Goal: Find specific page/section: Find specific page/section

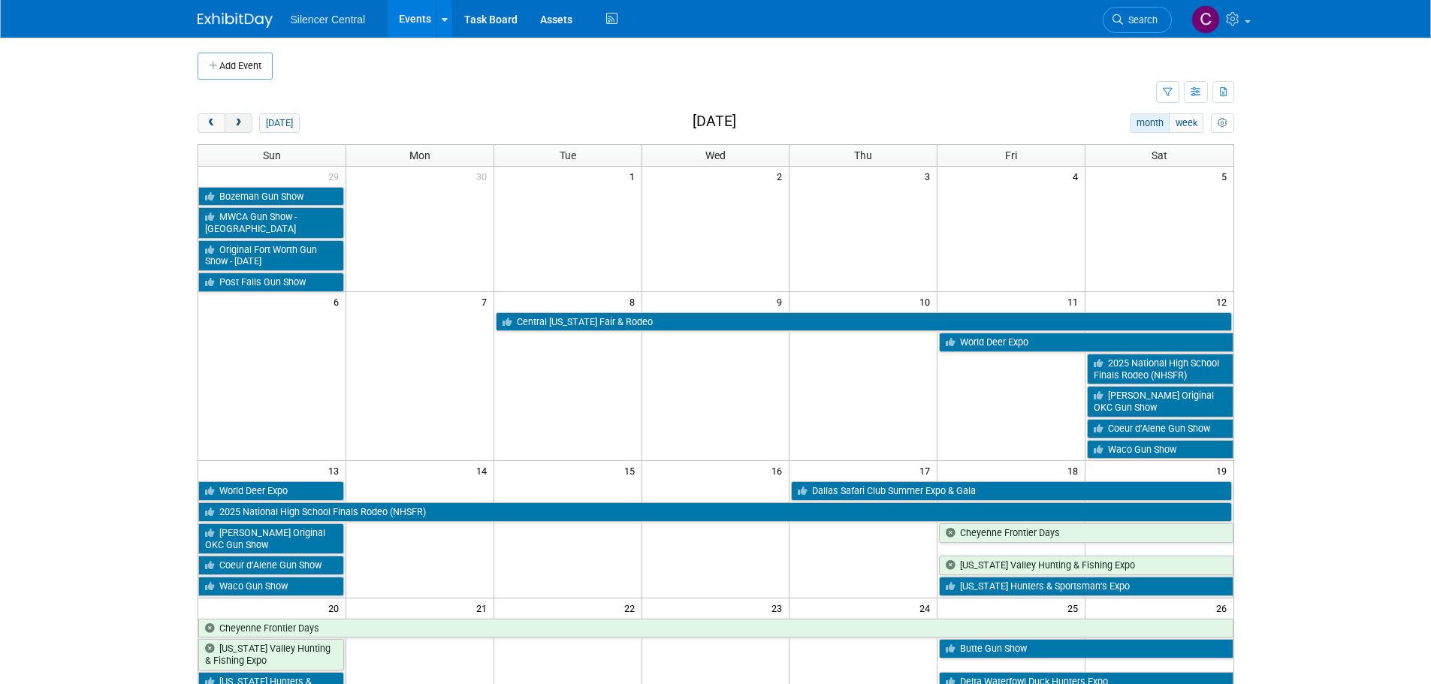
click at [237, 128] on span "next" at bounding box center [238, 124] width 11 height 10
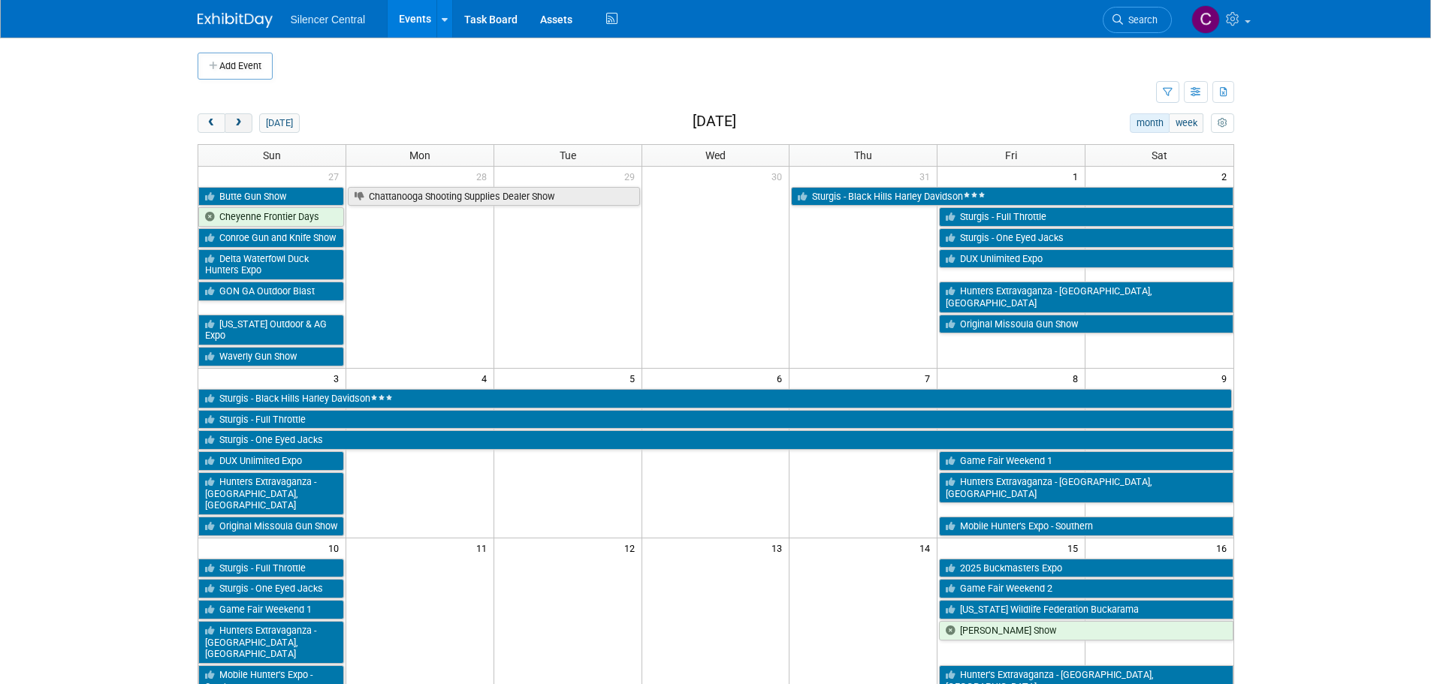
click at [237, 128] on span "next" at bounding box center [238, 124] width 11 height 10
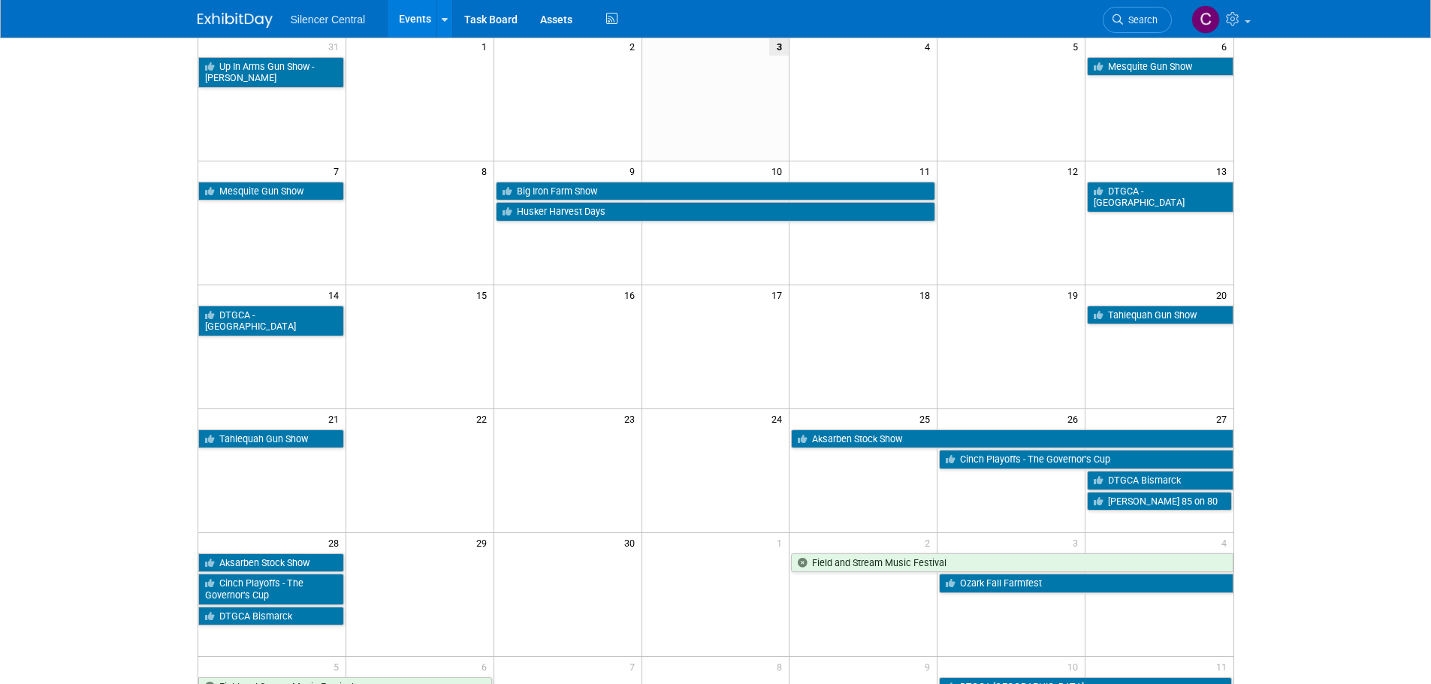
scroll to position [150, 0]
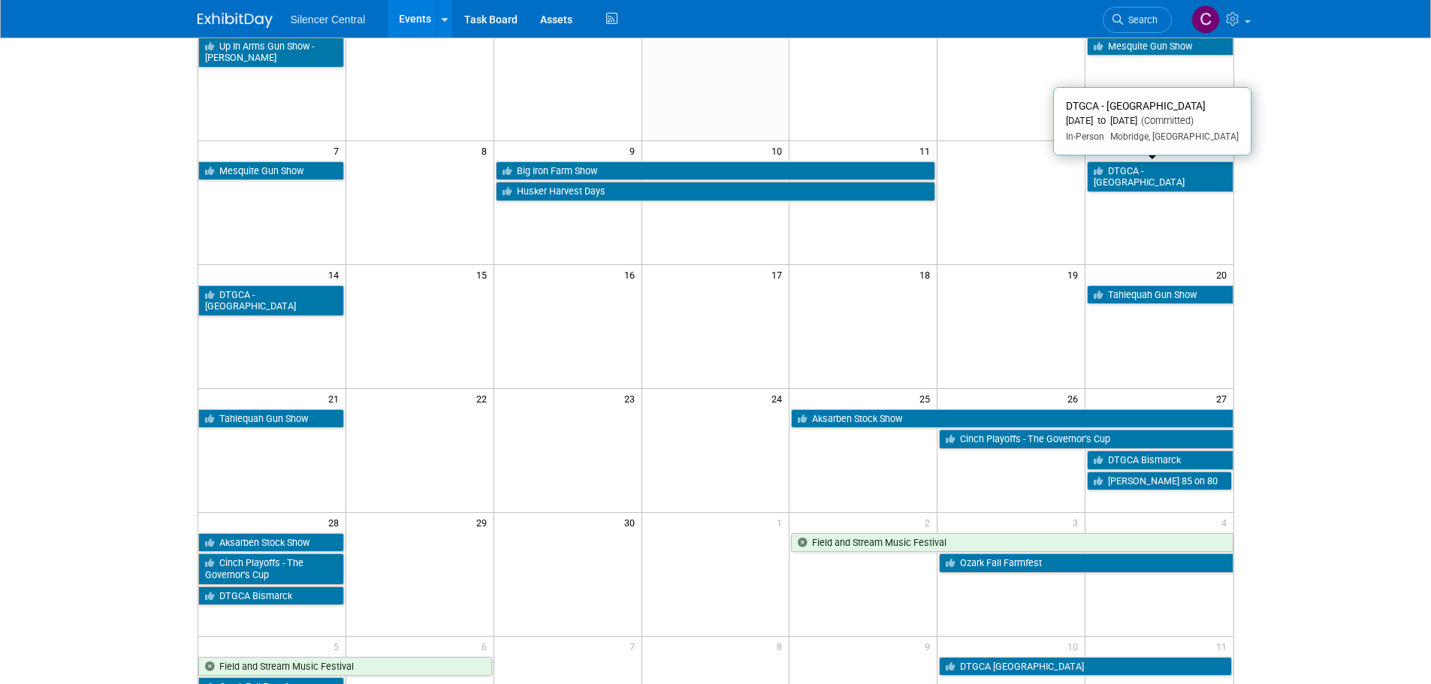
click at [1127, 171] on link "DTGCA - [GEOGRAPHIC_DATA]" at bounding box center [1160, 177] width 146 height 31
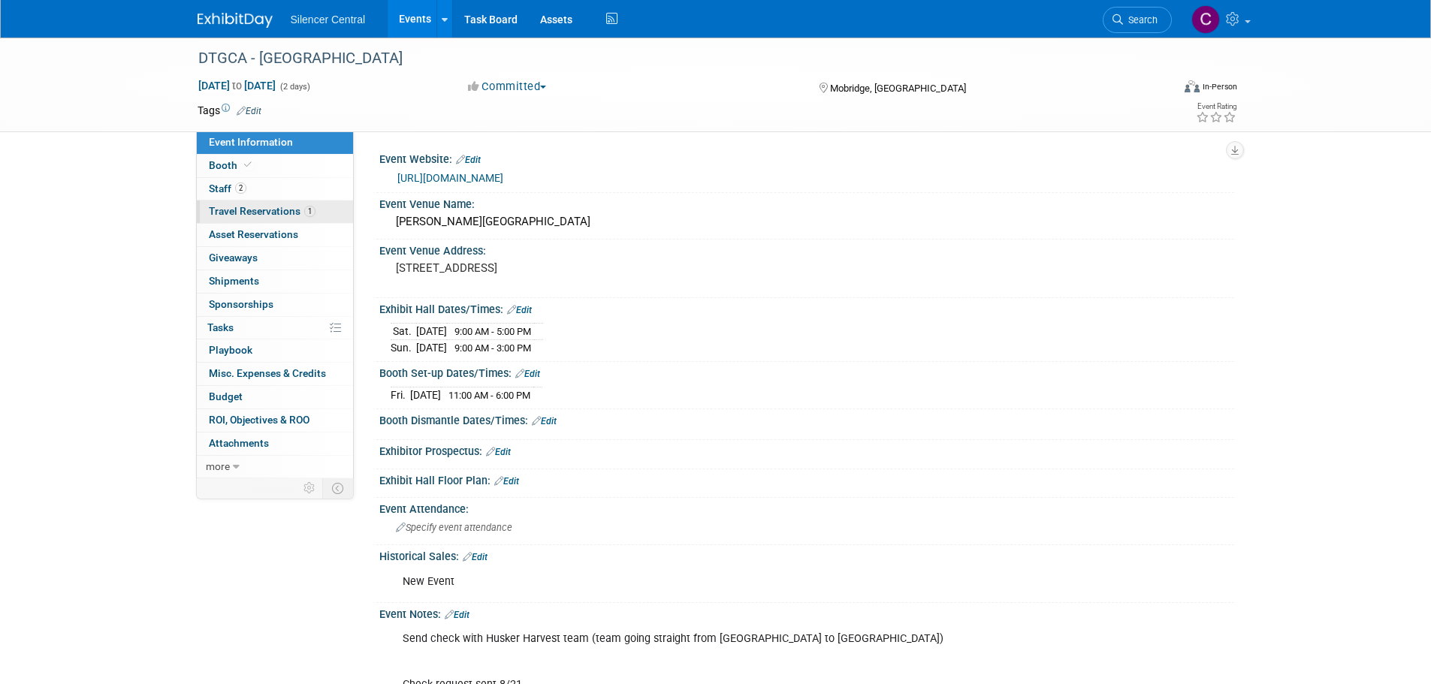
click at [263, 220] on link "1 Travel Reservations 1" at bounding box center [275, 212] width 156 height 23
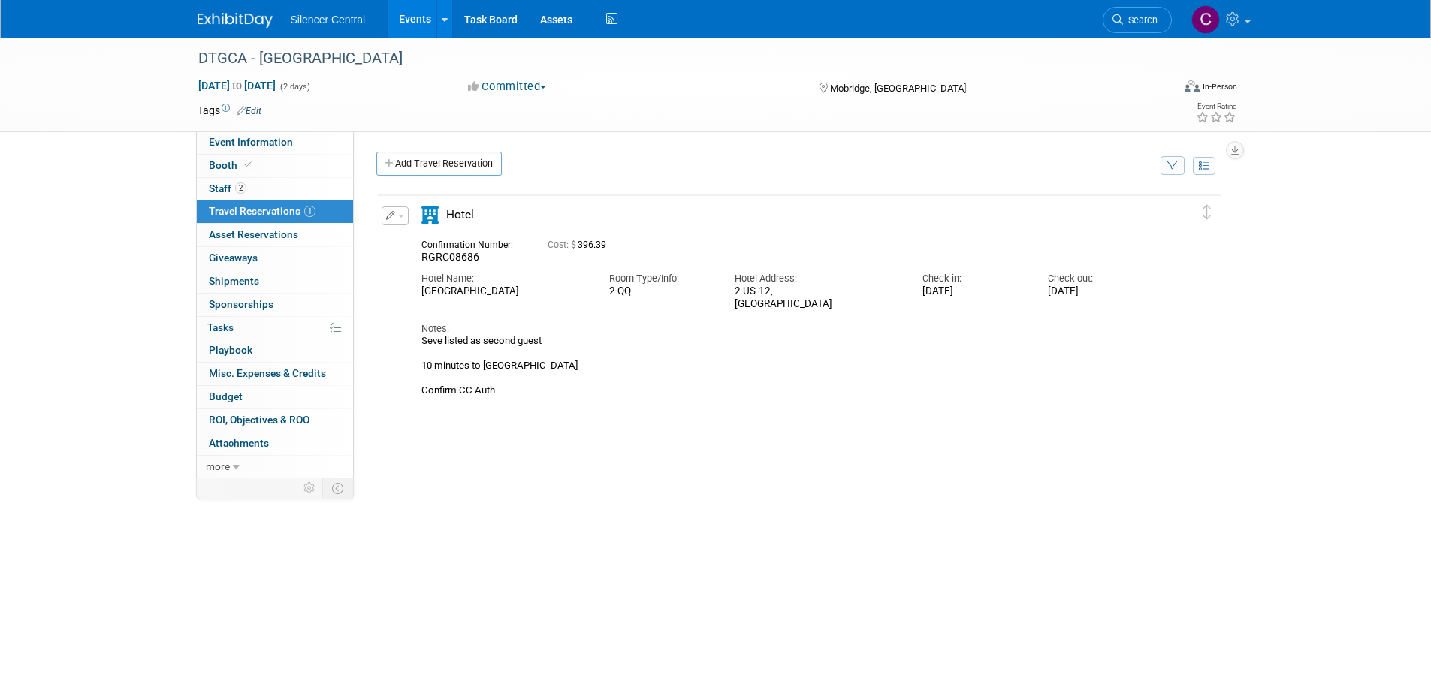
click at [234, 21] on img at bounding box center [235, 20] width 75 height 15
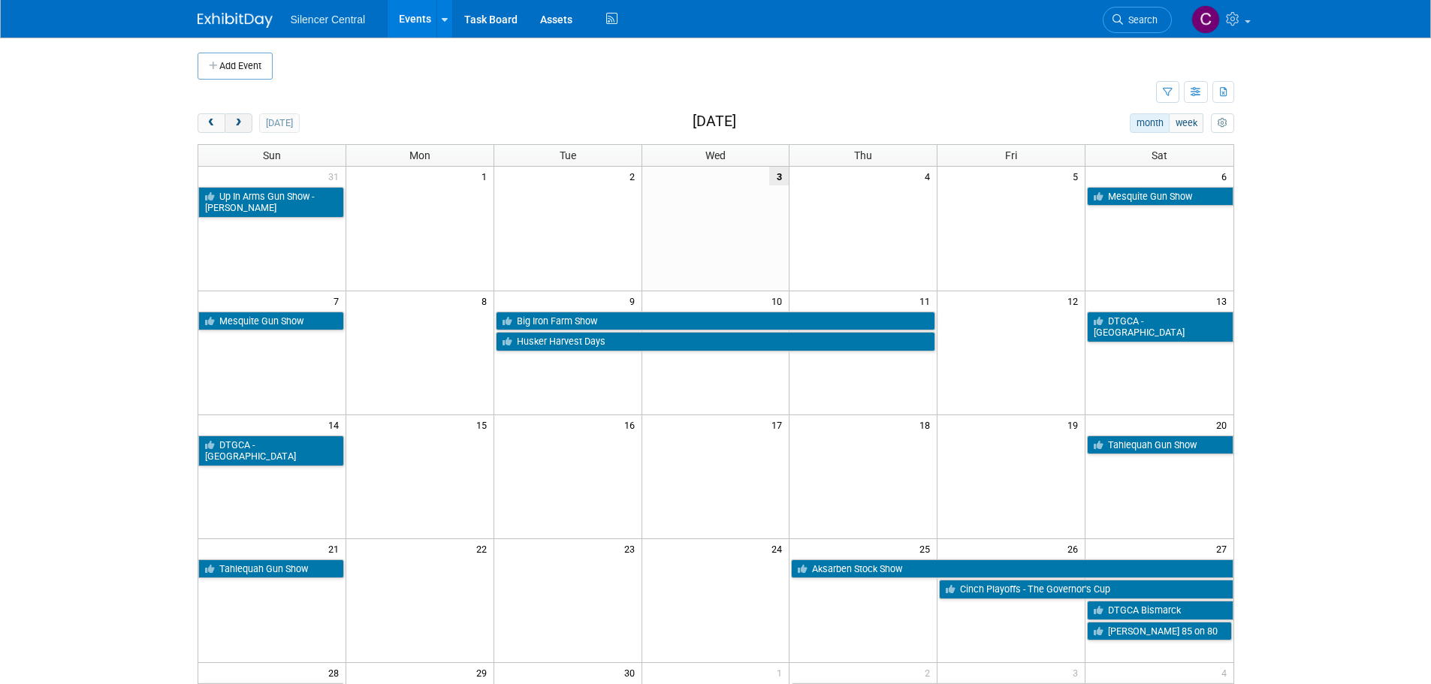
click at [250, 127] on button "next" at bounding box center [239, 123] width 28 height 20
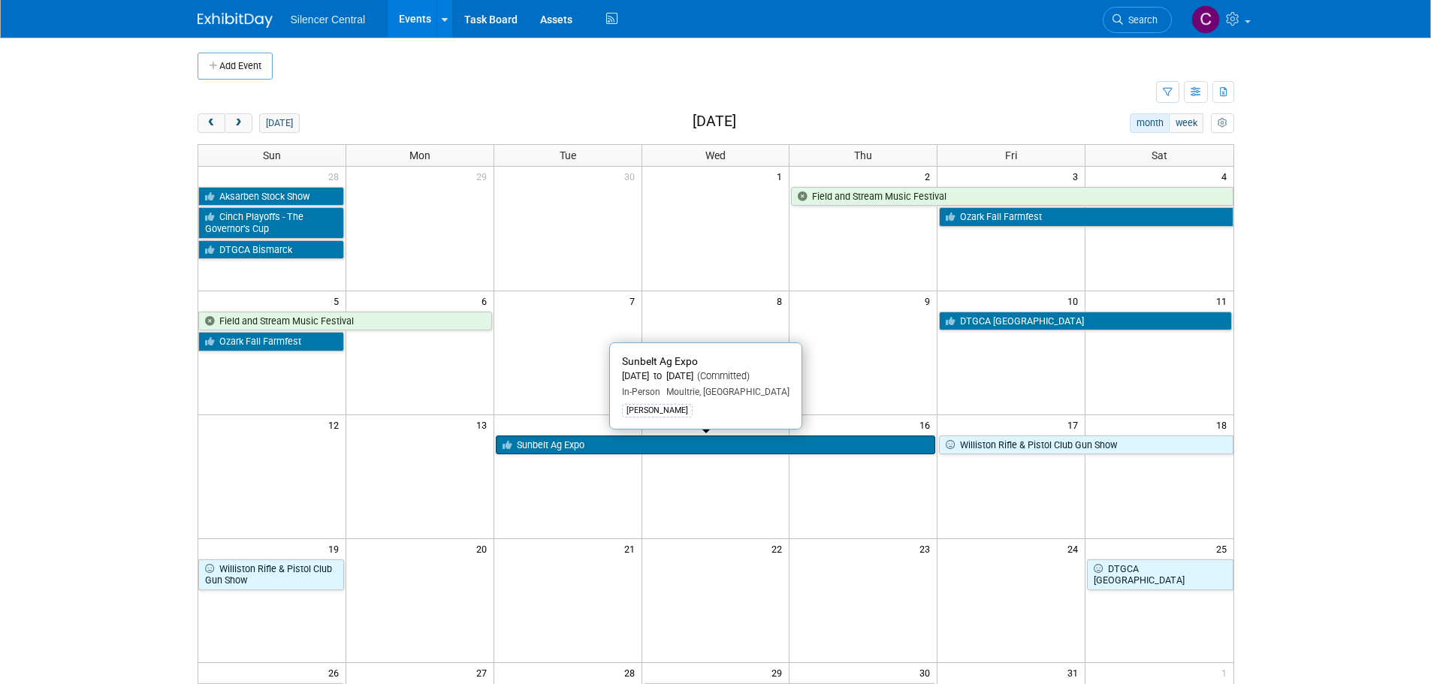
click at [611, 440] on link "Sunbelt Ag Expo" at bounding box center [716, 446] width 440 height 20
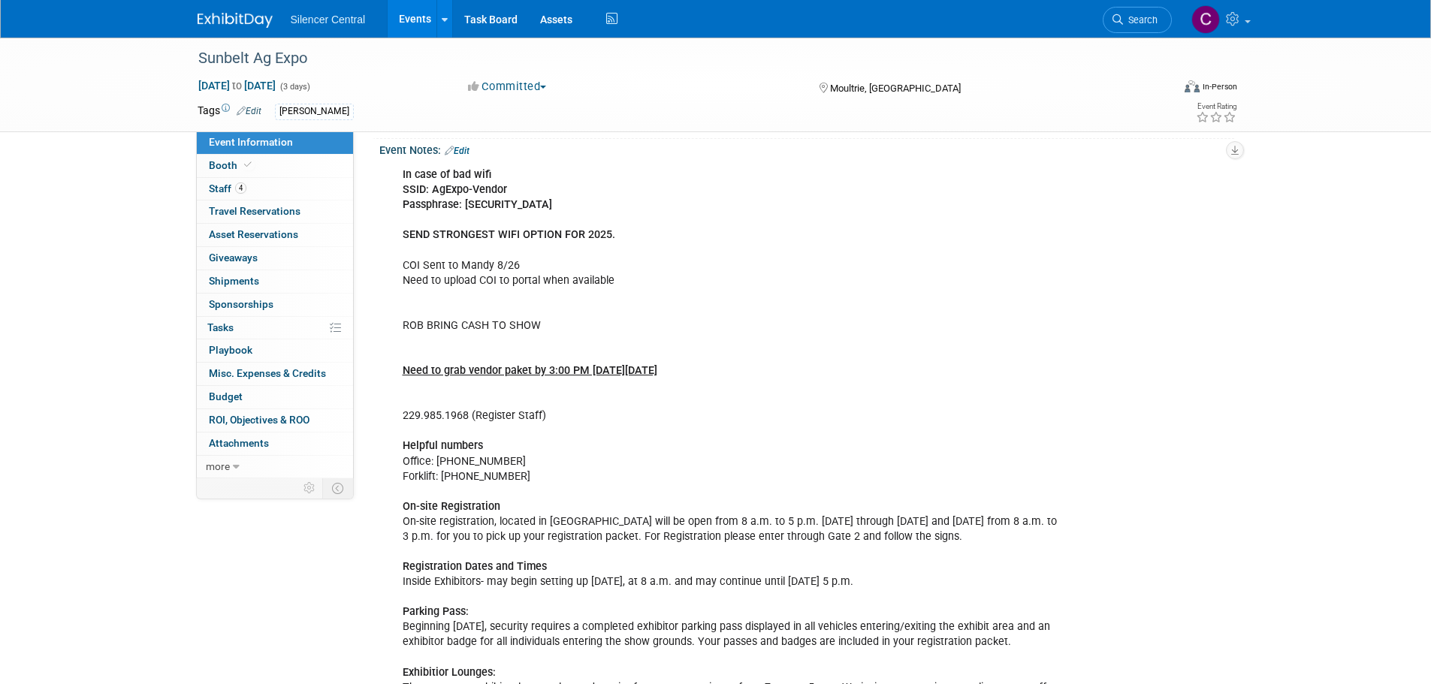
scroll to position [451, 0]
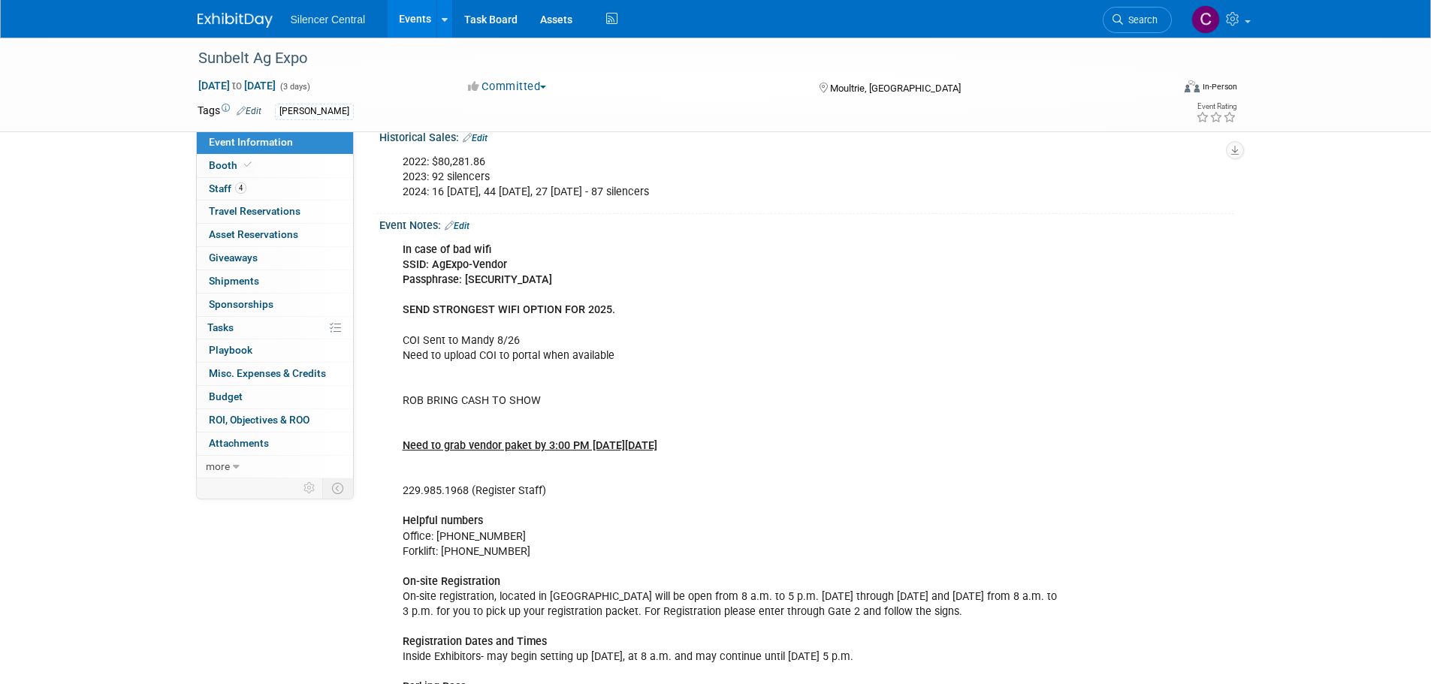
click at [466, 221] on link "Edit" at bounding box center [457, 226] width 25 height 11
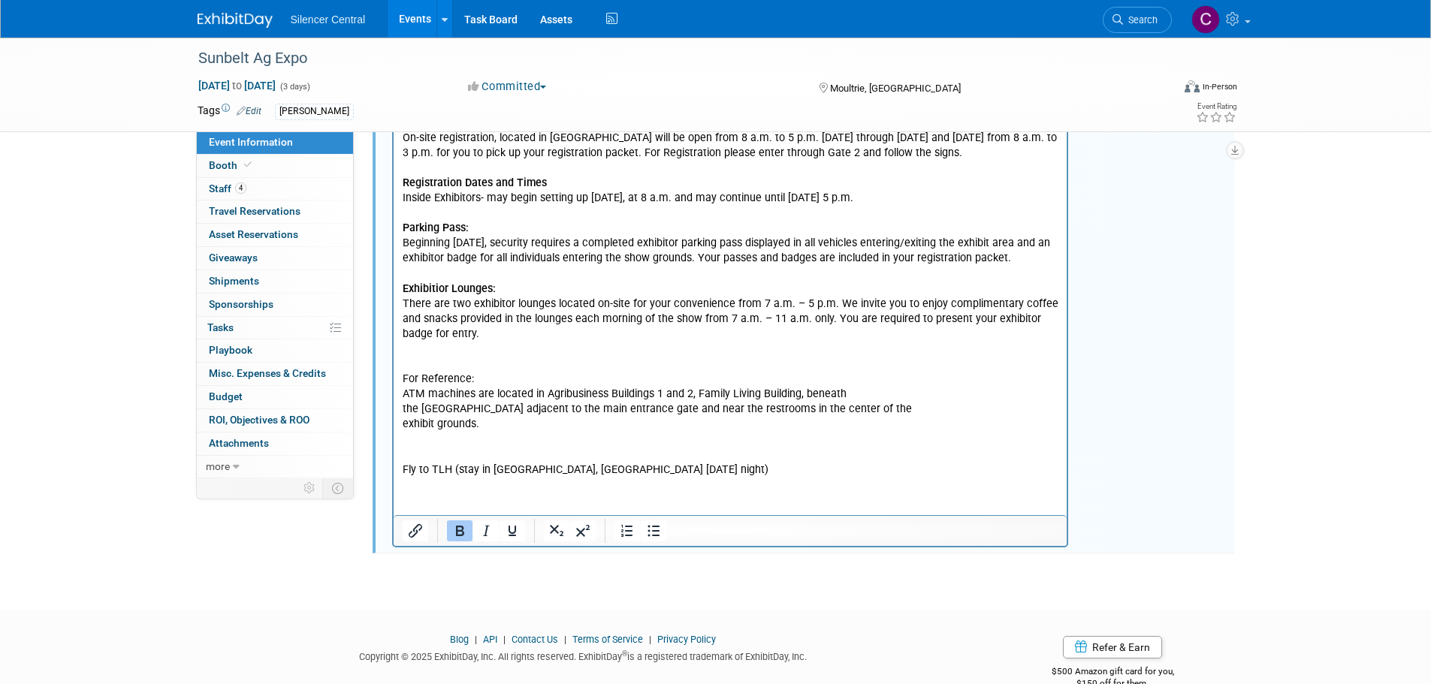
scroll to position [915, 0]
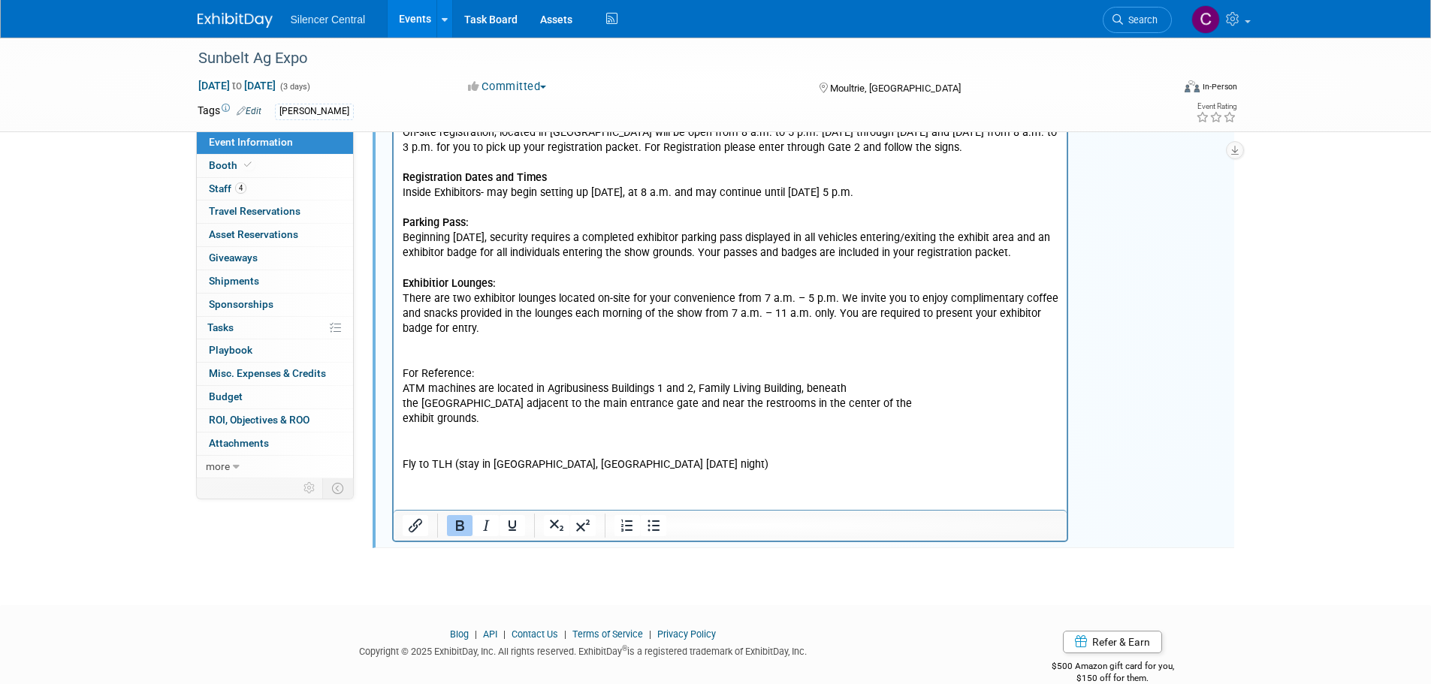
click at [665, 468] on p "In case of bad wifi SSID: AgExpo-Vendor Passphrase: m5bagexp2 SEND STRONGEST WI…" at bounding box center [730, 125] width 657 height 694
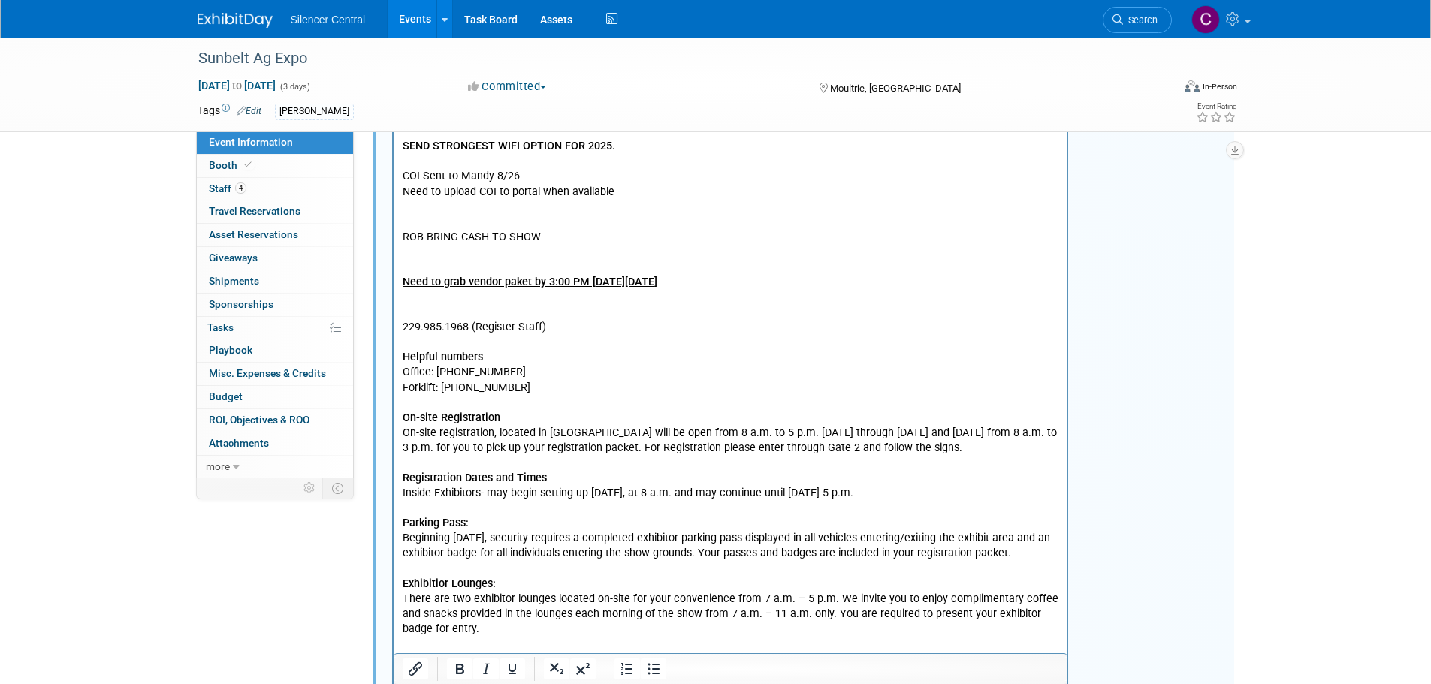
scroll to position [314, 0]
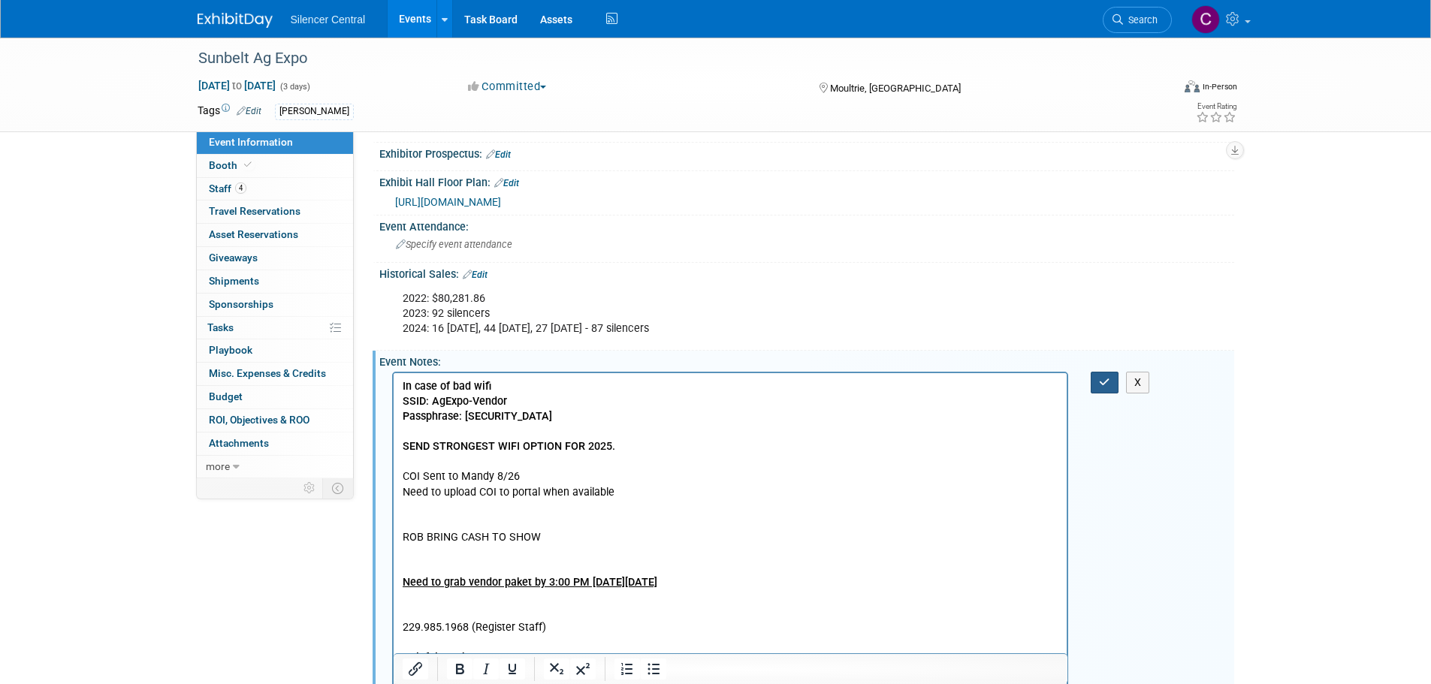
click at [1095, 378] on button "button" at bounding box center [1105, 383] width 28 height 22
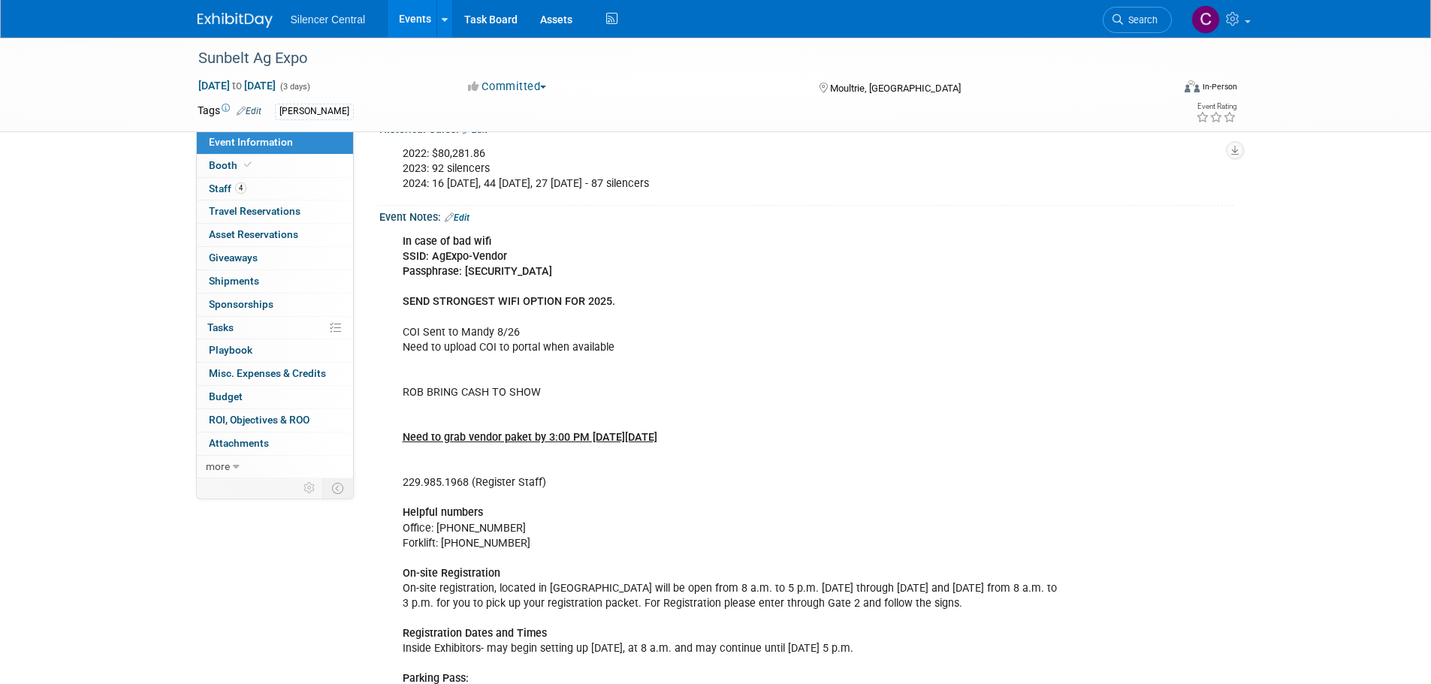
scroll to position [464, 0]
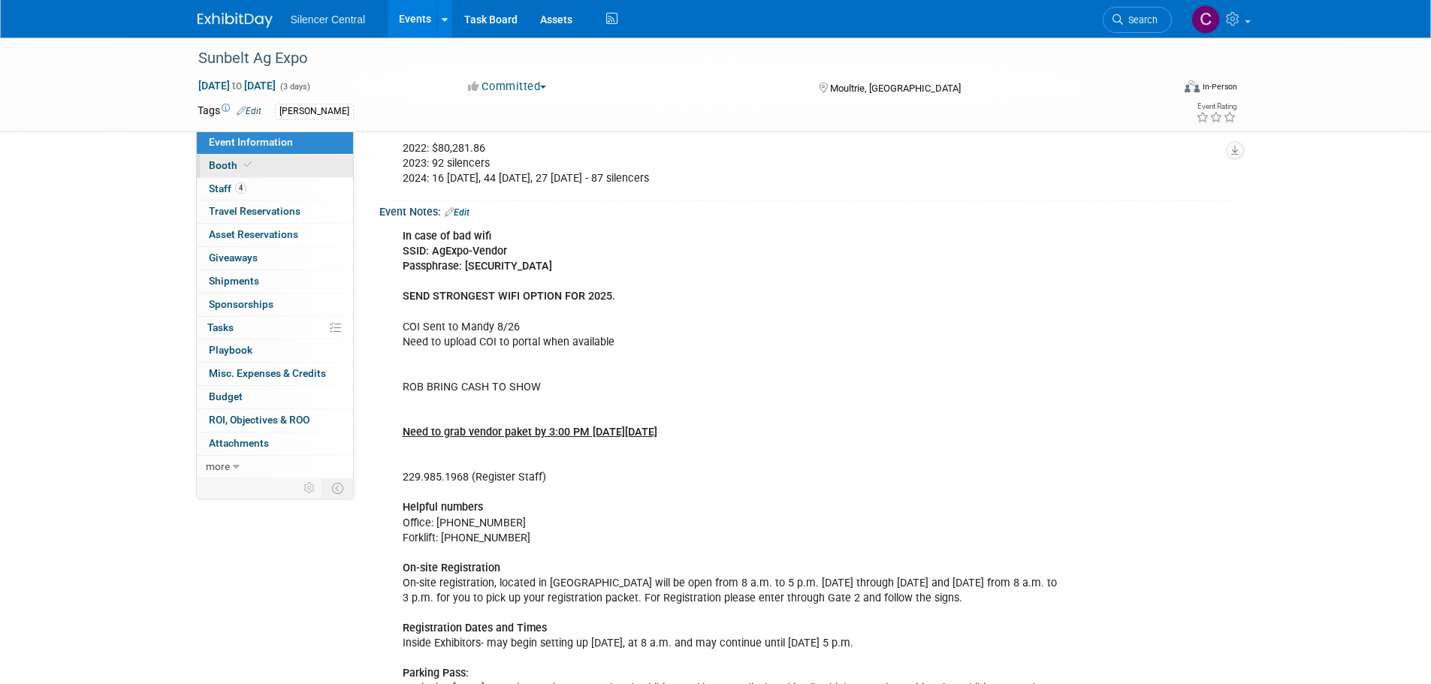
click at [222, 160] on span "Booth" at bounding box center [232, 165] width 46 height 12
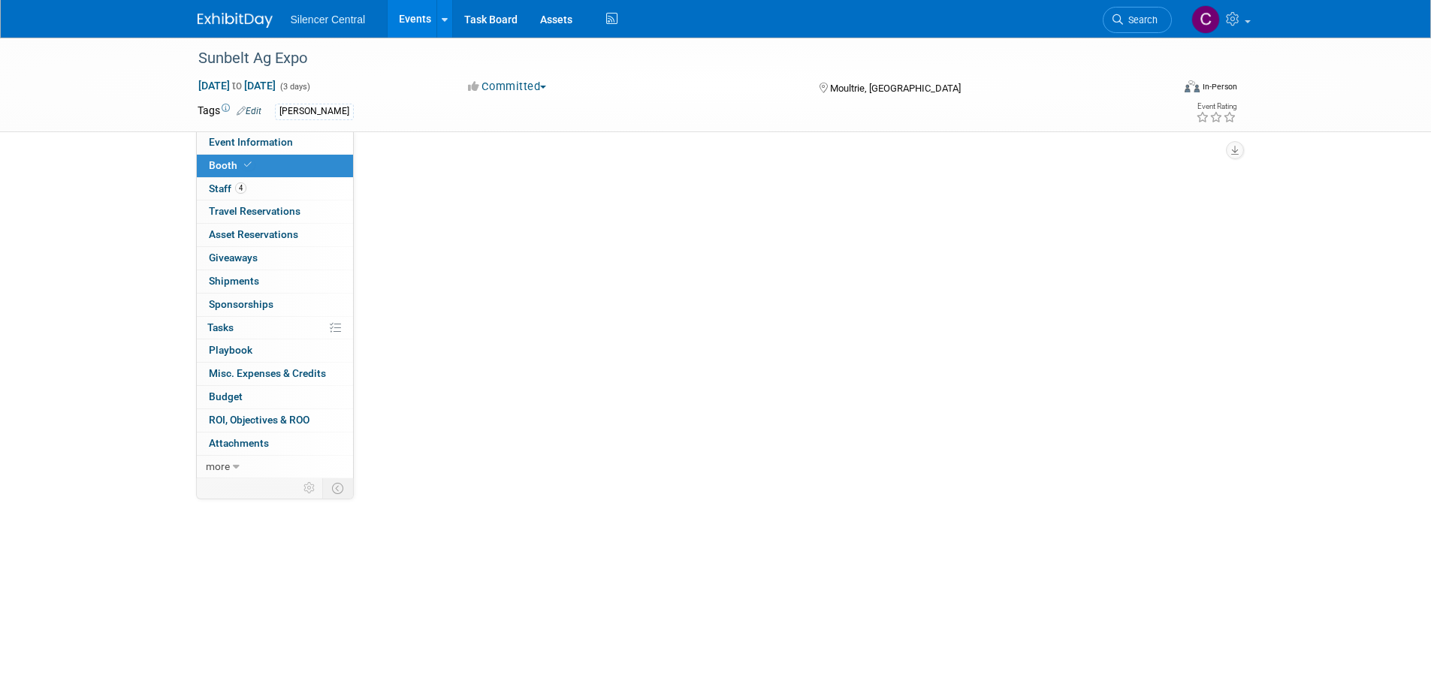
scroll to position [0, 0]
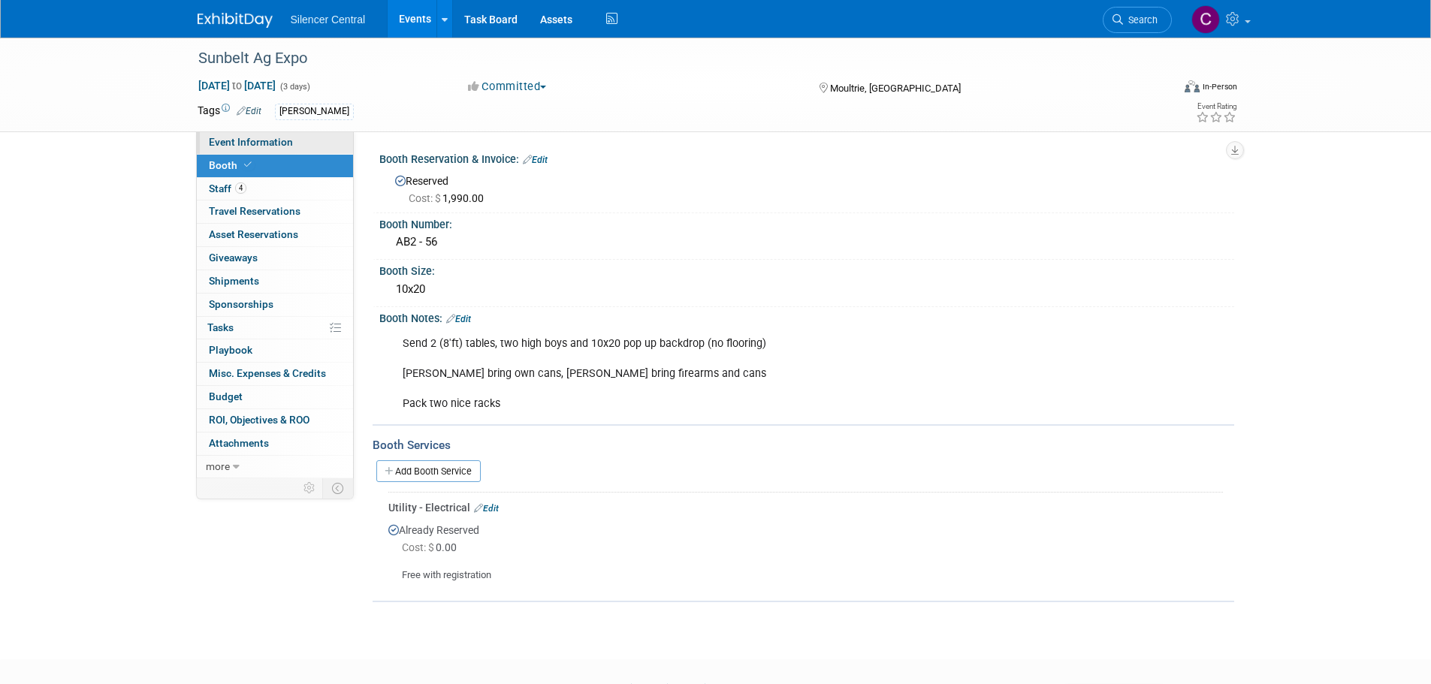
click at [219, 140] on span "Event Information" at bounding box center [251, 142] width 84 height 12
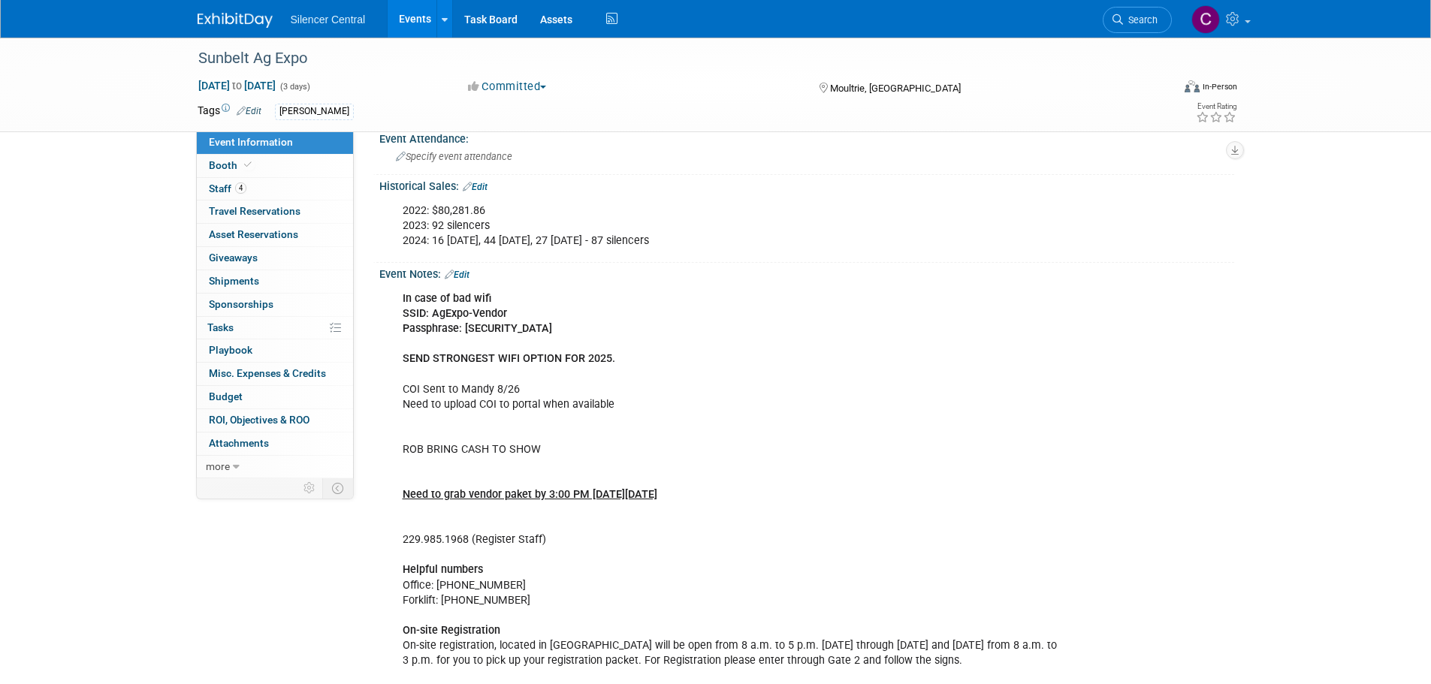
scroll to position [376, 0]
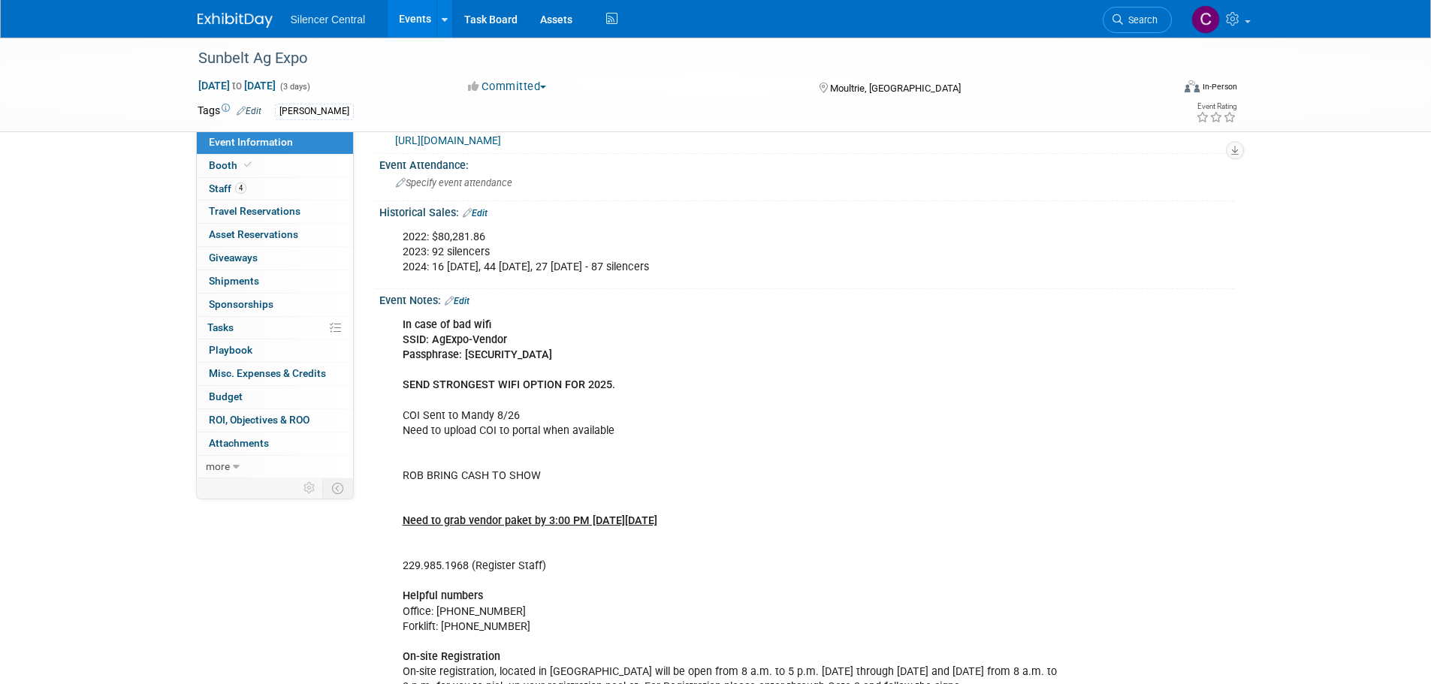
click at [468, 297] on link "Edit" at bounding box center [457, 301] width 25 height 11
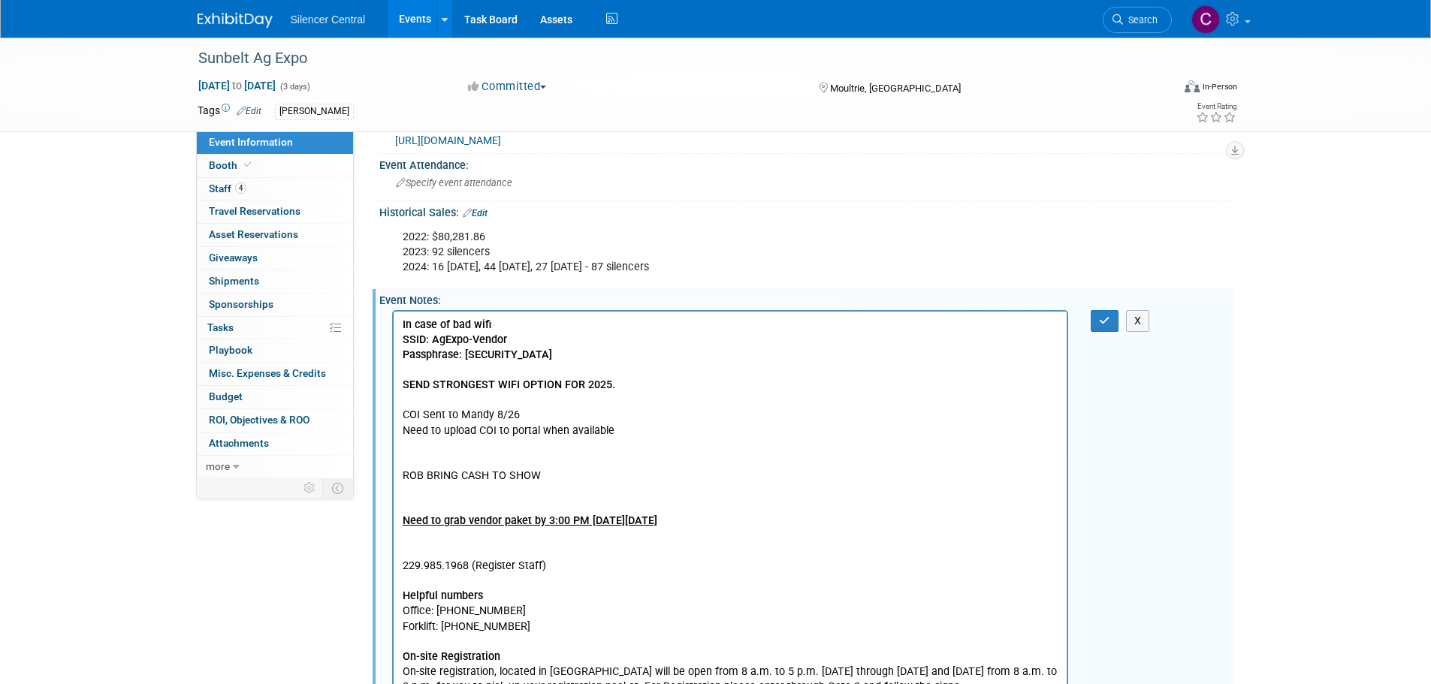
scroll to position [0, 0]
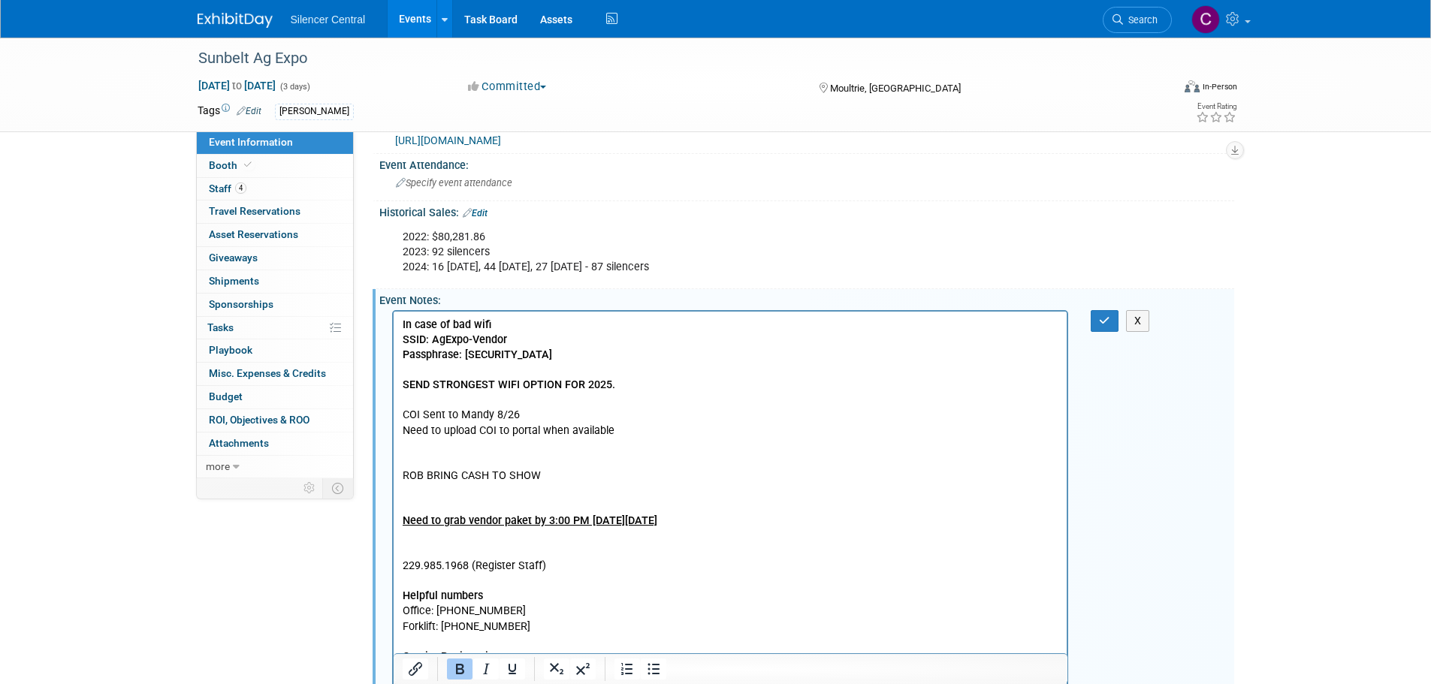
click at [718, 518] on p "In case of bad wifi SSID: AgExpo-Vendor Passphrase: m5bagexp2 SEND STRONGEST WI…" at bounding box center [730, 686] width 657 height 739
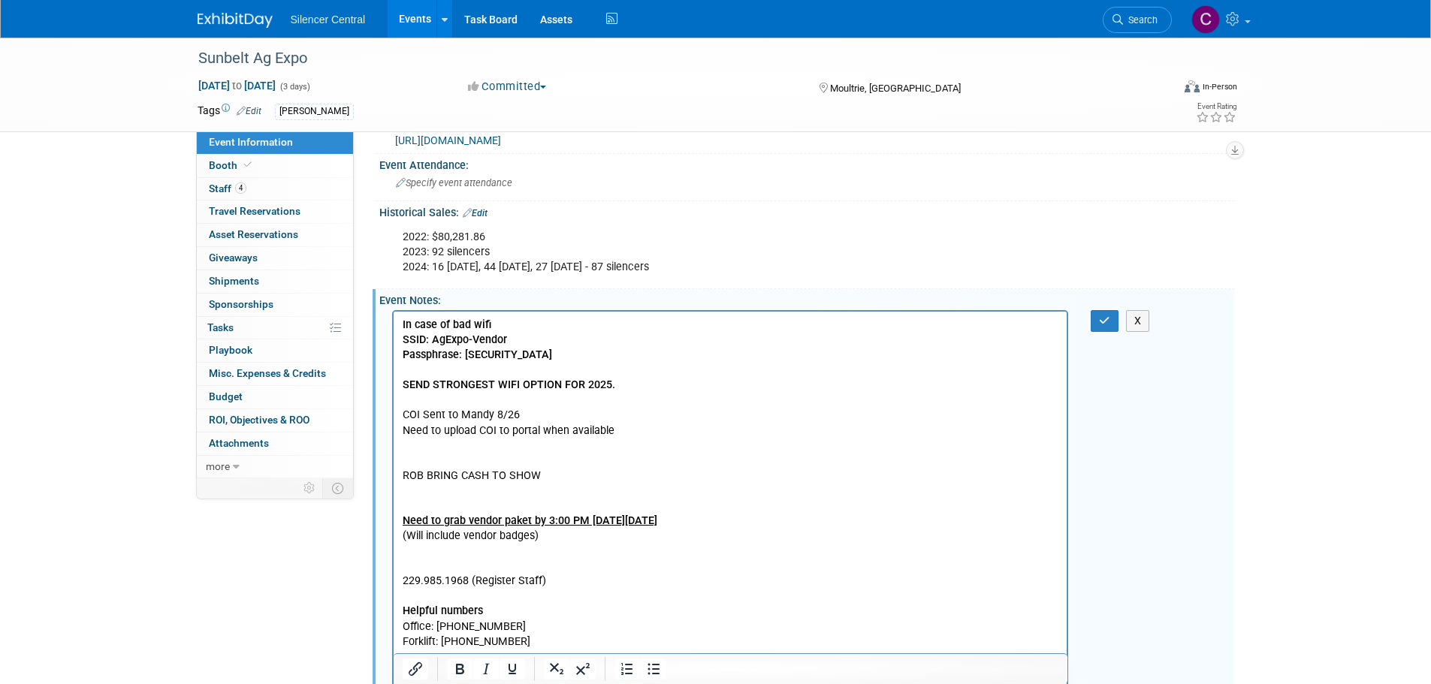
click at [1089, 325] on div "X" at bounding box center [1113, 321] width 69 height 22
click at [1096, 322] on button "button" at bounding box center [1105, 321] width 28 height 22
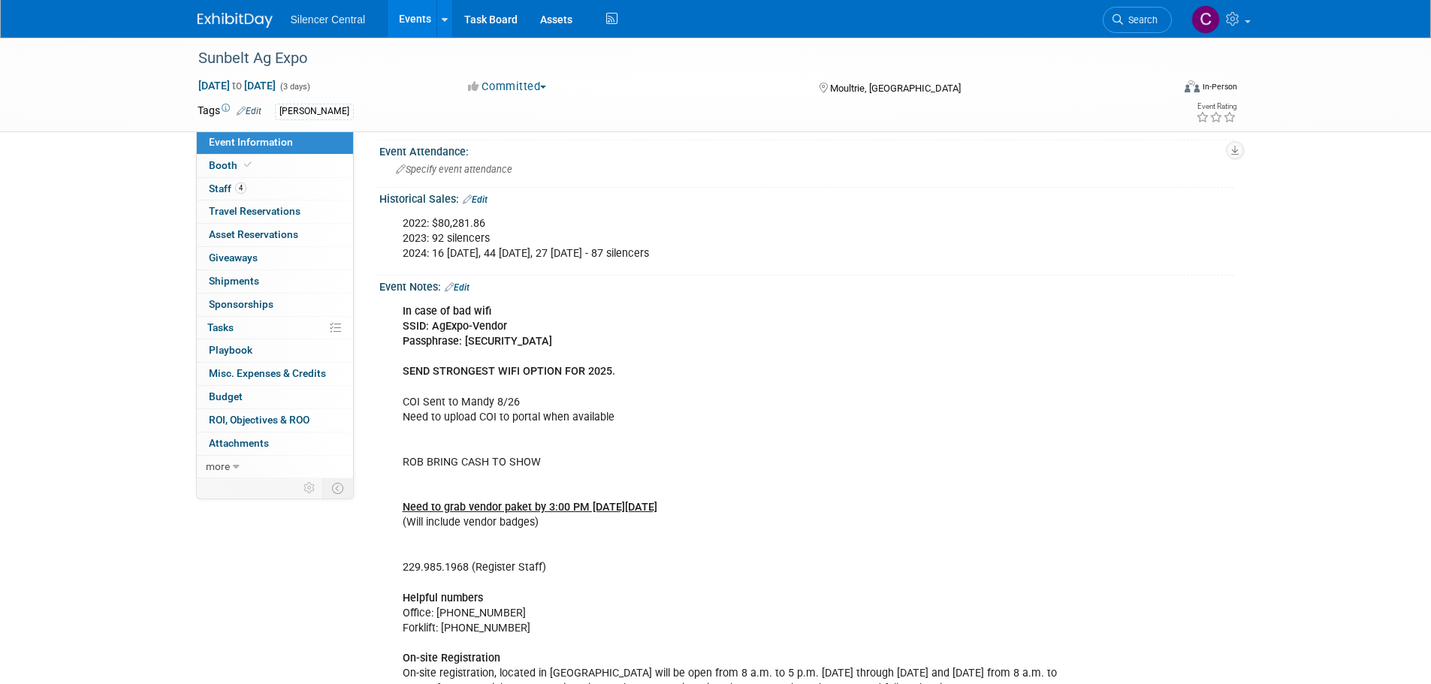
scroll to position [376, 0]
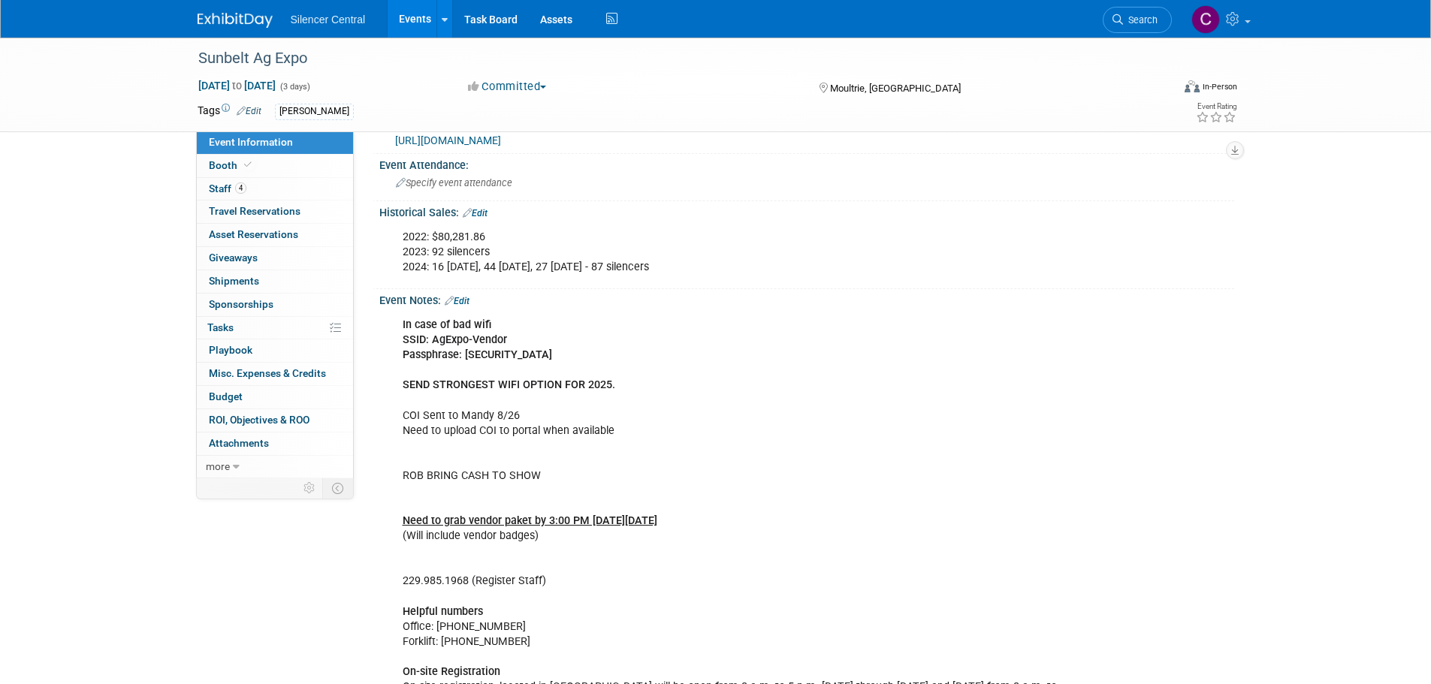
click at [467, 301] on link "Edit" at bounding box center [457, 301] width 25 height 11
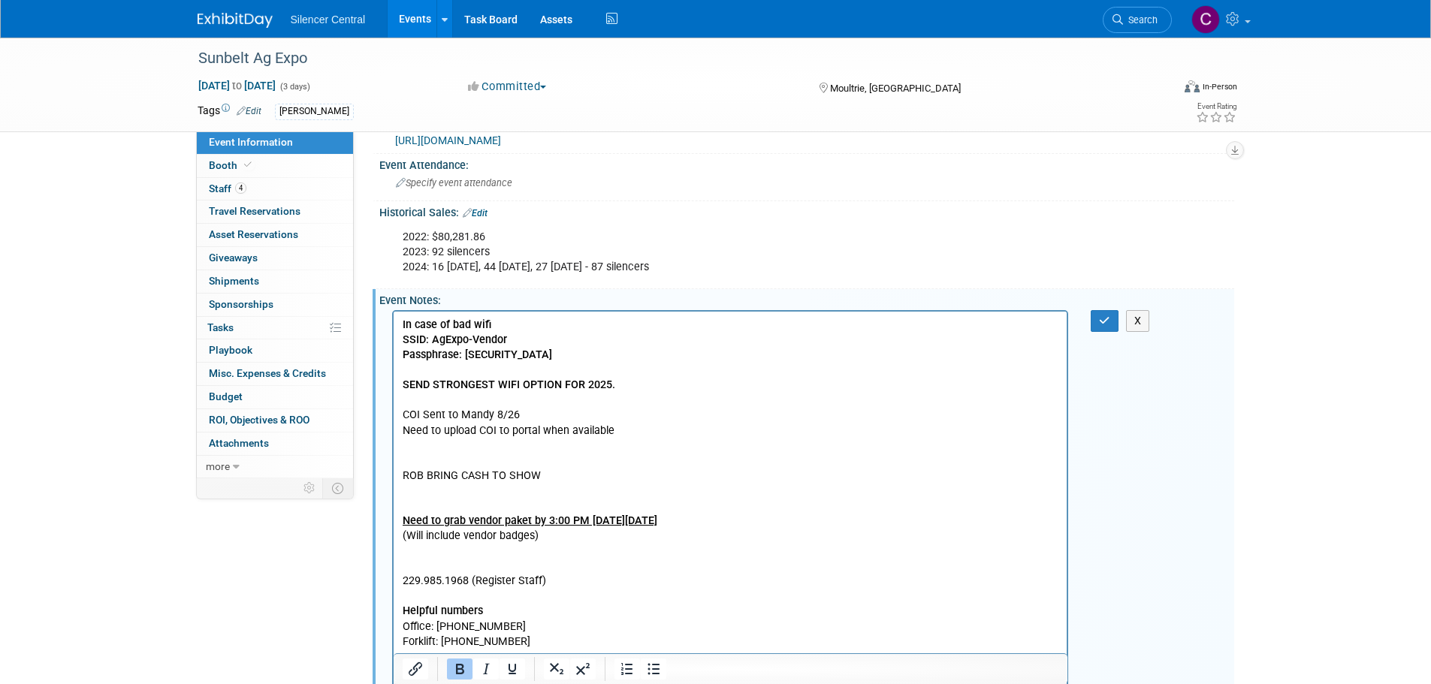
scroll to position [0, 0]
click at [535, 535] on p "In case of bad wifi SSID: AgExpo-Vendor Passphrase: m5bagexp2 SEND STRONGEST WI…" at bounding box center [730, 694] width 657 height 754
click at [1099, 324] on icon "button" at bounding box center [1104, 321] width 11 height 11
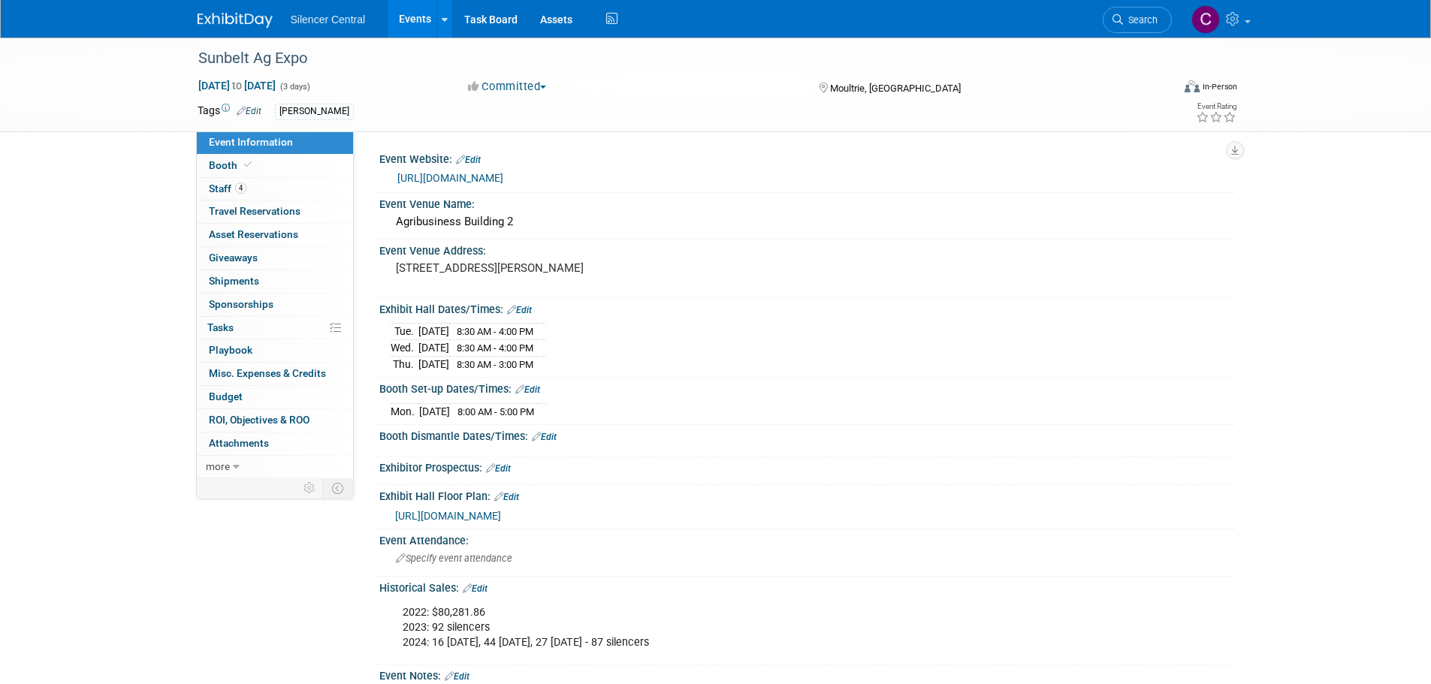
click at [239, 24] on img at bounding box center [235, 20] width 75 height 15
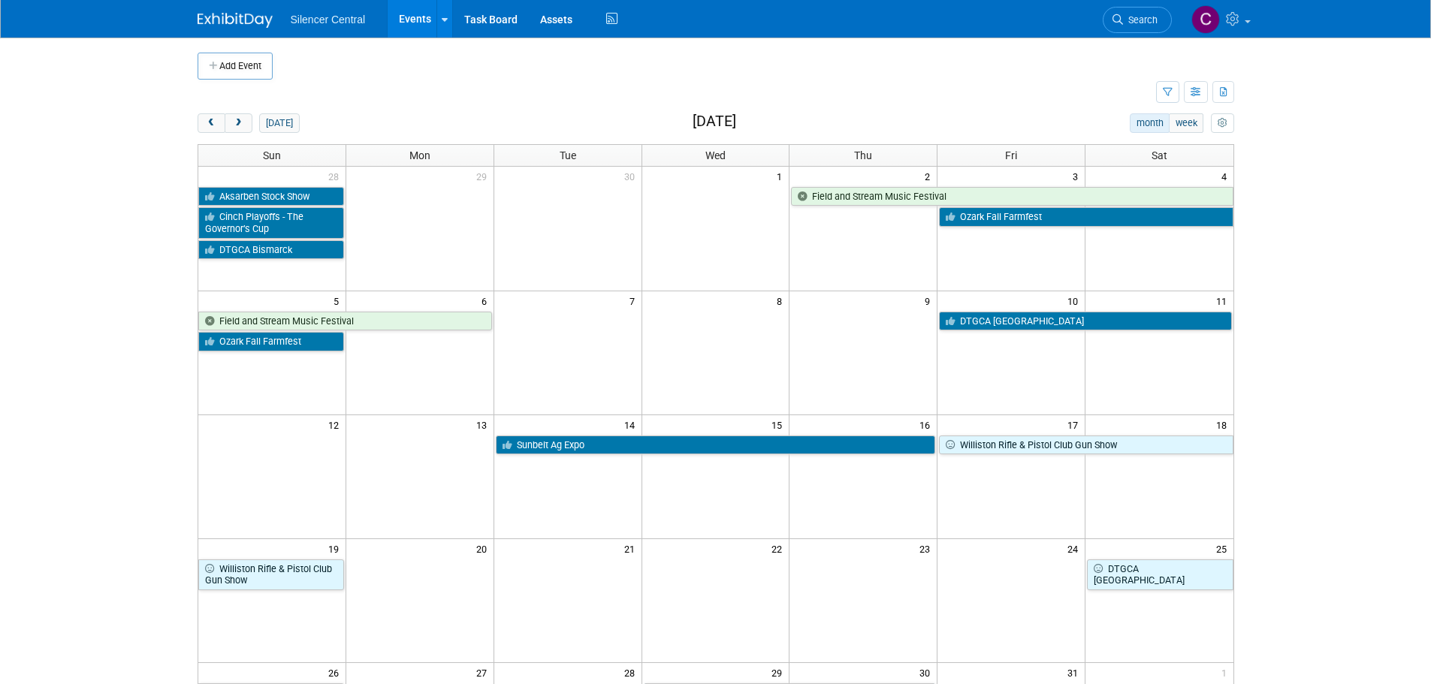
drag, startPoint x: 214, startPoint y: 128, endPoint x: 232, endPoint y: 144, distance: 24.0
click at [212, 131] on button "prev" at bounding box center [212, 123] width 28 height 20
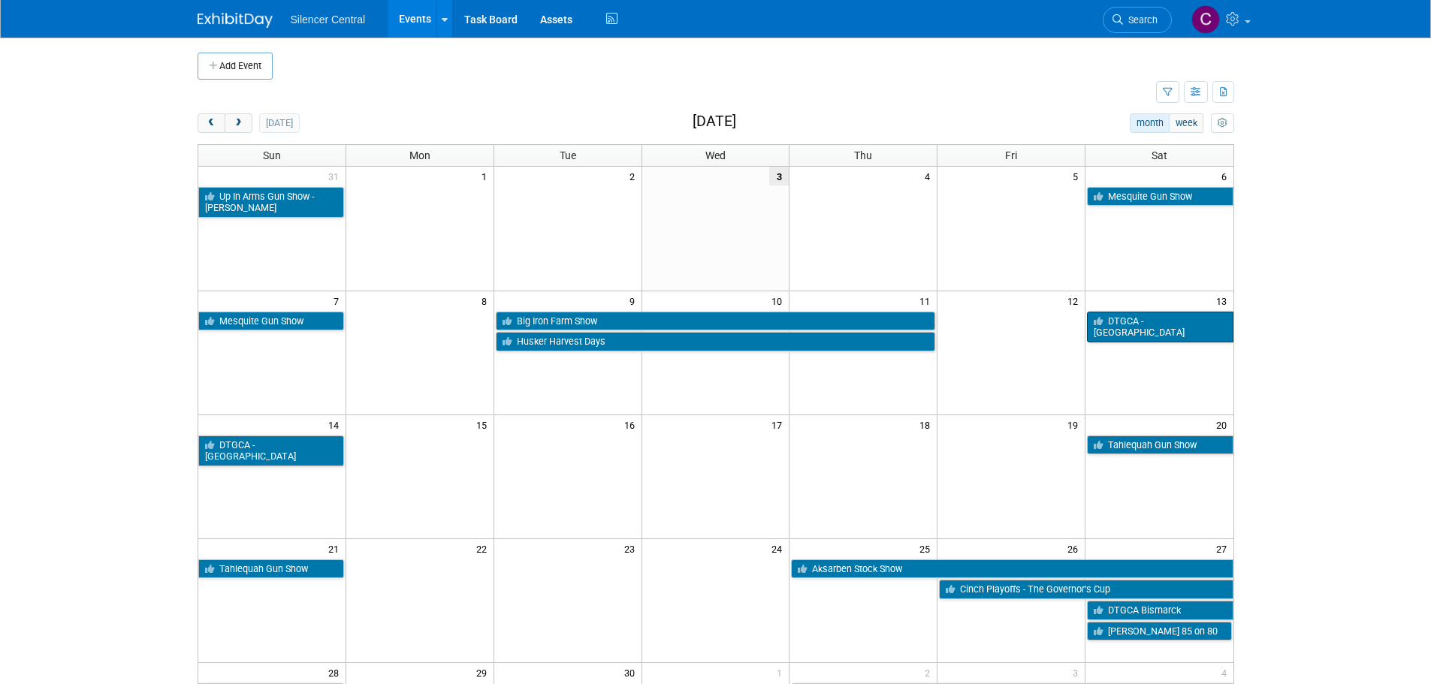
click at [1130, 328] on link "DTGCA - [GEOGRAPHIC_DATA]" at bounding box center [1160, 327] width 146 height 31
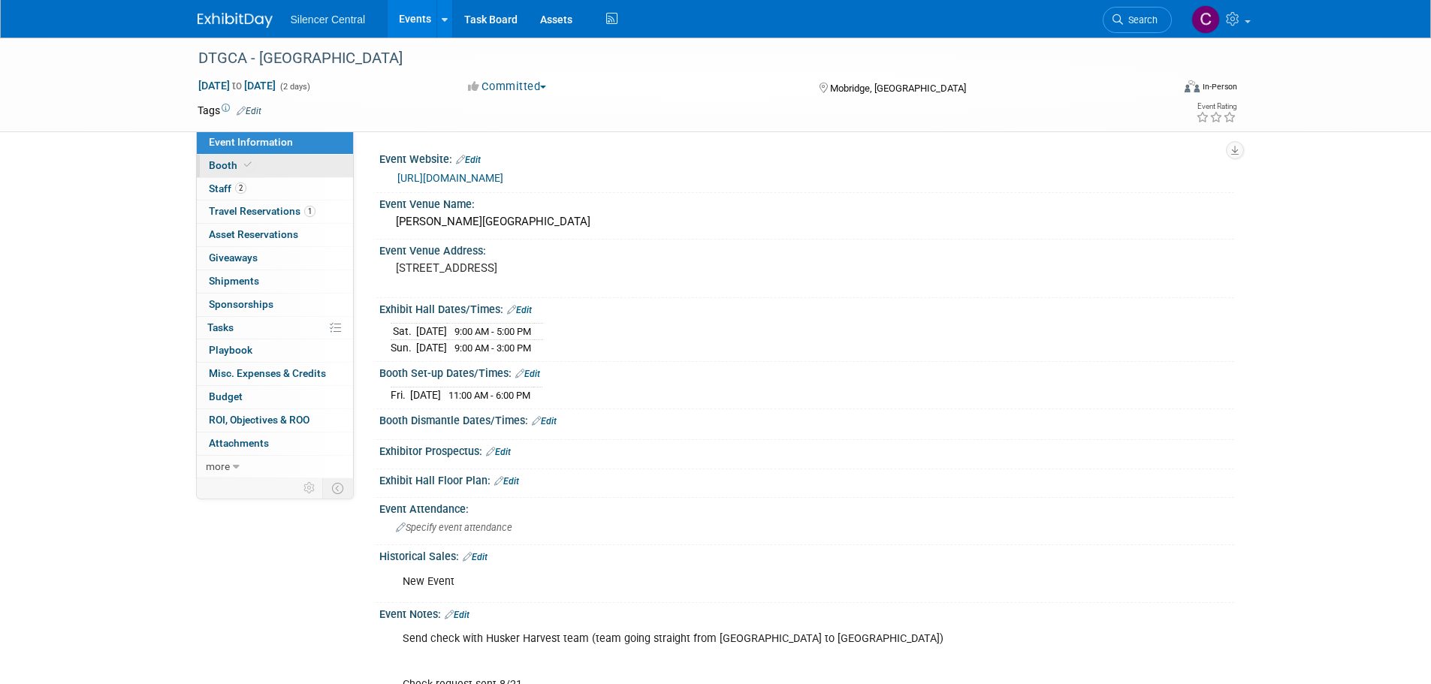
click at [234, 162] on span "Booth" at bounding box center [232, 165] width 46 height 12
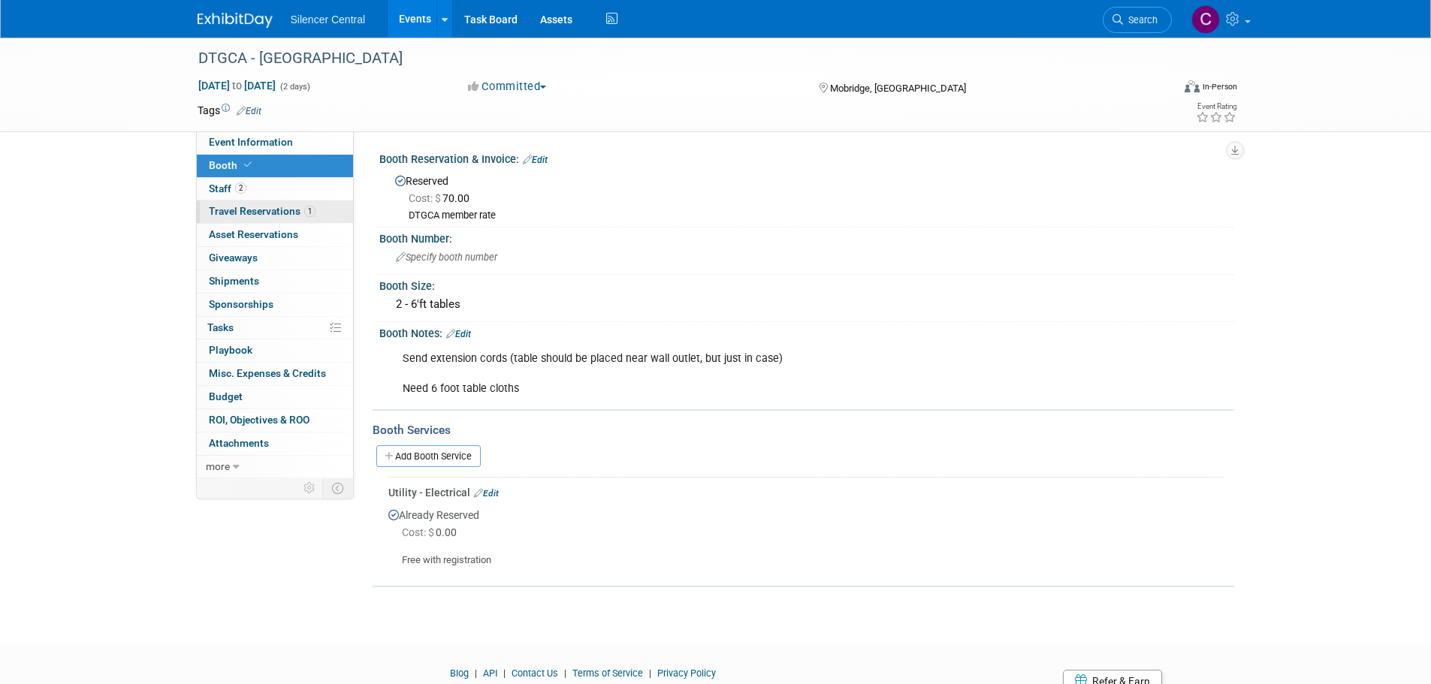
click at [264, 212] on span "Travel Reservations 1" at bounding box center [262, 211] width 107 height 12
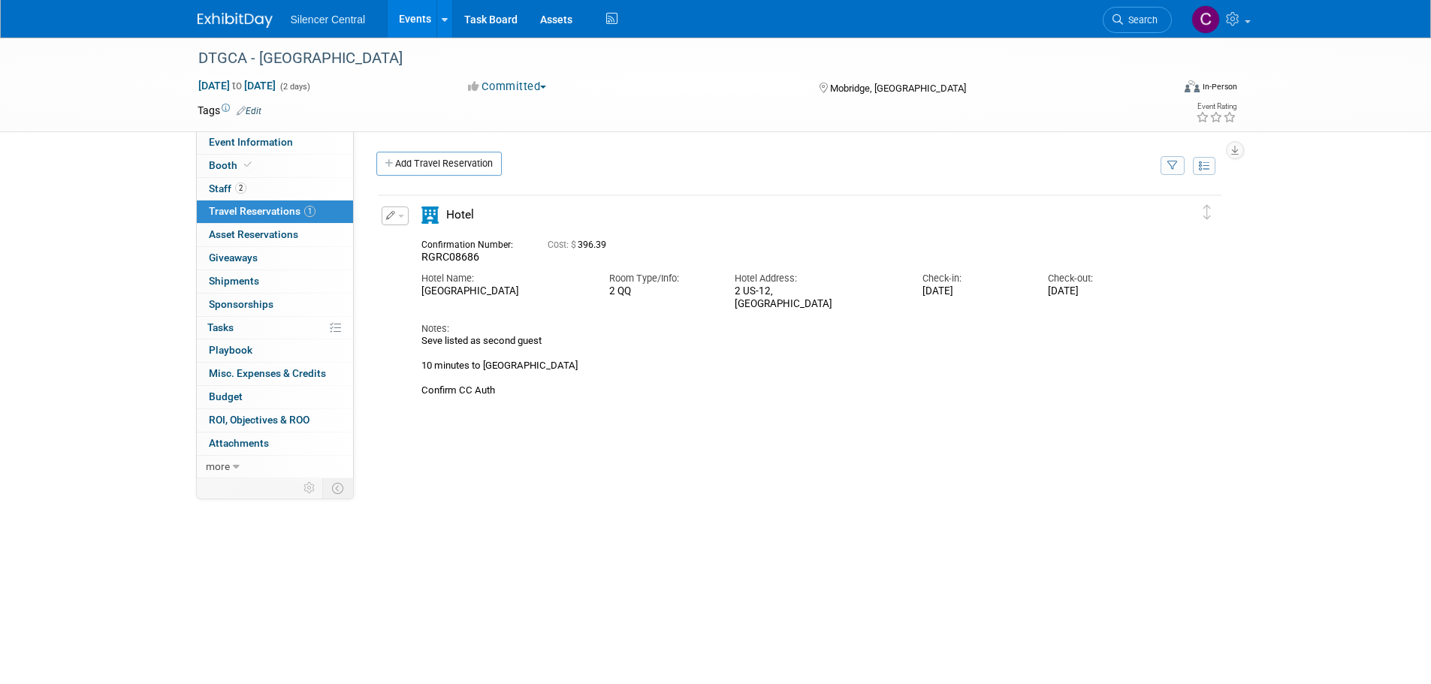
drag, startPoint x: 207, startPoint y: 18, endPoint x: 207, endPoint y: 30, distance: 12.0
click at [208, 18] on img at bounding box center [235, 20] width 75 height 15
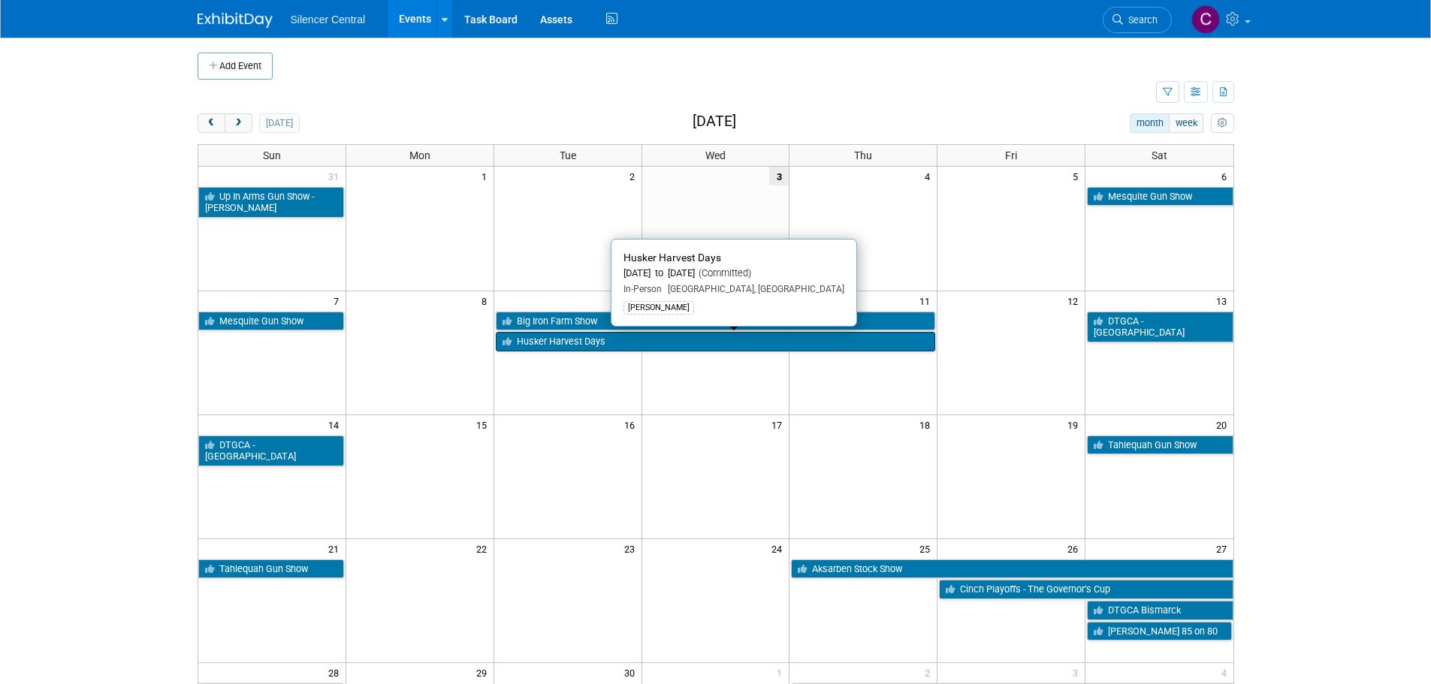
click at [580, 343] on link "Husker Harvest Days" at bounding box center [716, 342] width 440 height 20
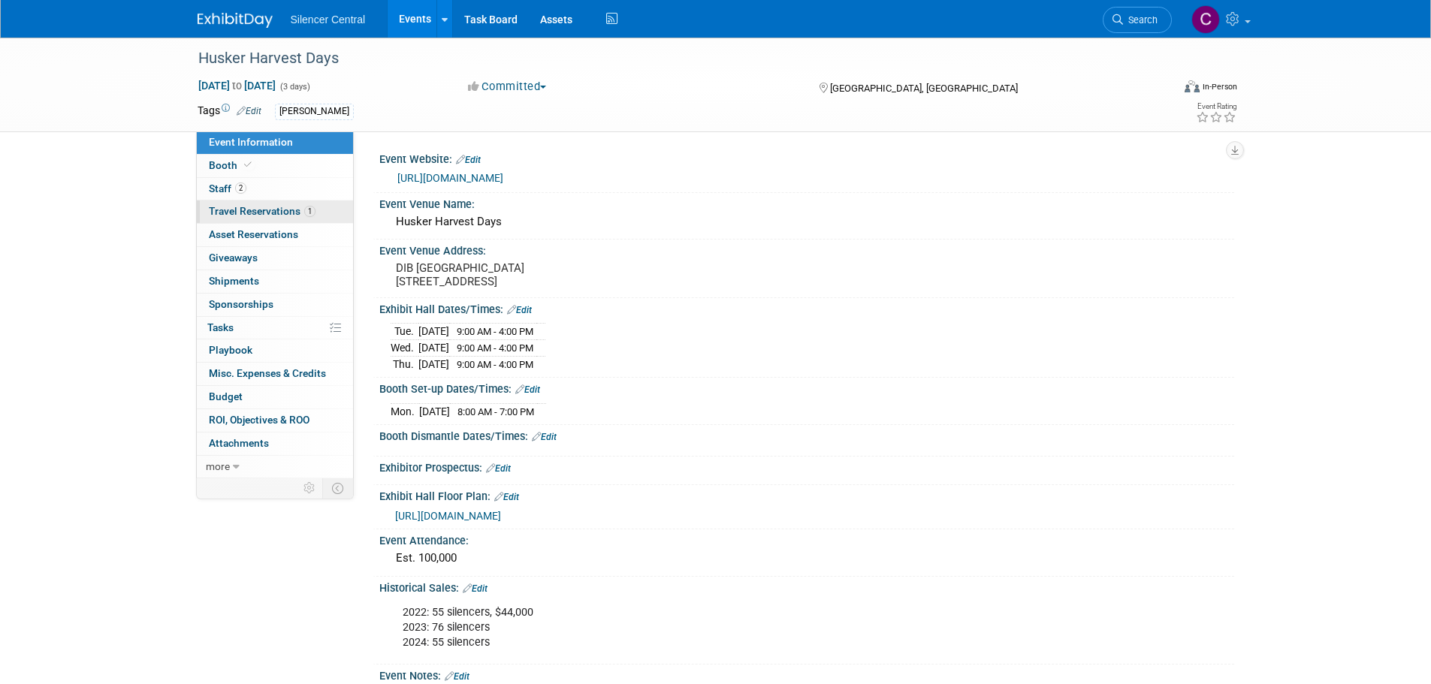
click at [249, 222] on link "1 Travel Reservations 1" at bounding box center [275, 212] width 156 height 23
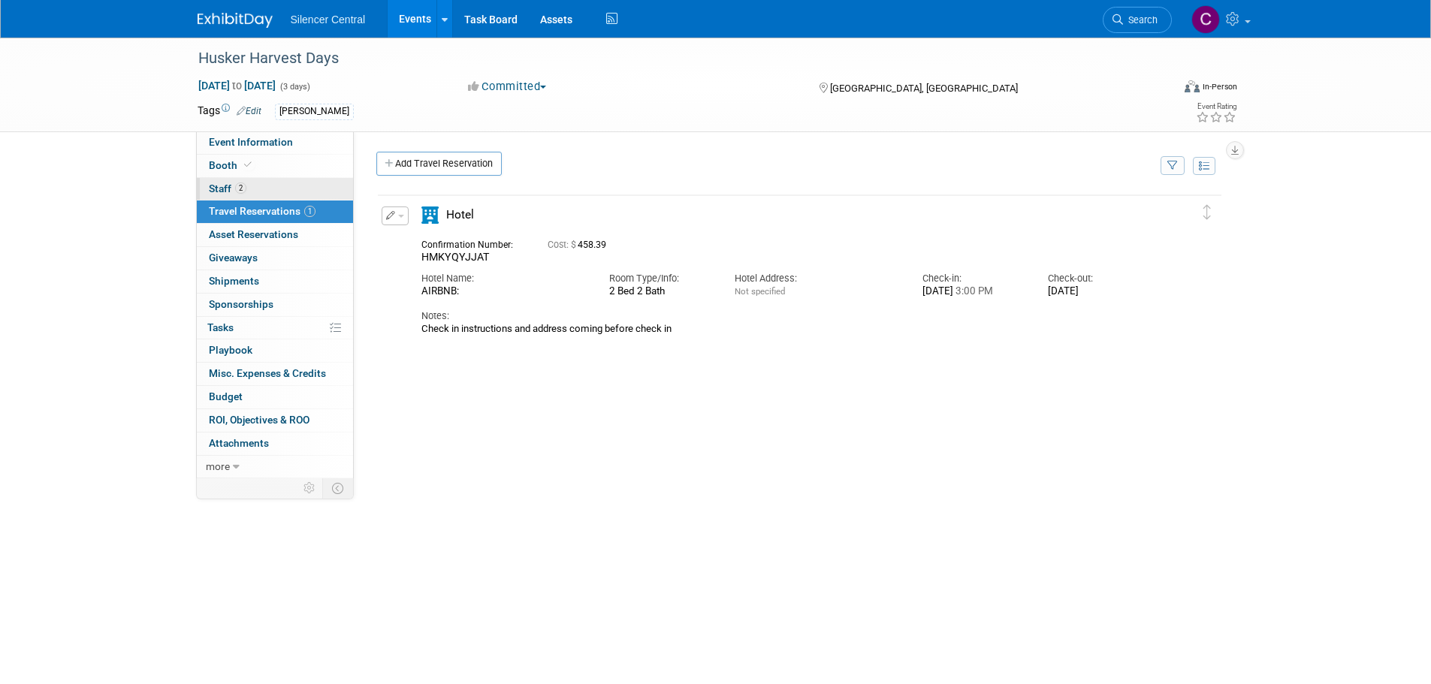
click at [274, 194] on link "2 Staff 2" at bounding box center [275, 189] width 156 height 23
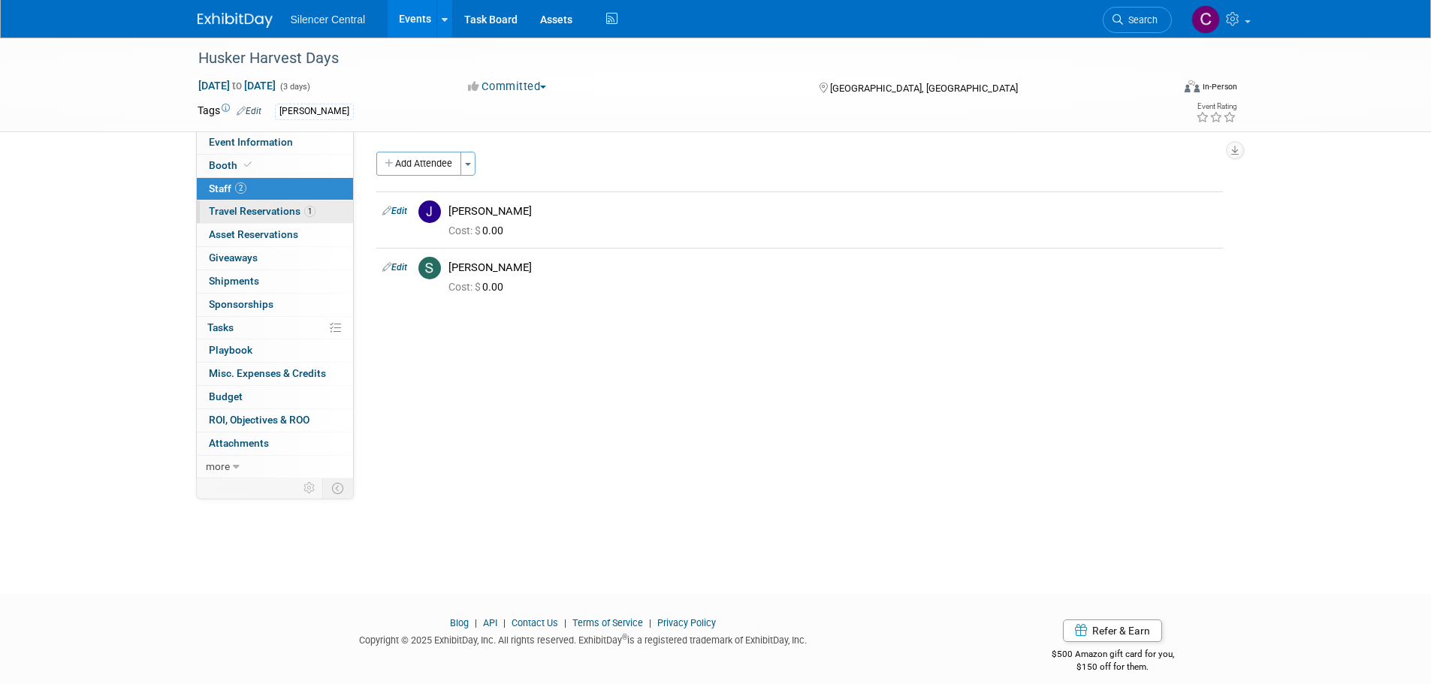
click at [265, 204] on link "1 Travel Reservations 1" at bounding box center [275, 212] width 156 height 23
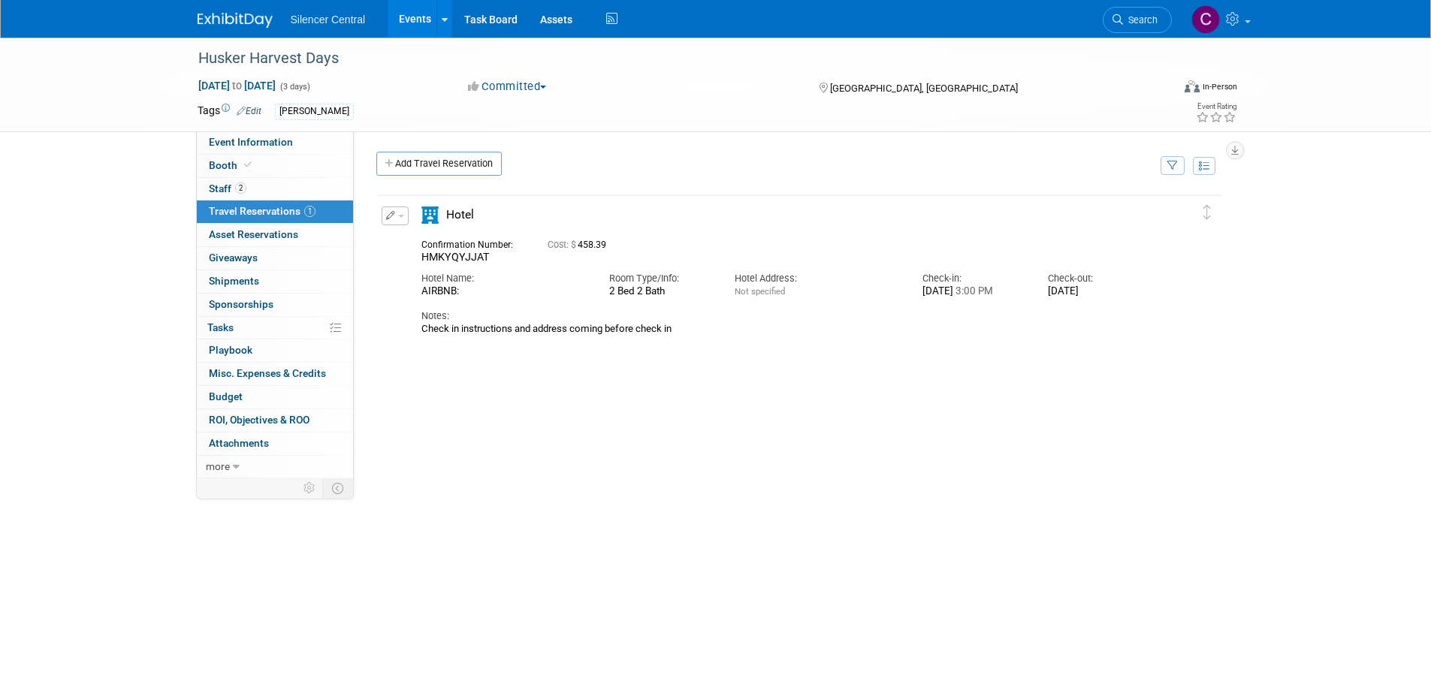
click at [399, 220] on button "button" at bounding box center [395, 216] width 27 height 19
click at [434, 240] on button "Edit Reservation" at bounding box center [445, 242] width 127 height 22
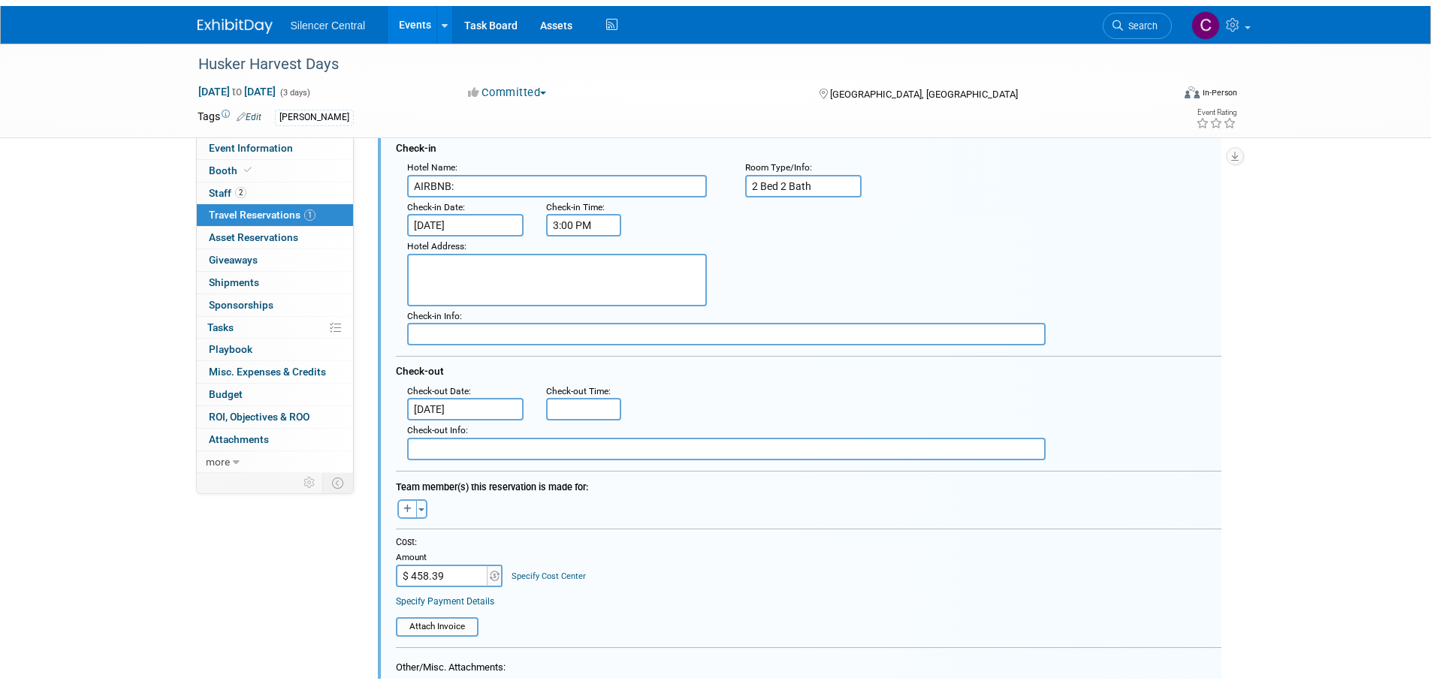
scroll to position [477, 0]
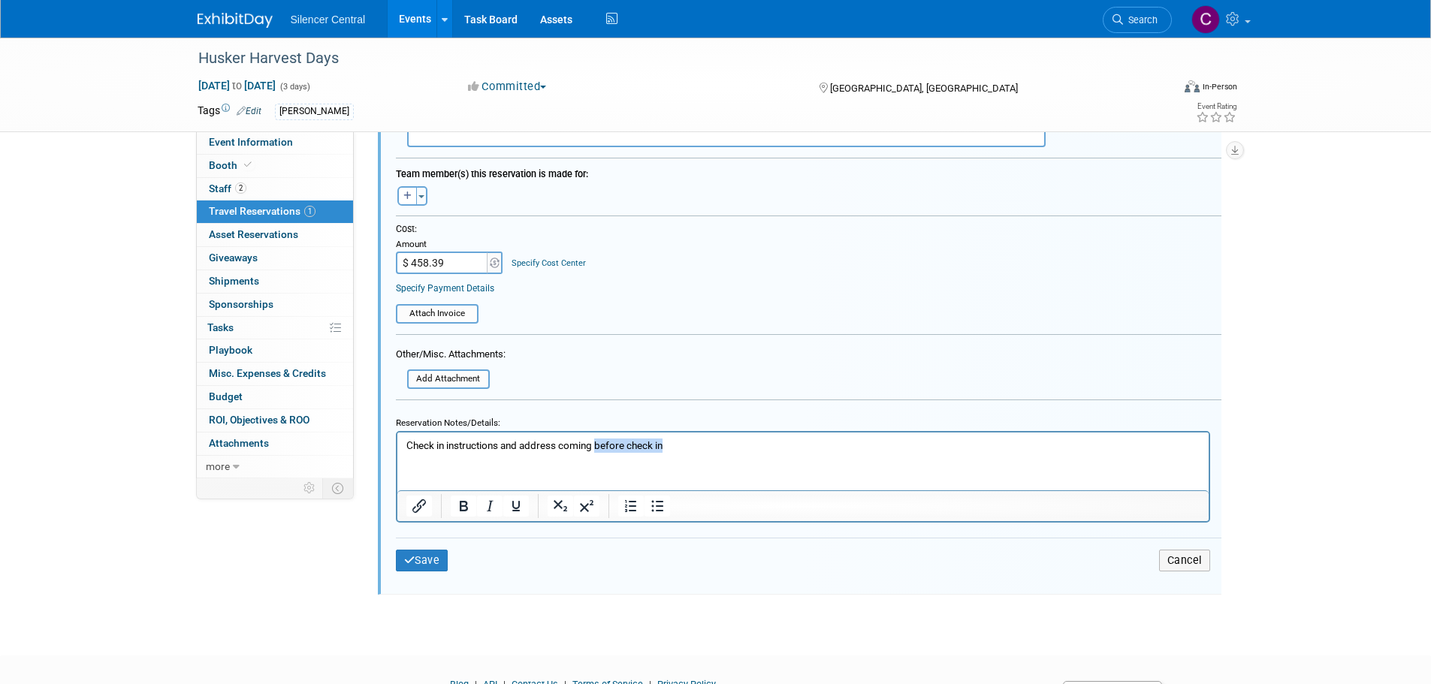
drag, startPoint x: 657, startPoint y: 447, endPoint x: 599, endPoint y: 452, distance: 58.8
click at [599, 452] on html "Check in instructions and address coming before check in" at bounding box center [802, 442] width 811 height 20
click at [416, 569] on button "Save" at bounding box center [422, 561] width 53 height 22
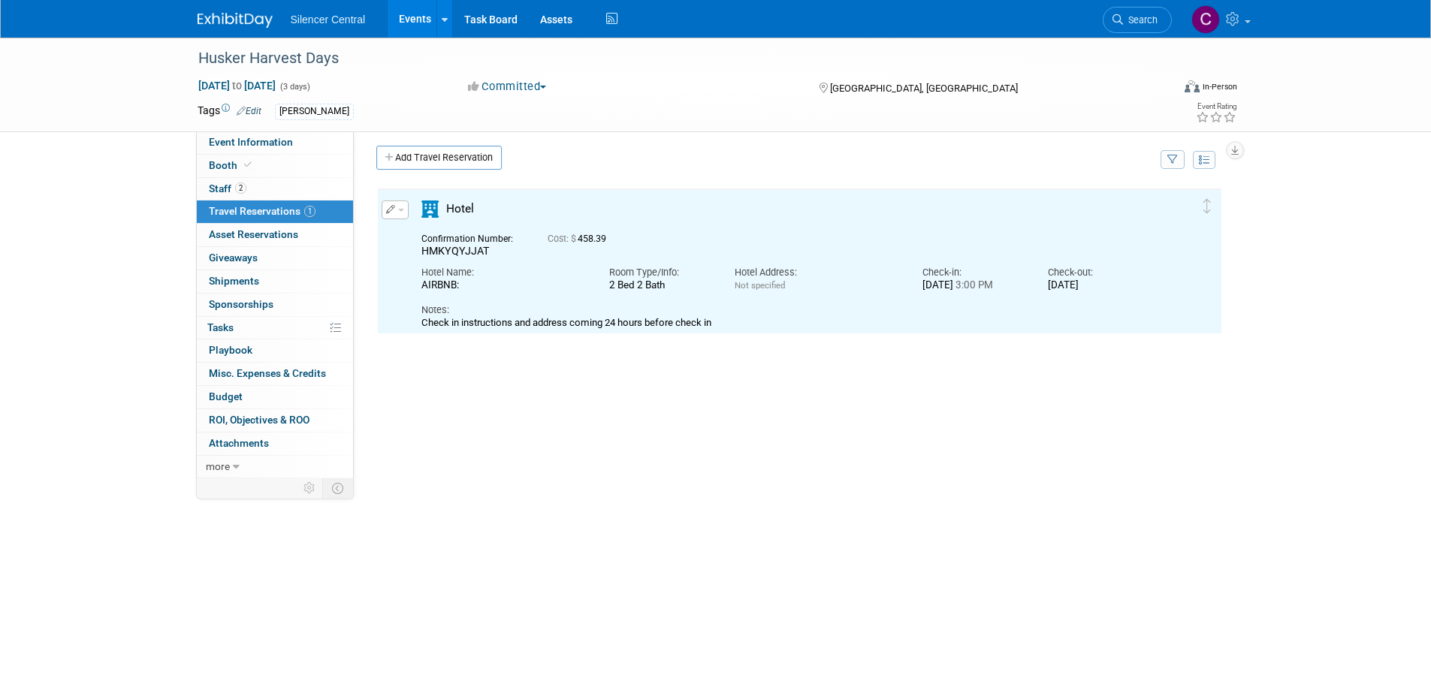
scroll to position [0, 0]
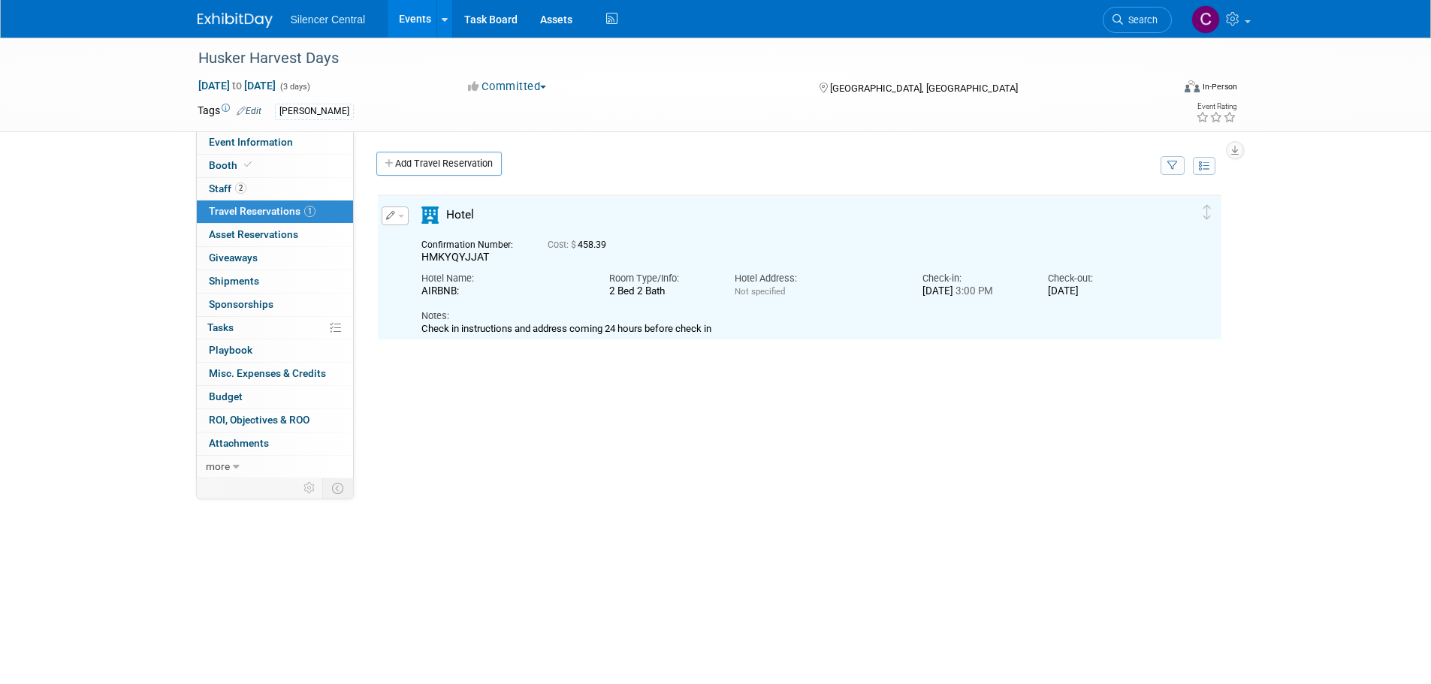
click at [391, 225] on button "button" at bounding box center [395, 216] width 27 height 19
click at [430, 241] on button "Edit Reservation" at bounding box center [445, 242] width 127 height 22
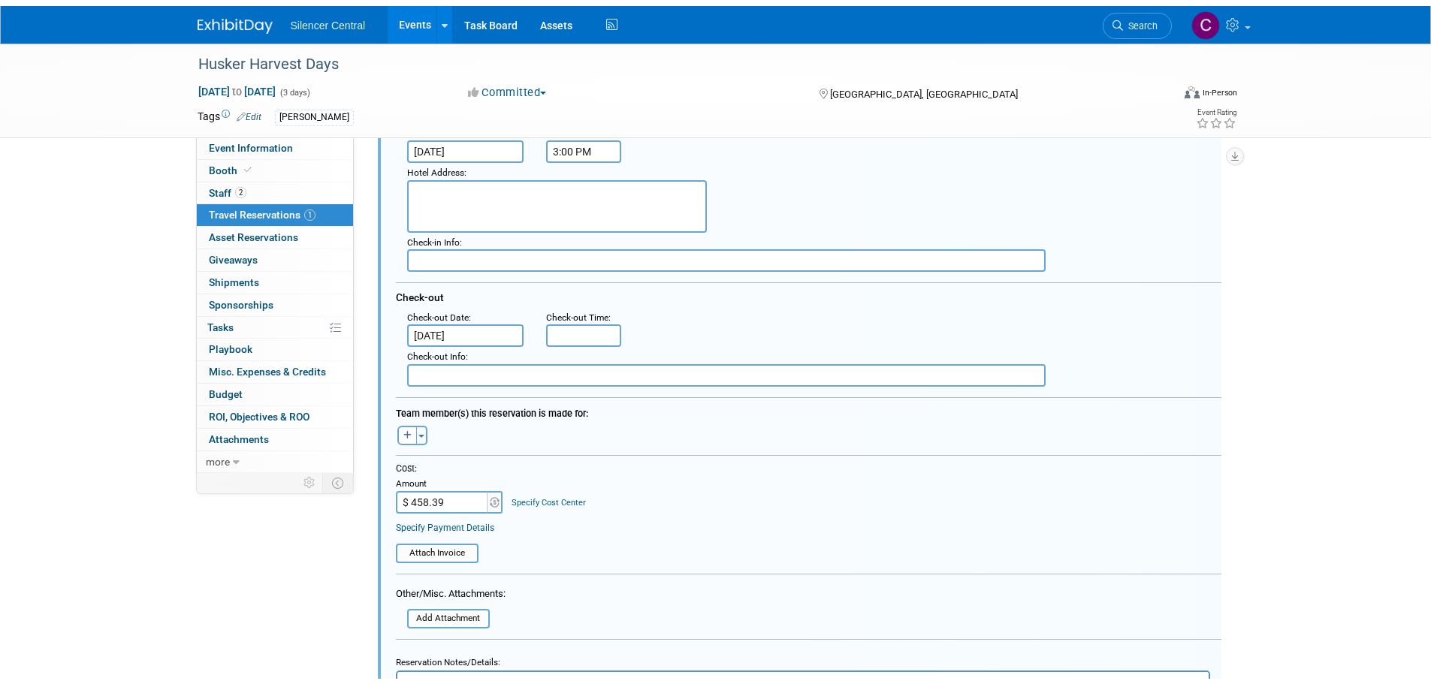
scroll to position [477, 0]
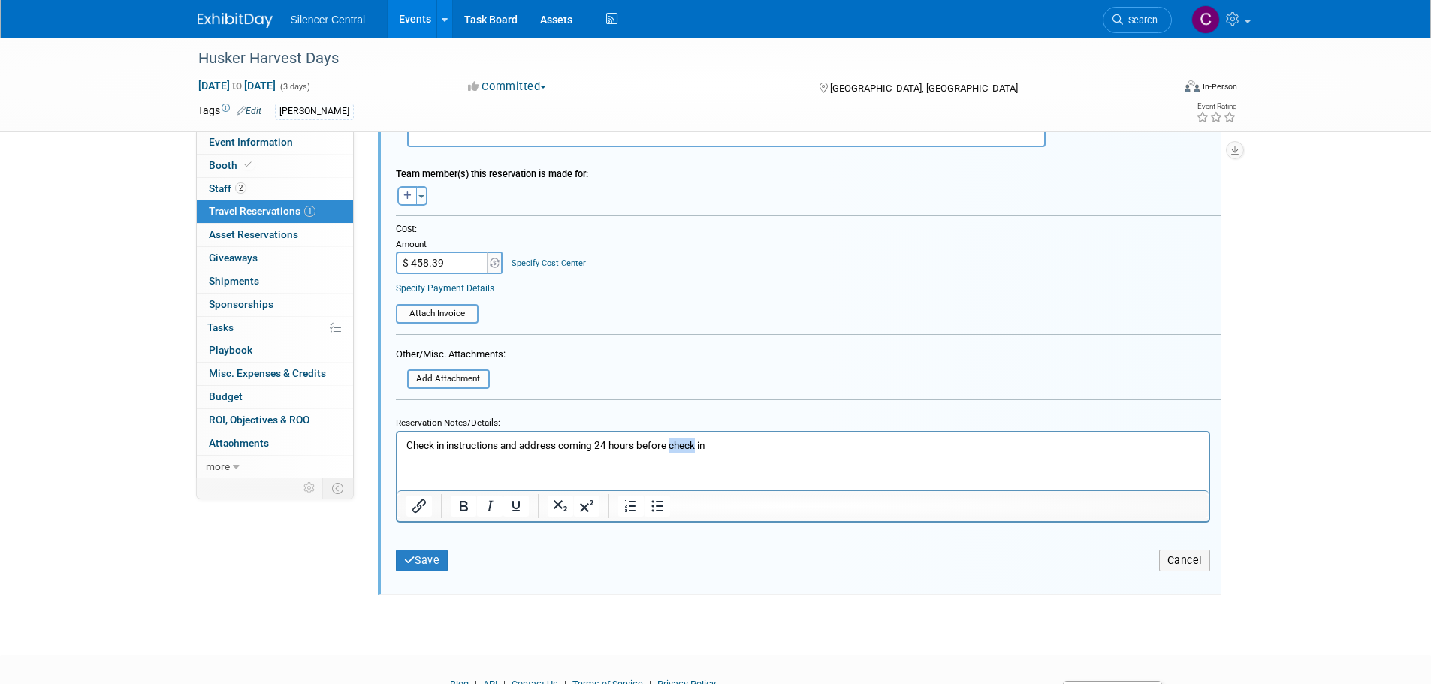
drag, startPoint x: 697, startPoint y: 451, endPoint x: 673, endPoint y: 449, distance: 24.1
click at [673, 449] on p "Check in instructions and address coming 24 hours before check in" at bounding box center [803, 445] width 794 height 14
click at [415, 557] on button "Save" at bounding box center [422, 561] width 53 height 22
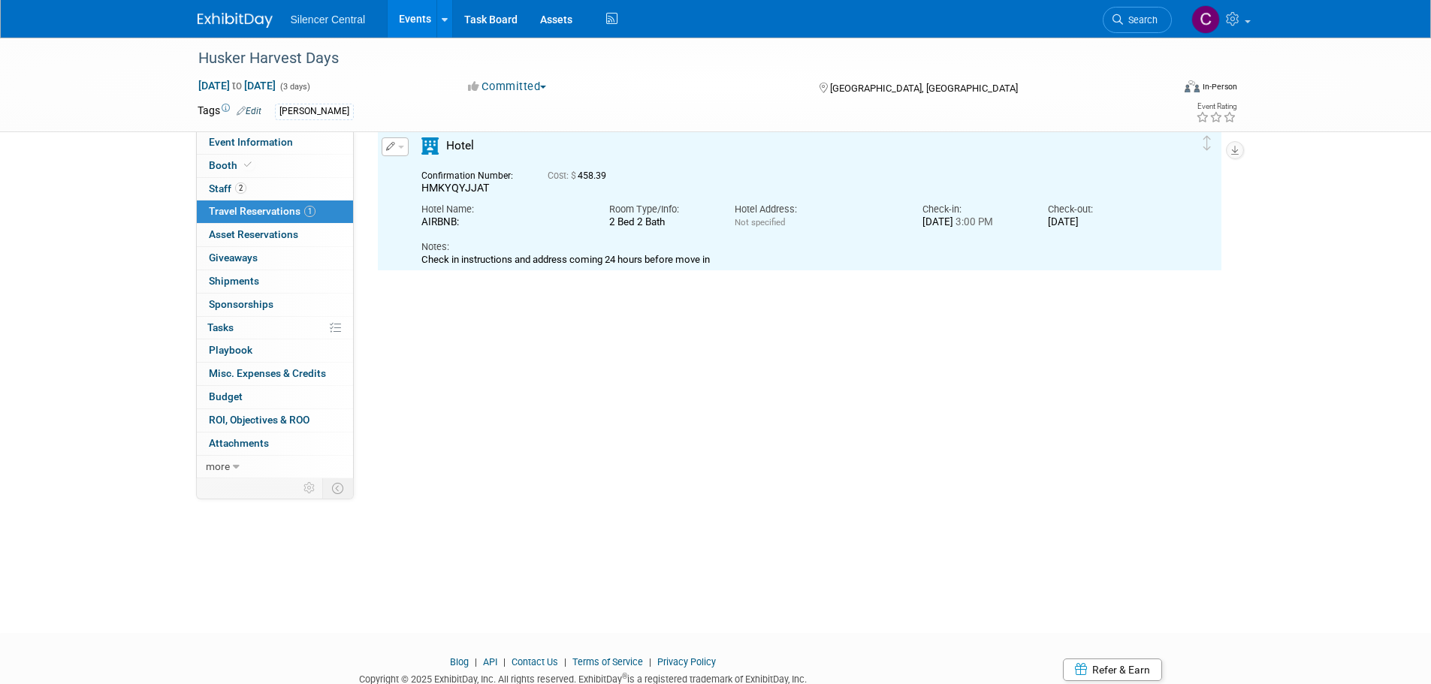
scroll to position [26, 0]
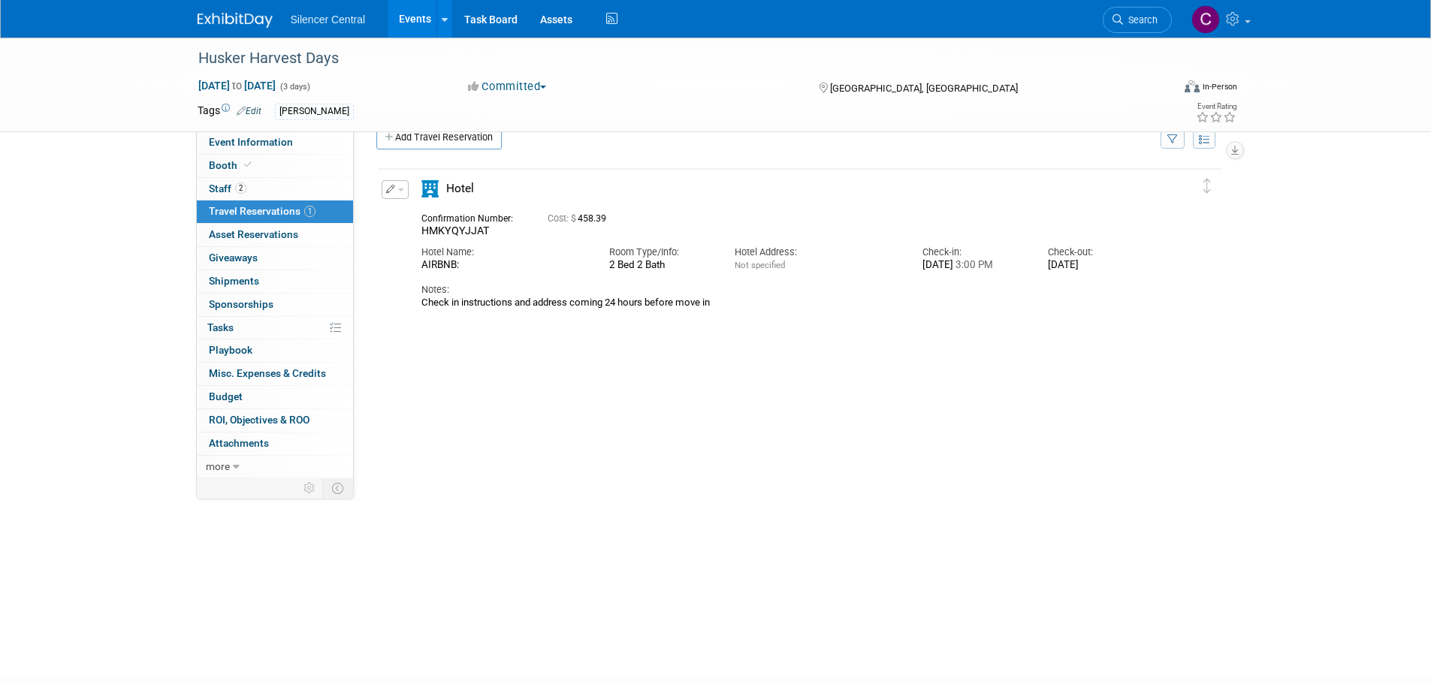
click at [228, 23] on img at bounding box center [235, 20] width 75 height 15
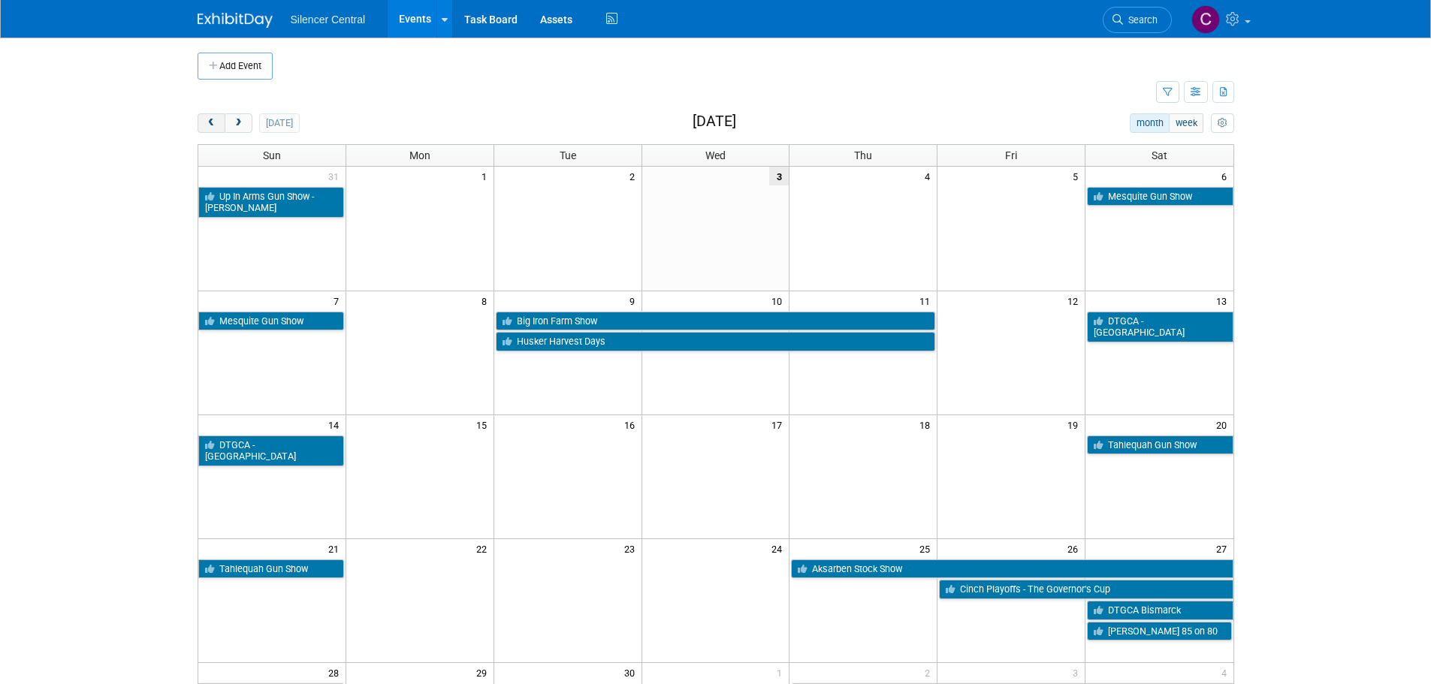
click at [204, 126] on button "prev" at bounding box center [212, 123] width 28 height 20
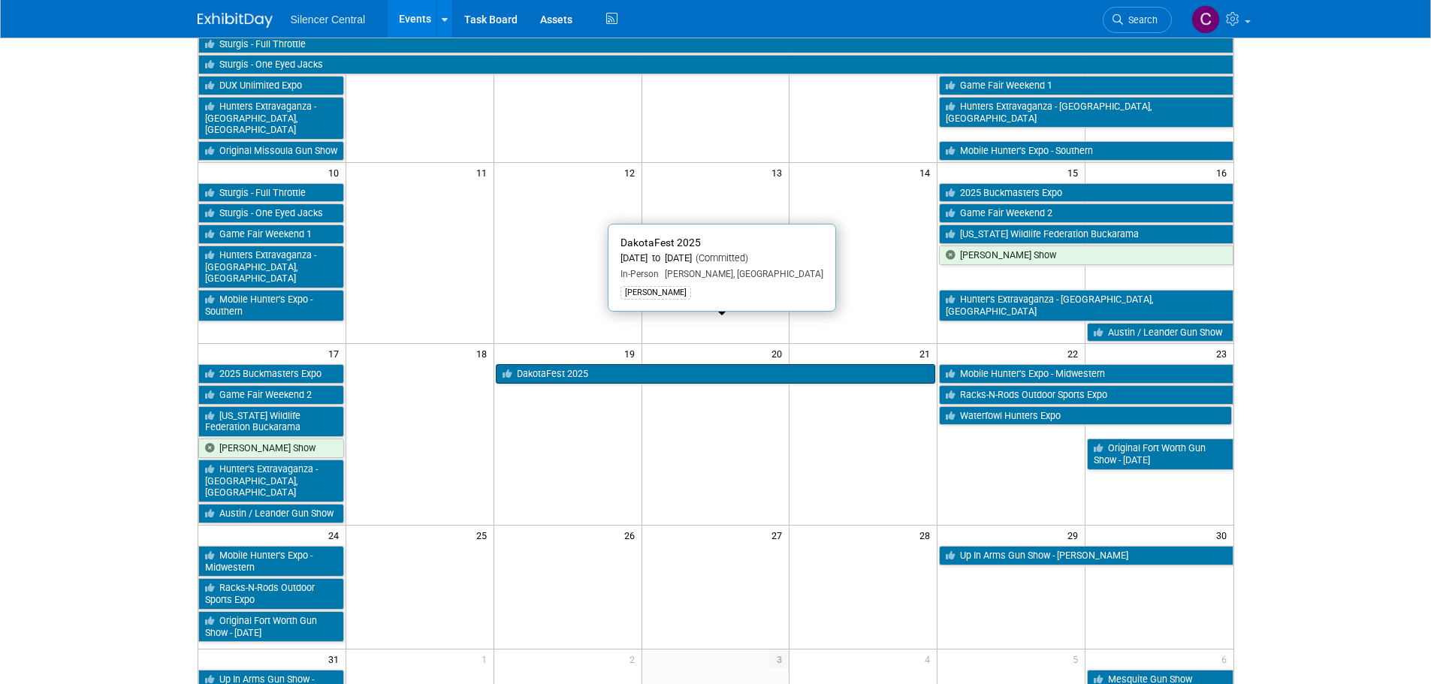
scroll to position [451, 0]
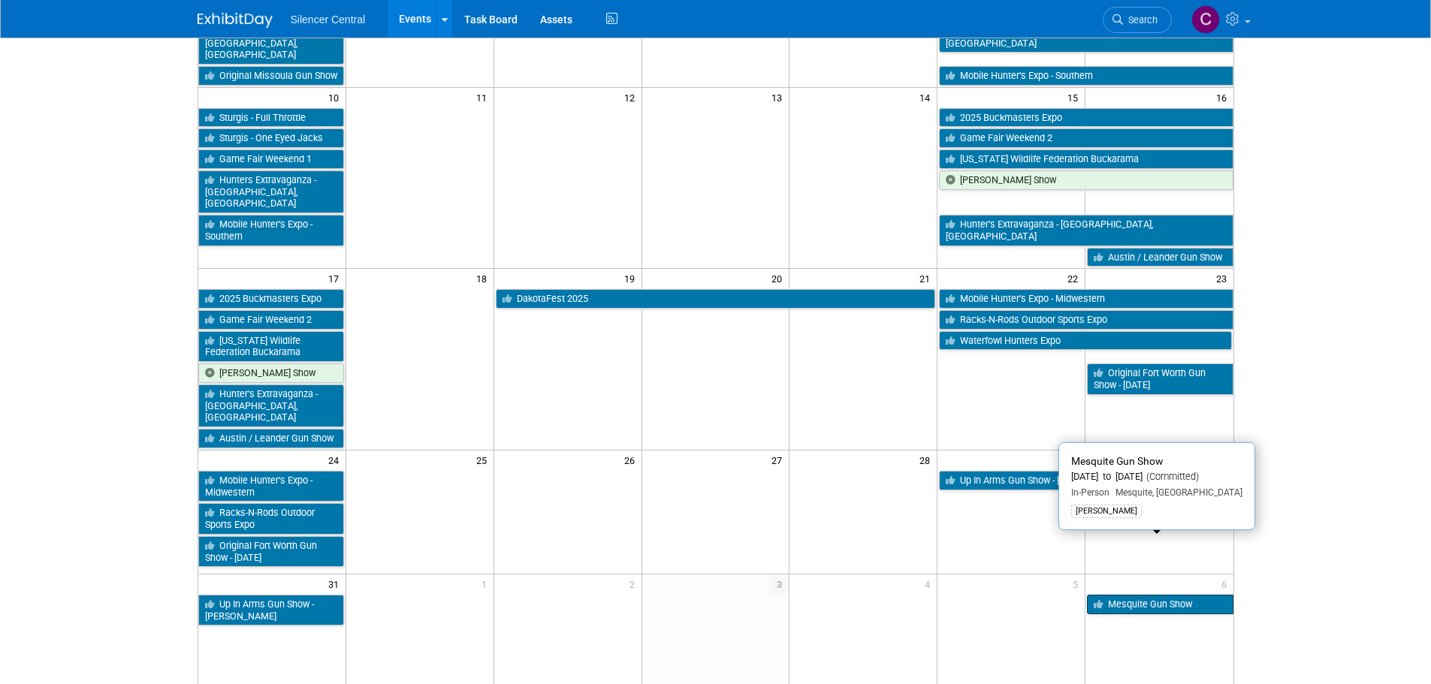
click at [1116, 595] on link "Mesquite Gun Show" at bounding box center [1160, 605] width 146 height 20
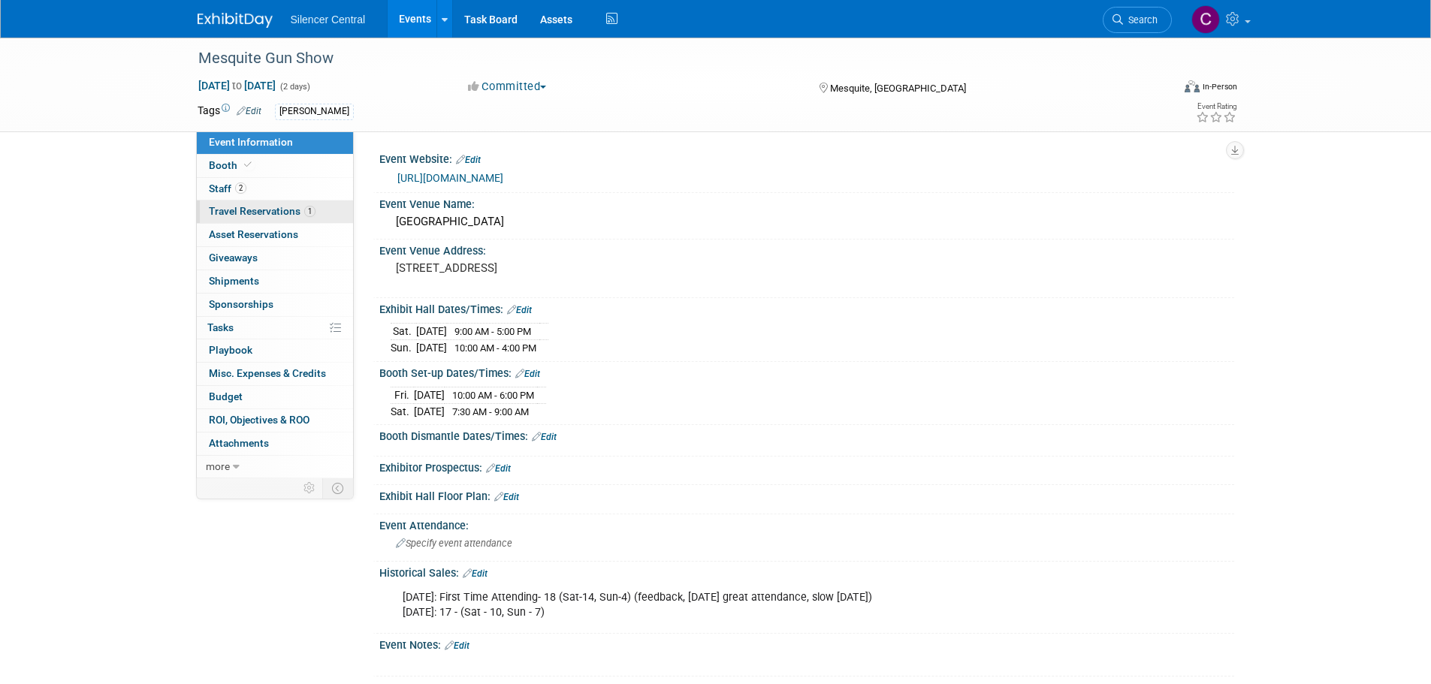
click at [259, 216] on span "Travel Reservations 1" at bounding box center [262, 211] width 107 height 12
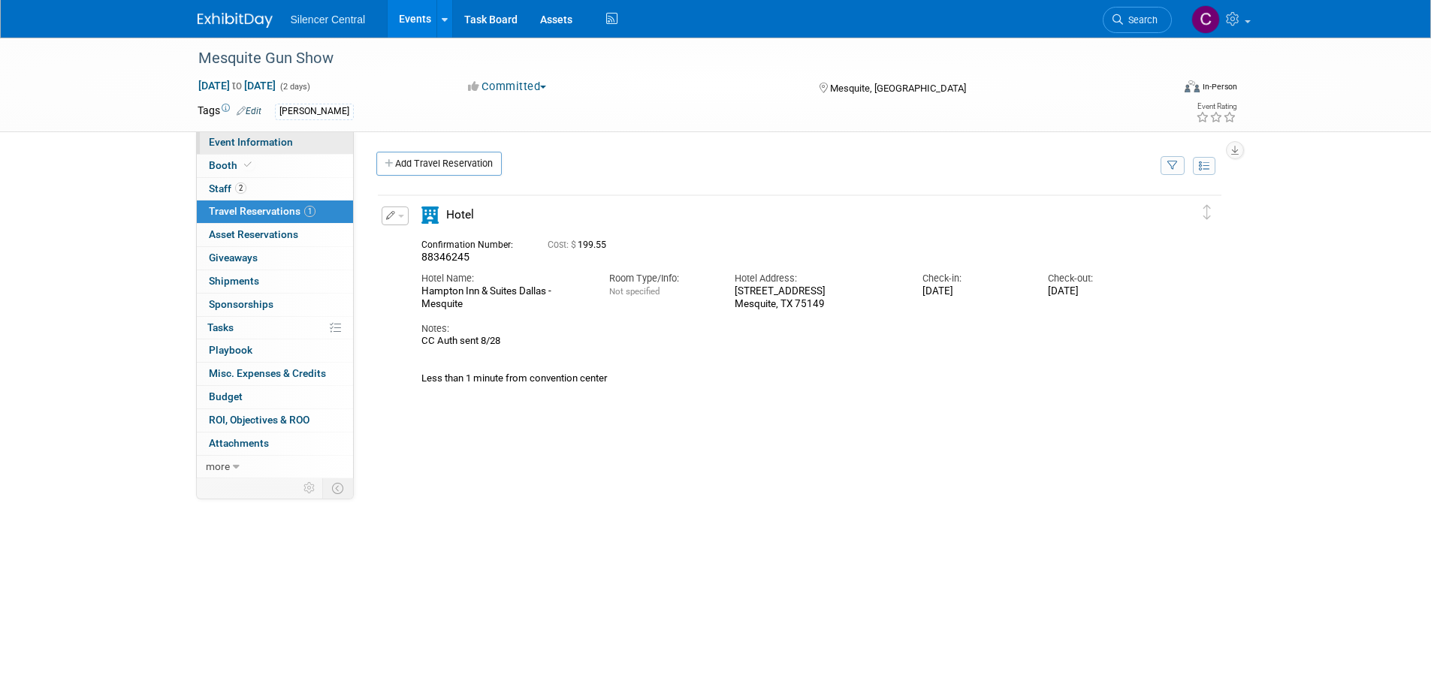
click at [240, 149] on link "Event Information" at bounding box center [275, 142] width 156 height 23
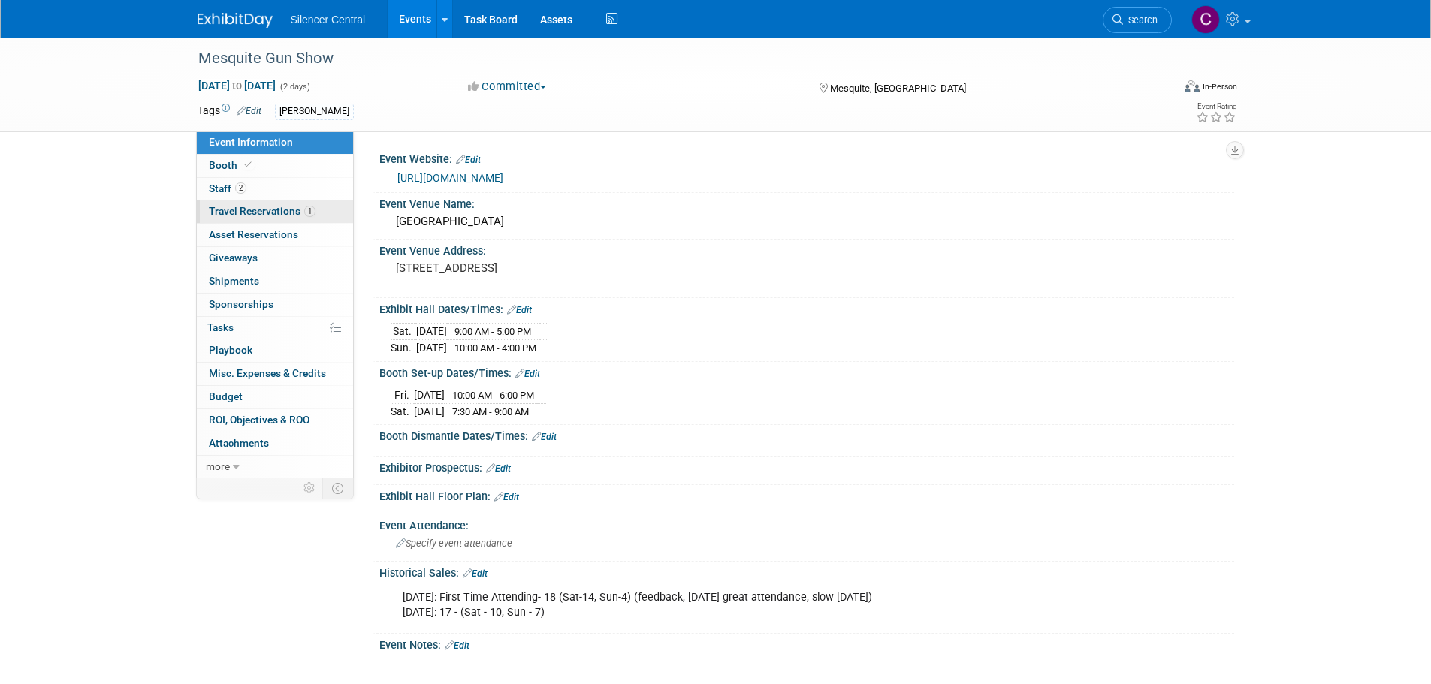
drag, startPoint x: 237, startPoint y: 211, endPoint x: 225, endPoint y: 220, distance: 14.4
click at [237, 210] on span "Travel Reservations 1" at bounding box center [262, 211] width 107 height 12
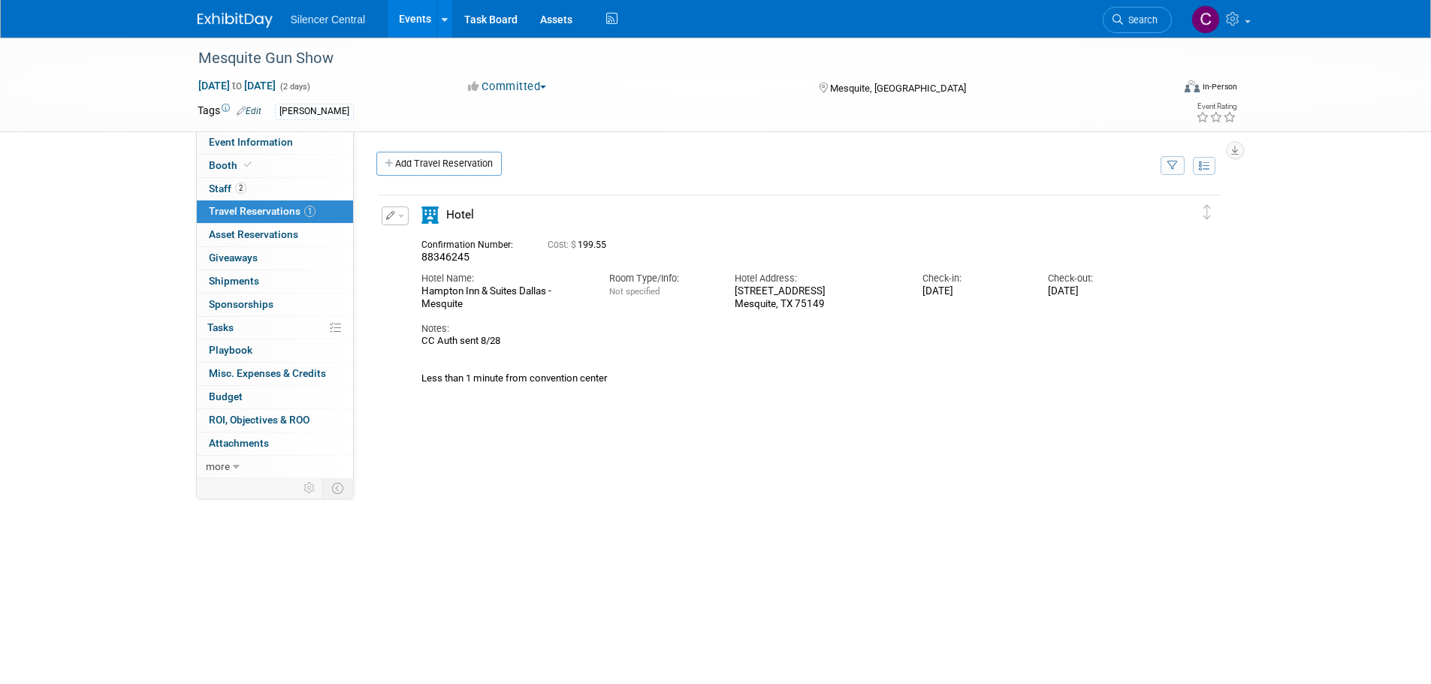
click at [246, 23] on img at bounding box center [235, 20] width 75 height 15
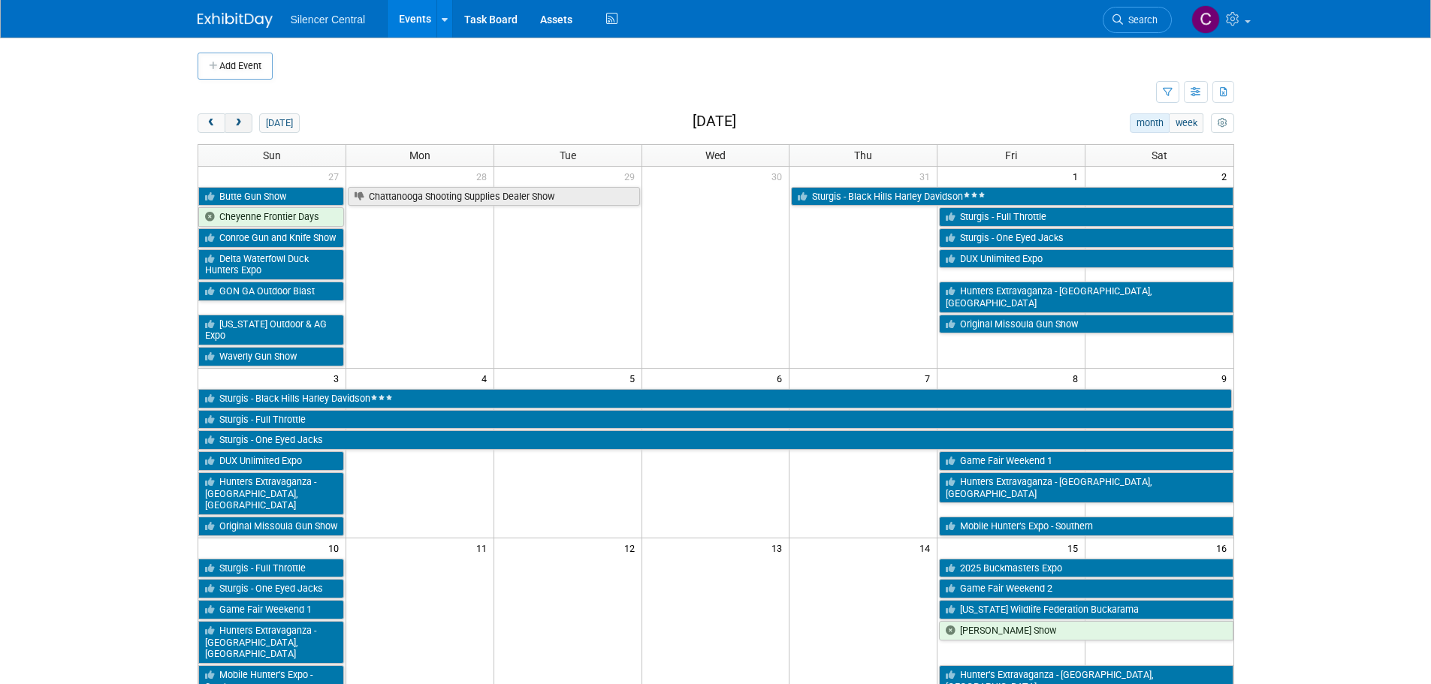
click at [240, 119] on span "next" at bounding box center [238, 124] width 11 height 10
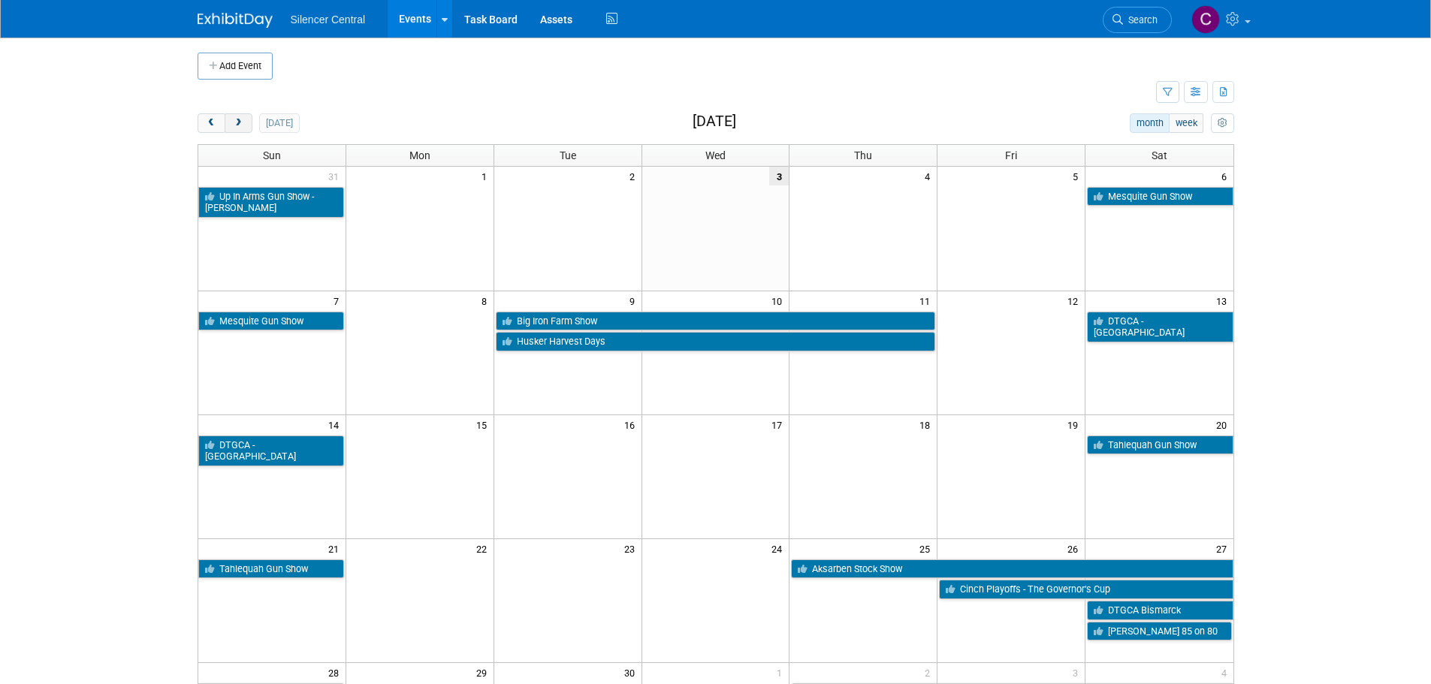
click at [246, 130] on button "next" at bounding box center [239, 123] width 28 height 20
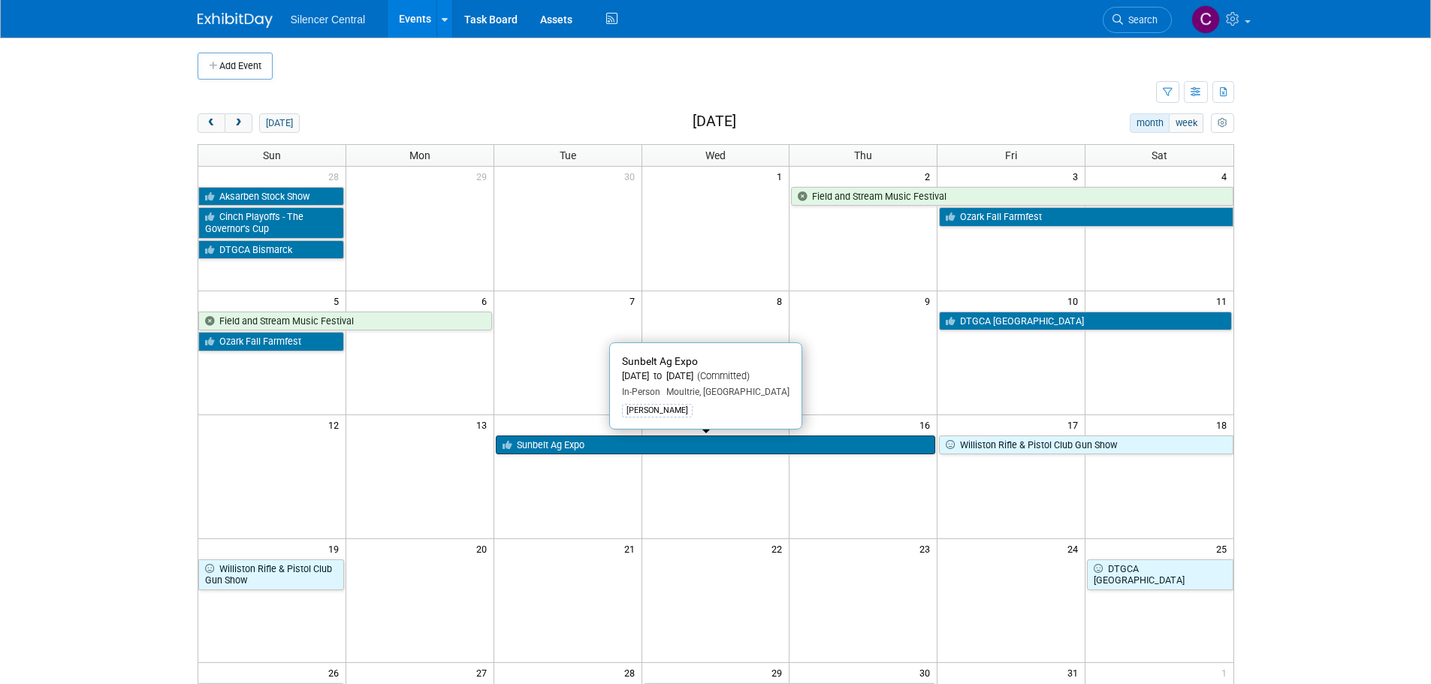
click at [704, 445] on link "Sunbelt Ag Expo" at bounding box center [716, 446] width 440 height 20
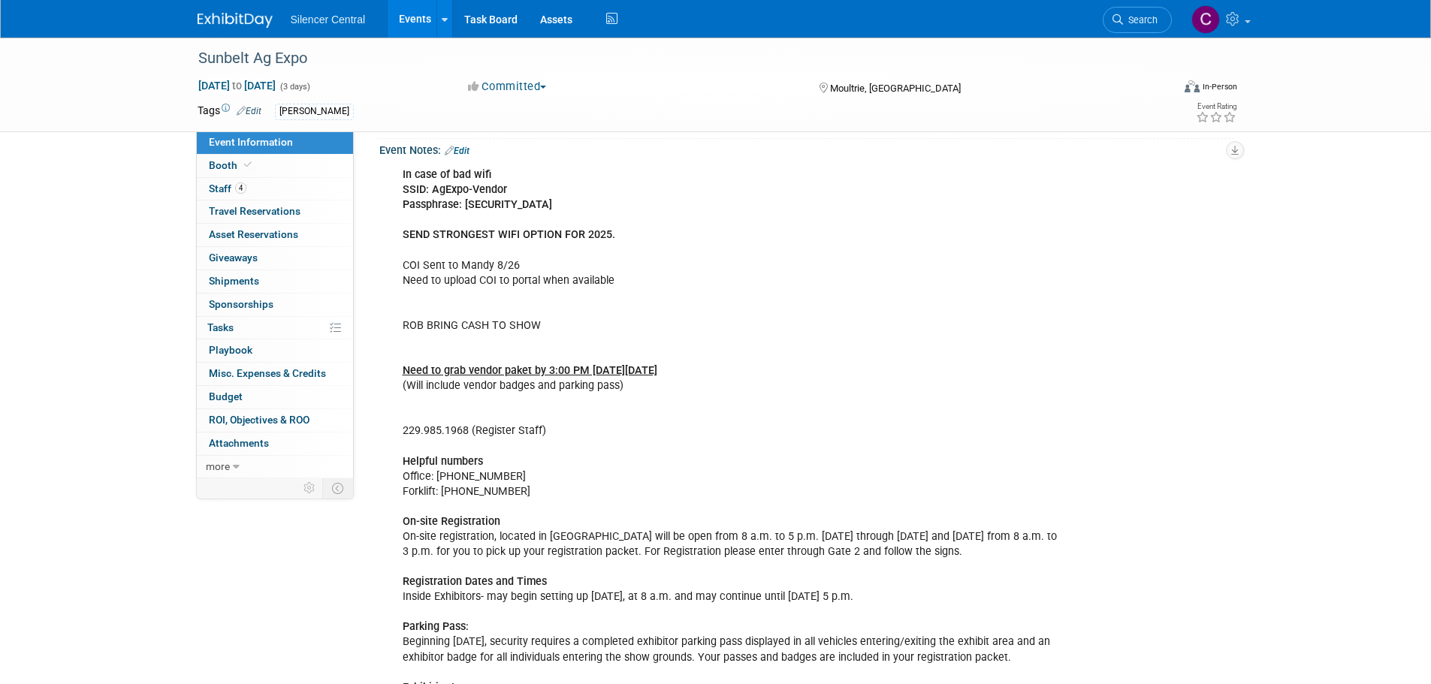
scroll to position [451, 0]
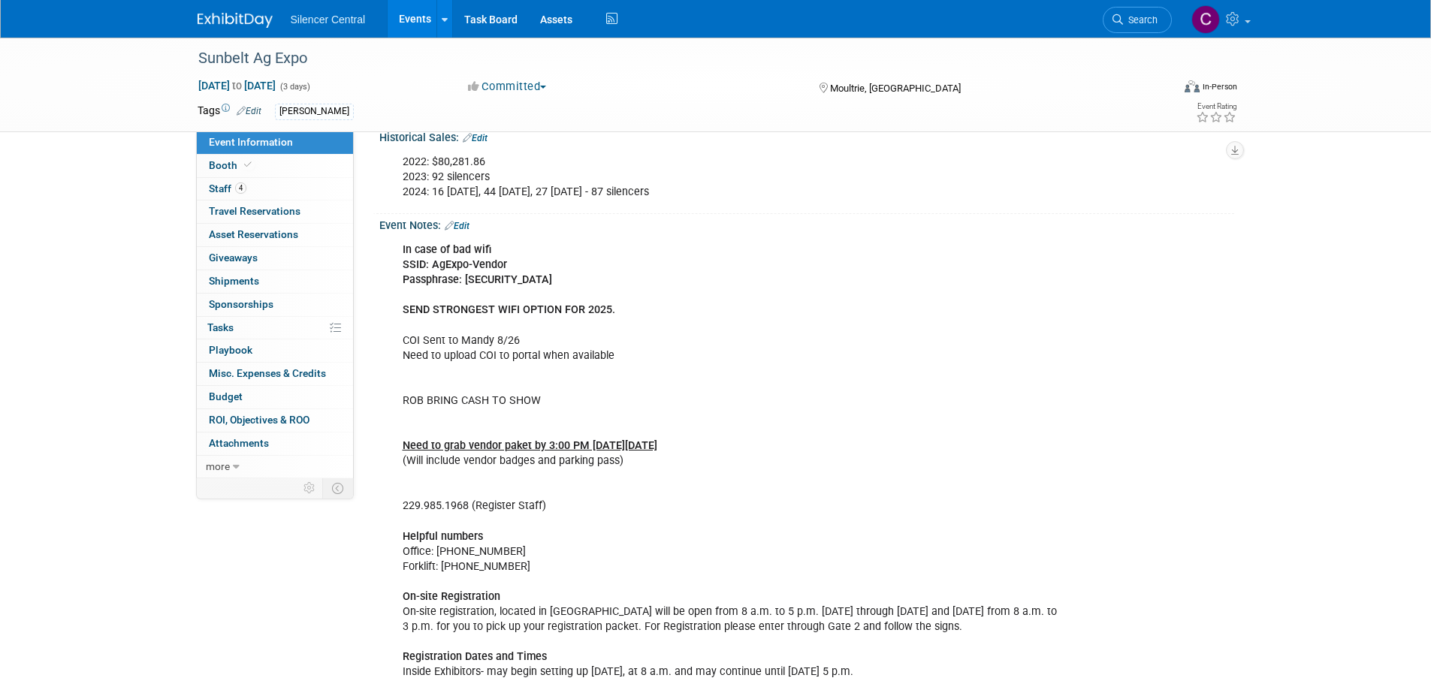
click at [463, 228] on link "Edit" at bounding box center [457, 226] width 25 height 11
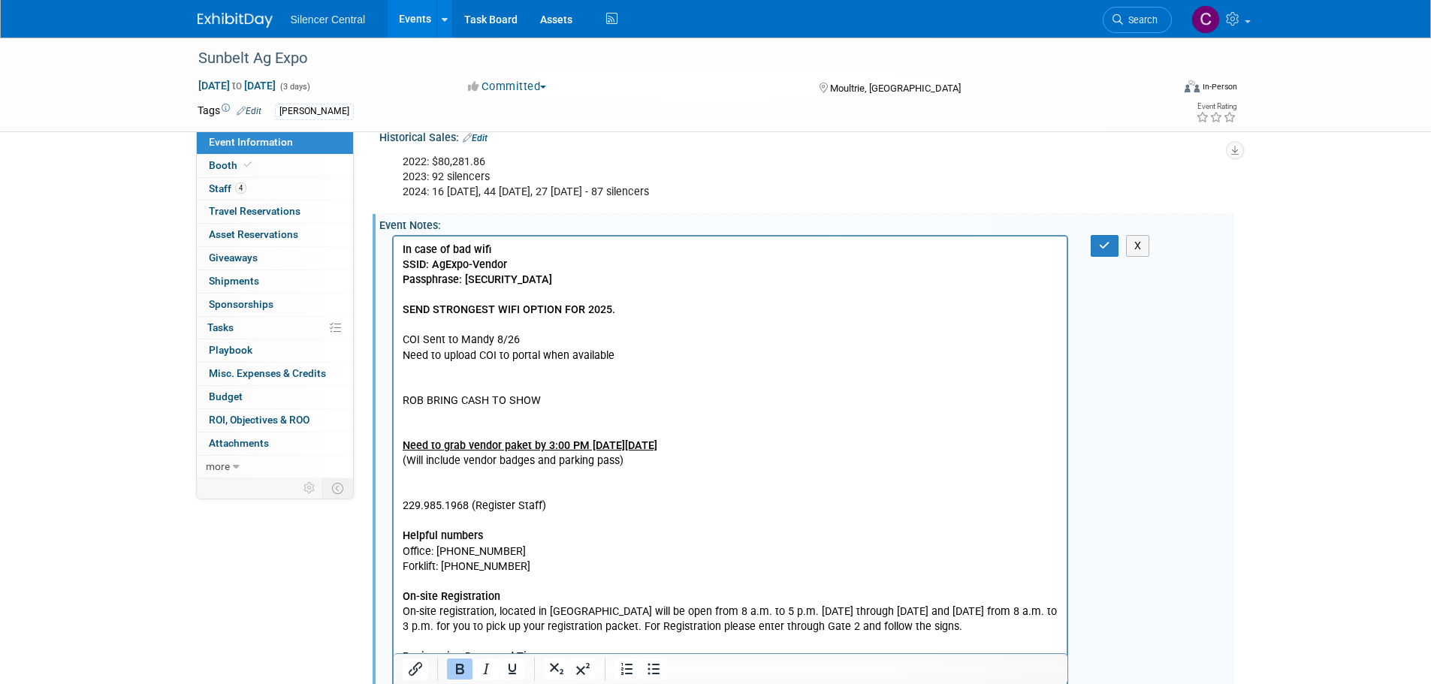
scroll to position [0, 0]
drag, startPoint x: 578, startPoint y: 500, endPoint x: 469, endPoint y: 507, distance: 109.1
click at [469, 507] on p "In case of bad wifi SSID: AgExpo-Vendor Passphrase: m5bagexp2 SEND STRONGEST WI…" at bounding box center [730, 619] width 657 height 754
click at [1098, 242] on button "button" at bounding box center [1105, 246] width 28 height 22
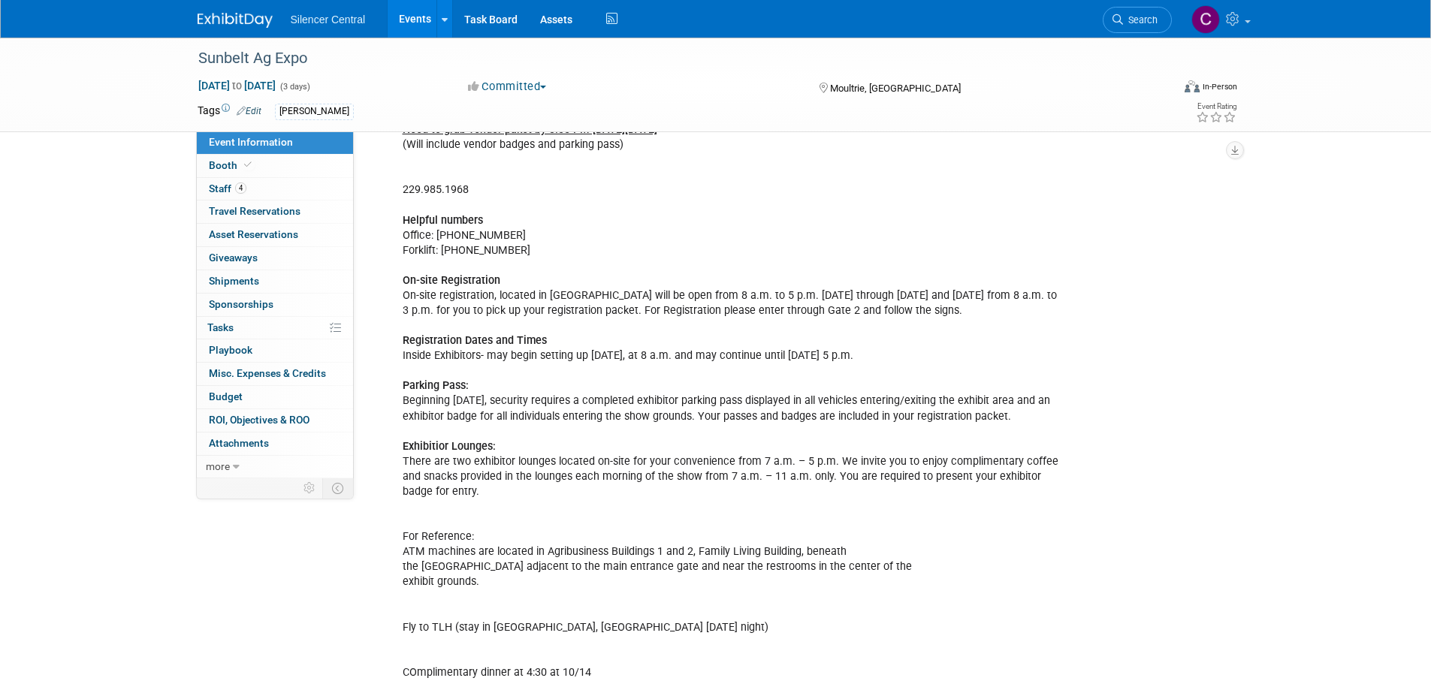
scroll to position [786, 0]
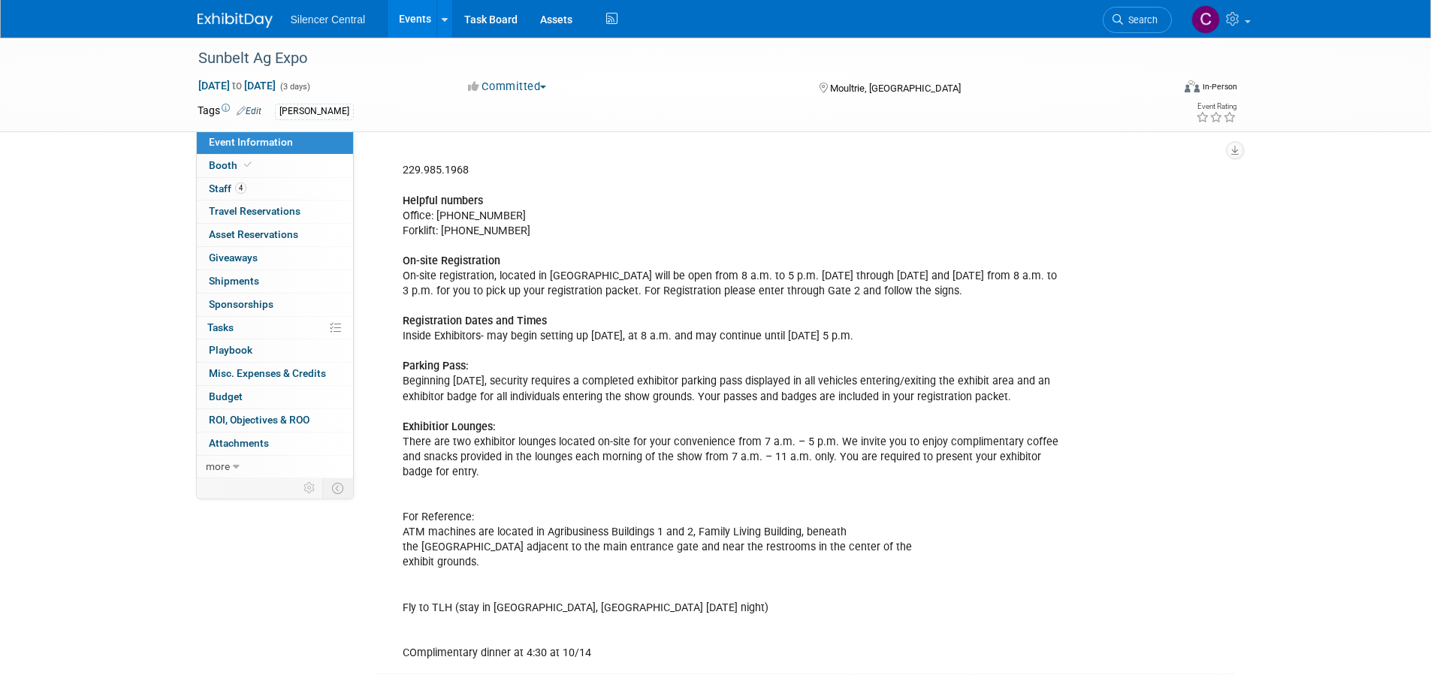
click at [229, 14] on img at bounding box center [235, 20] width 75 height 15
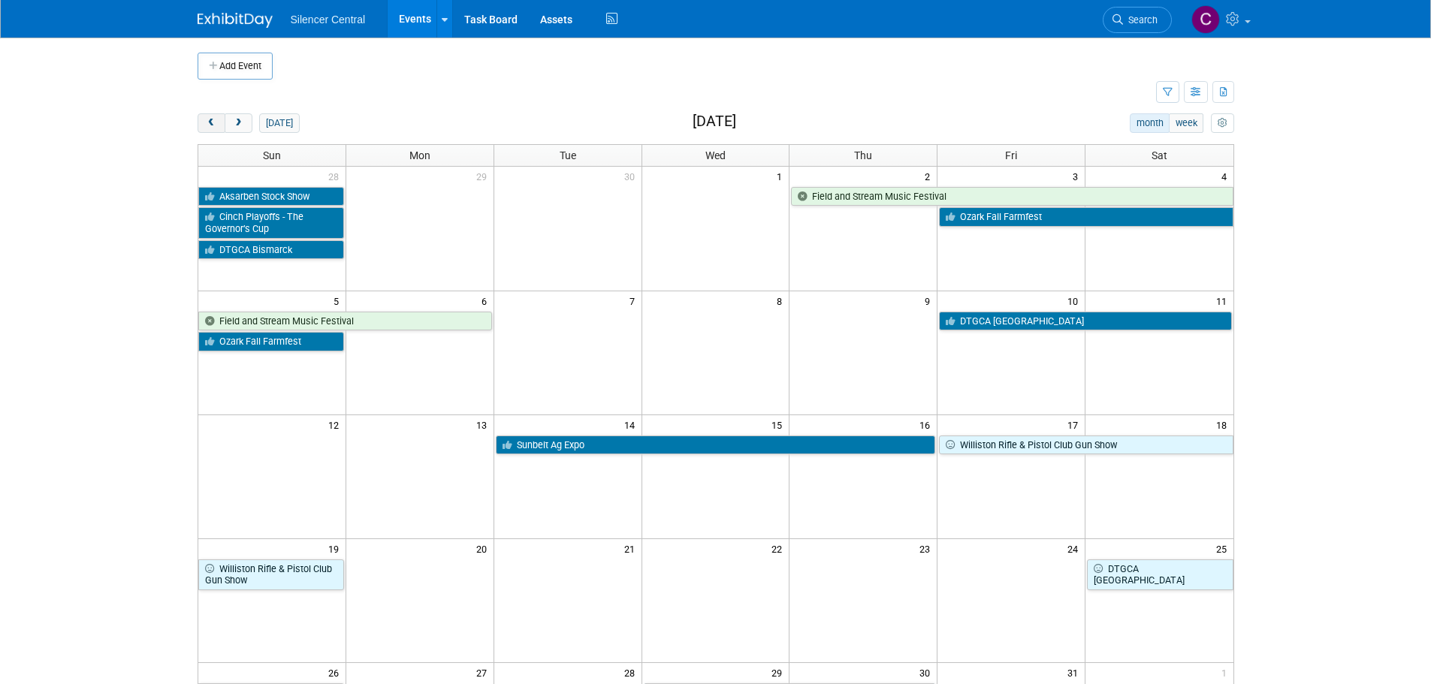
click at [211, 125] on span "prev" at bounding box center [211, 124] width 11 height 10
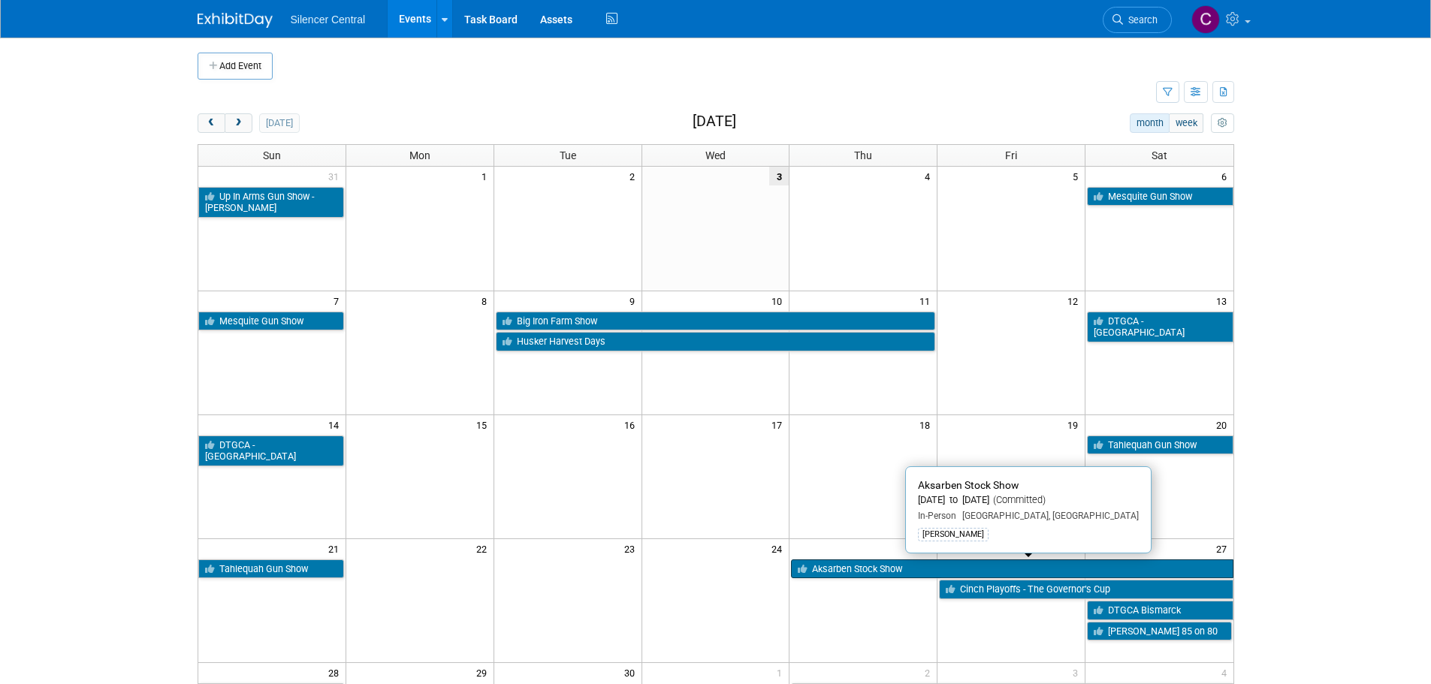
click at [823, 568] on link "Aksarben Stock Show" at bounding box center [1012, 570] width 442 height 20
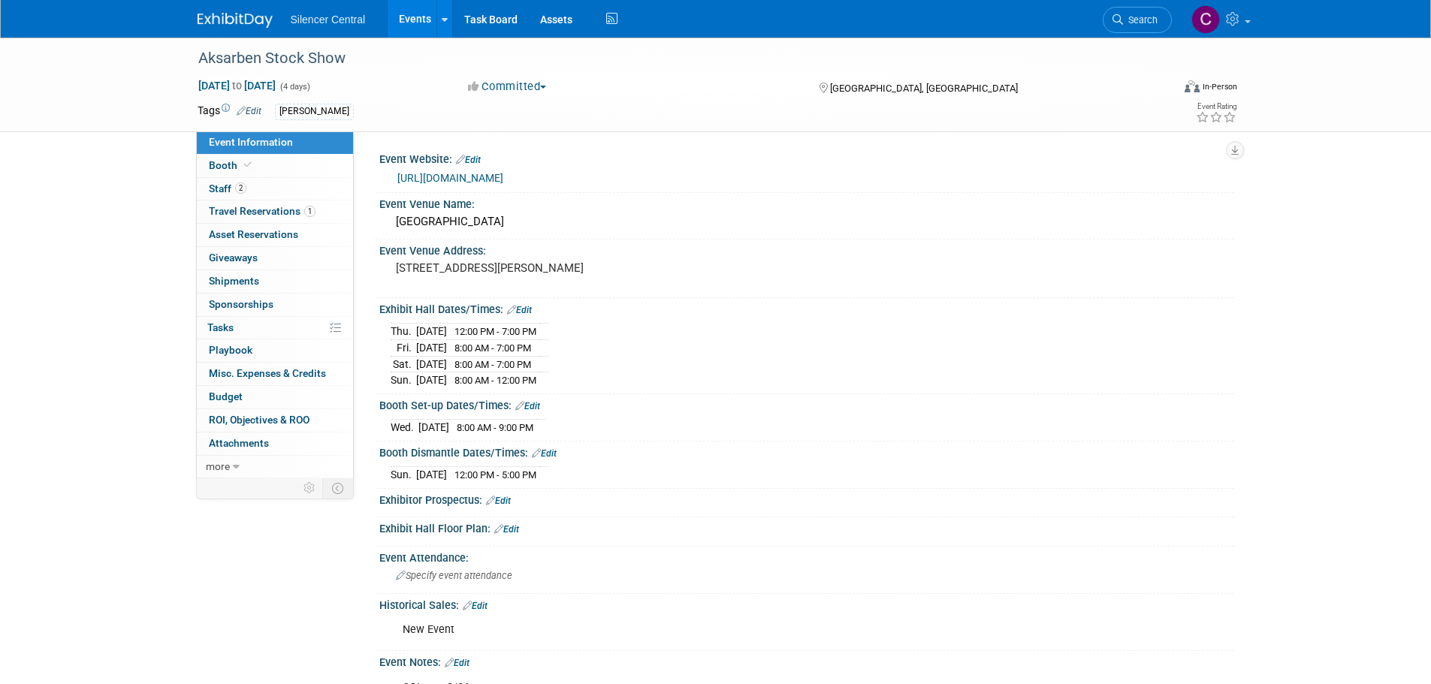
click at [251, 16] on img at bounding box center [235, 20] width 75 height 15
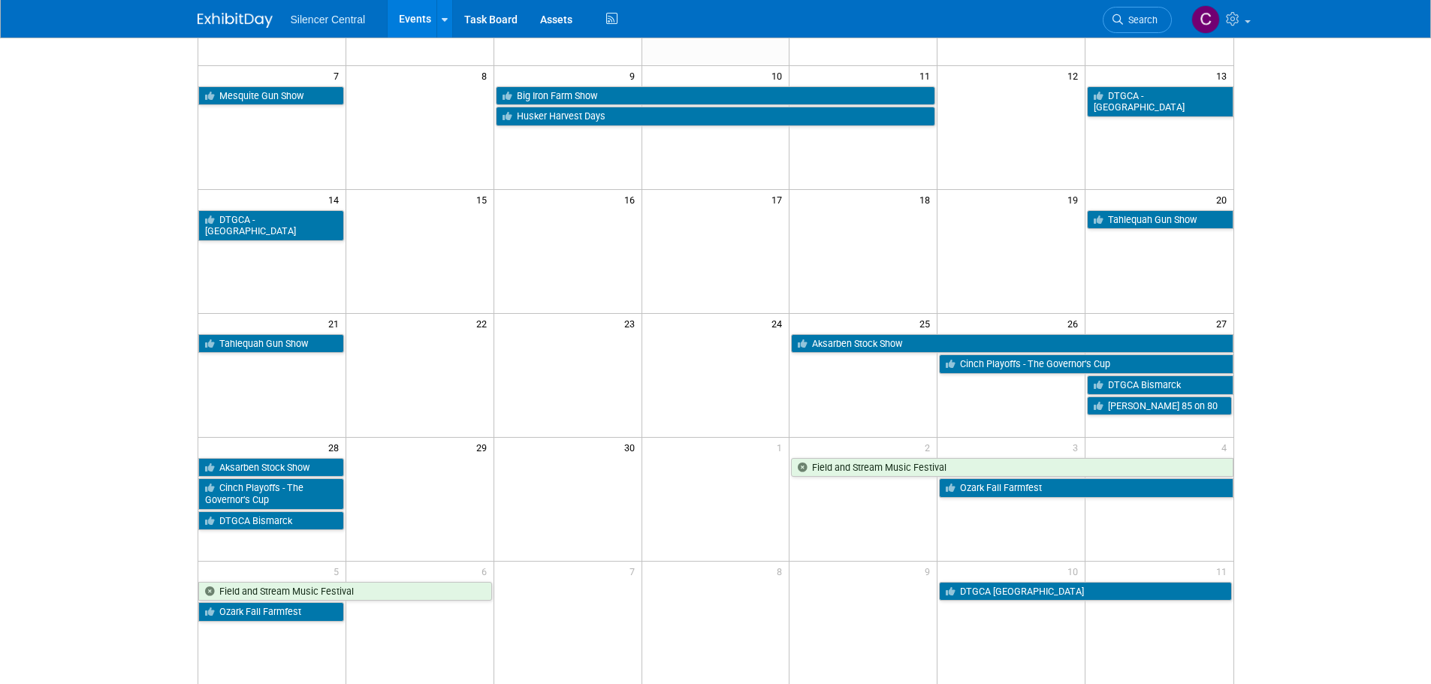
scroll to position [300, 0]
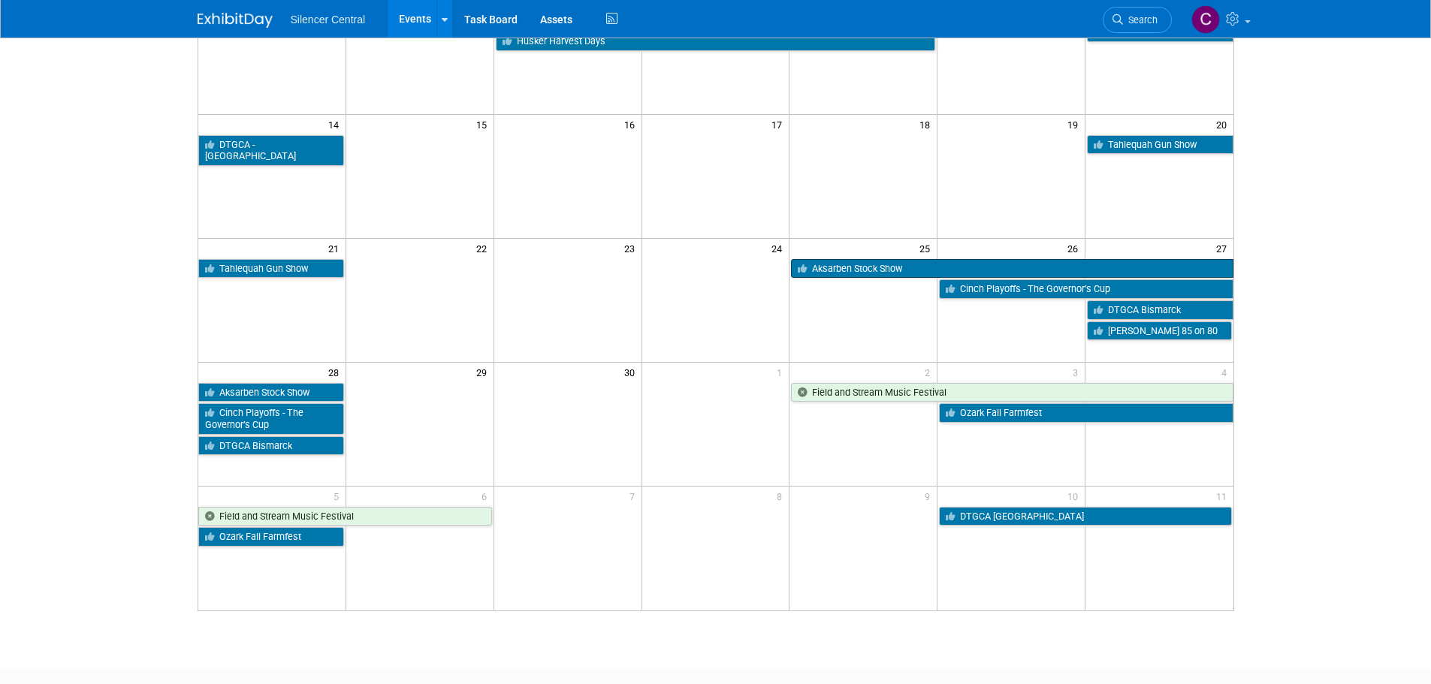
click at [850, 272] on link "Aksarben Stock Show" at bounding box center [1012, 269] width 442 height 20
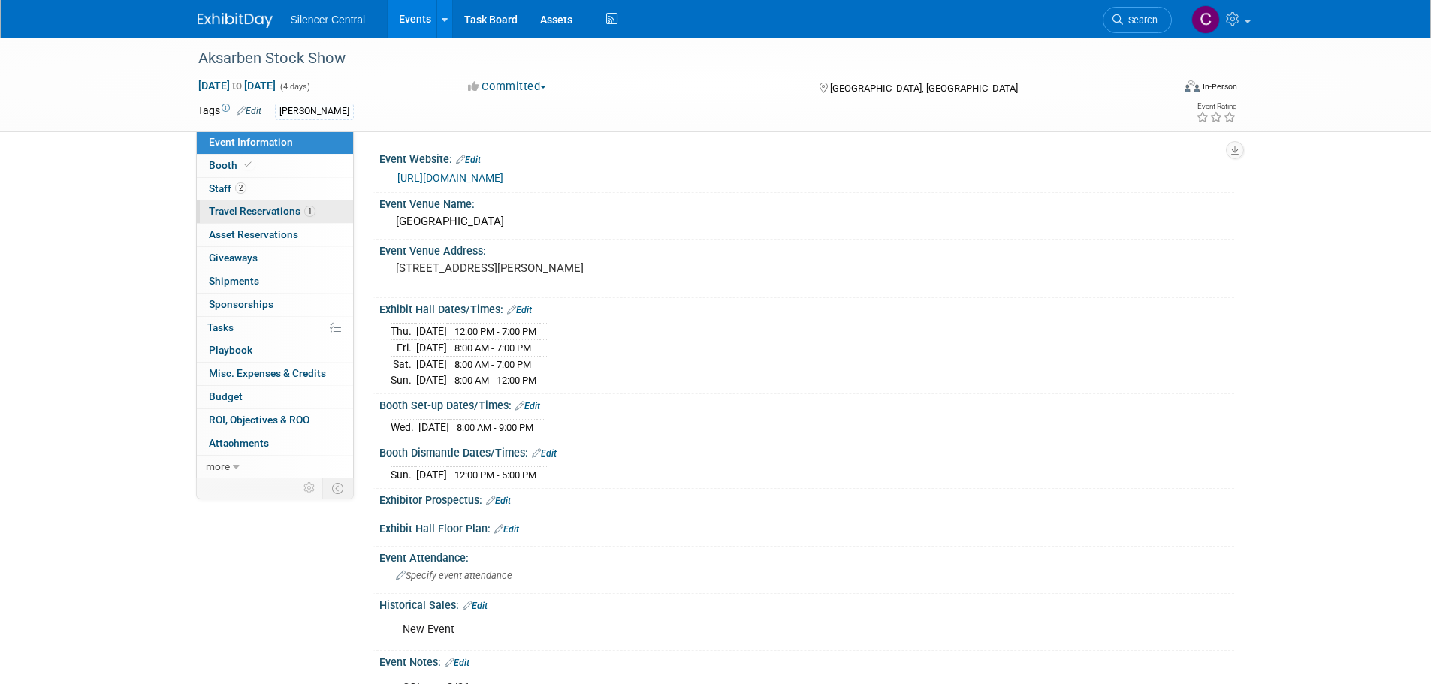
click at [256, 205] on span "Travel Reservations 1" at bounding box center [262, 211] width 107 height 12
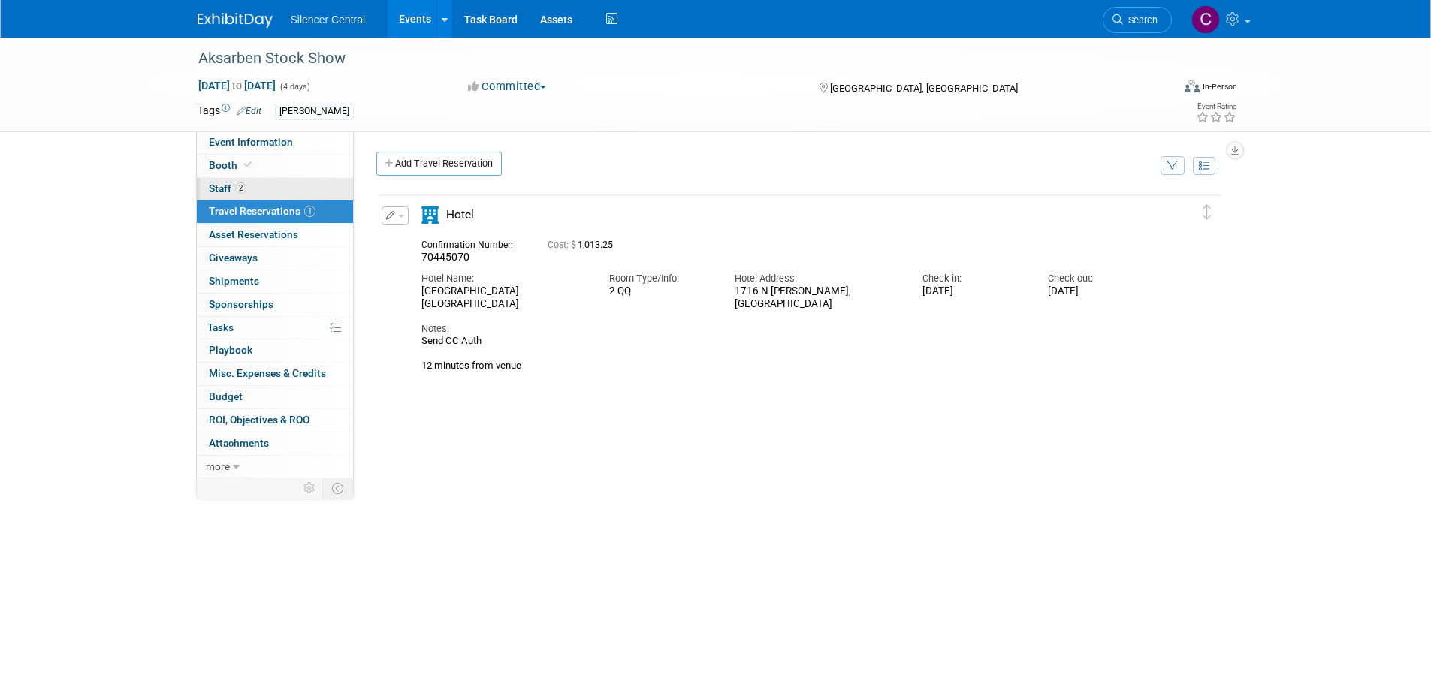
click at [272, 194] on link "2 Staff 2" at bounding box center [275, 189] width 156 height 23
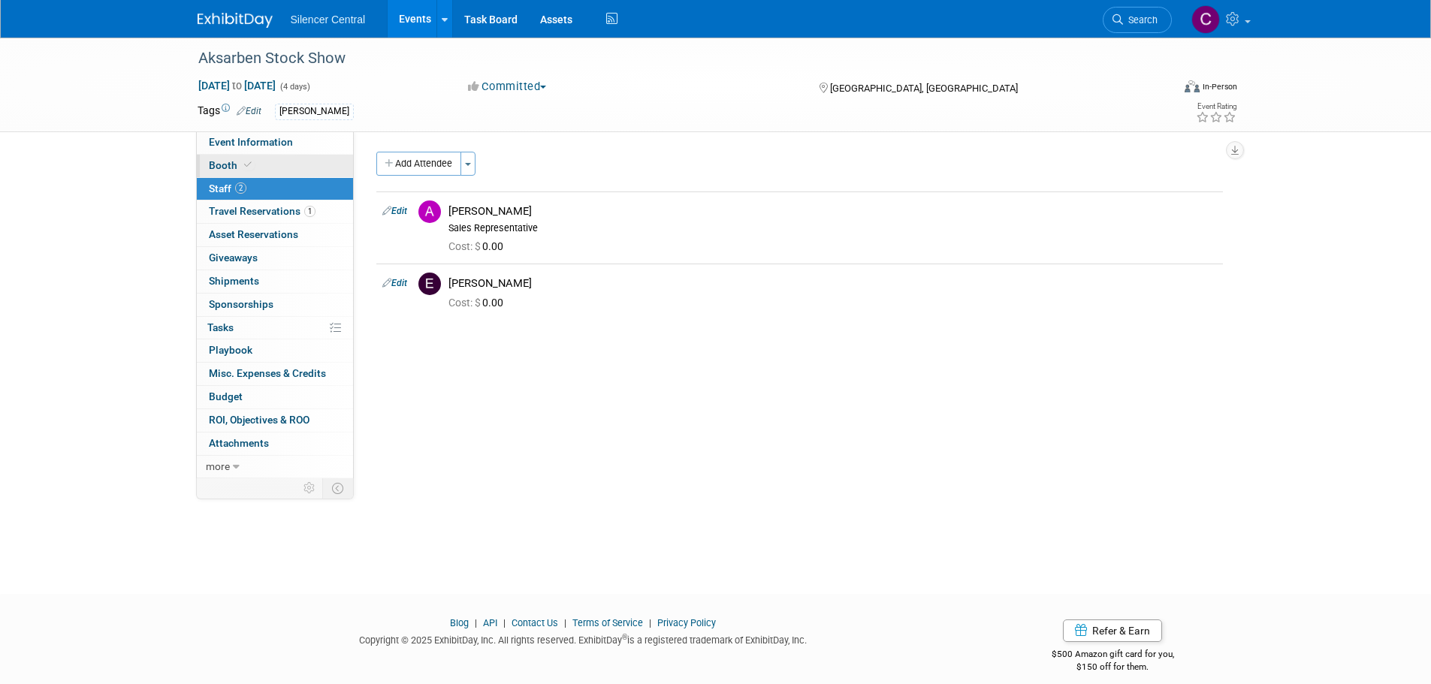
click at [277, 171] on link "Booth" at bounding box center [275, 166] width 156 height 23
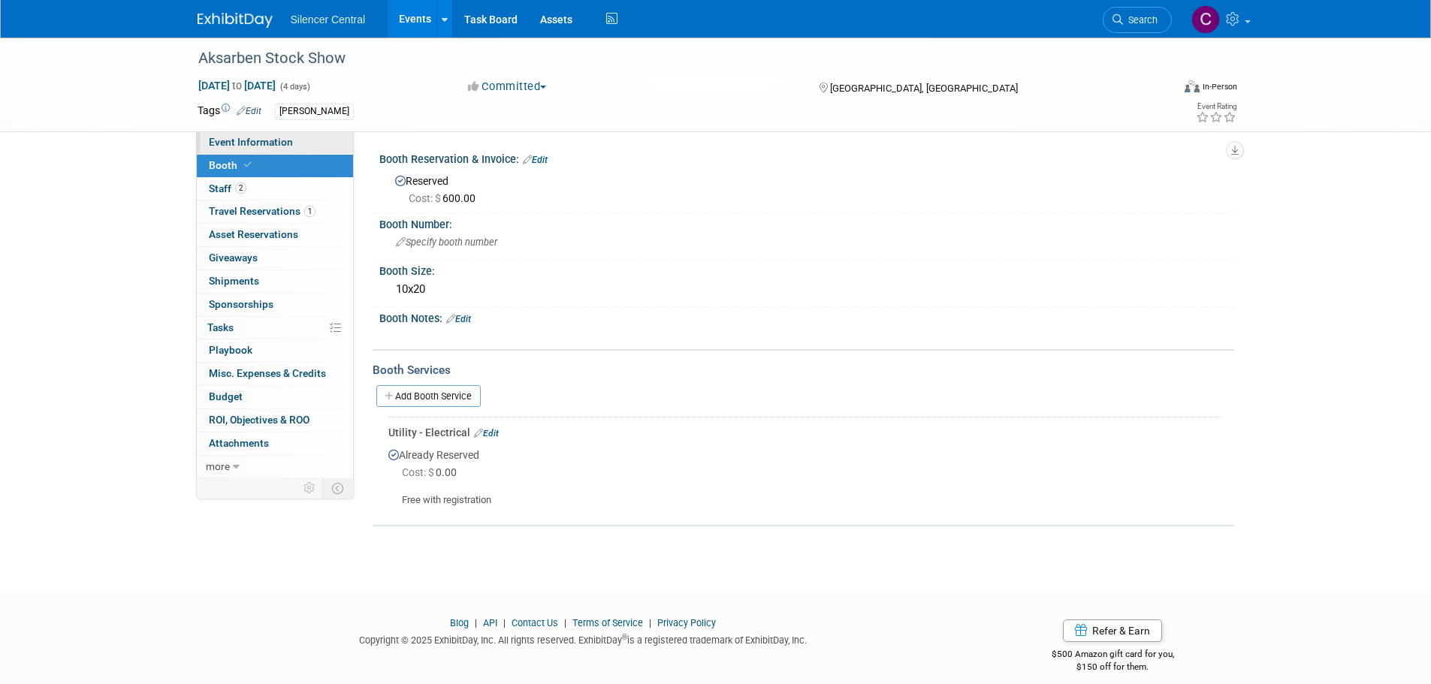
click at [276, 146] on span "Event Information" at bounding box center [251, 142] width 84 height 12
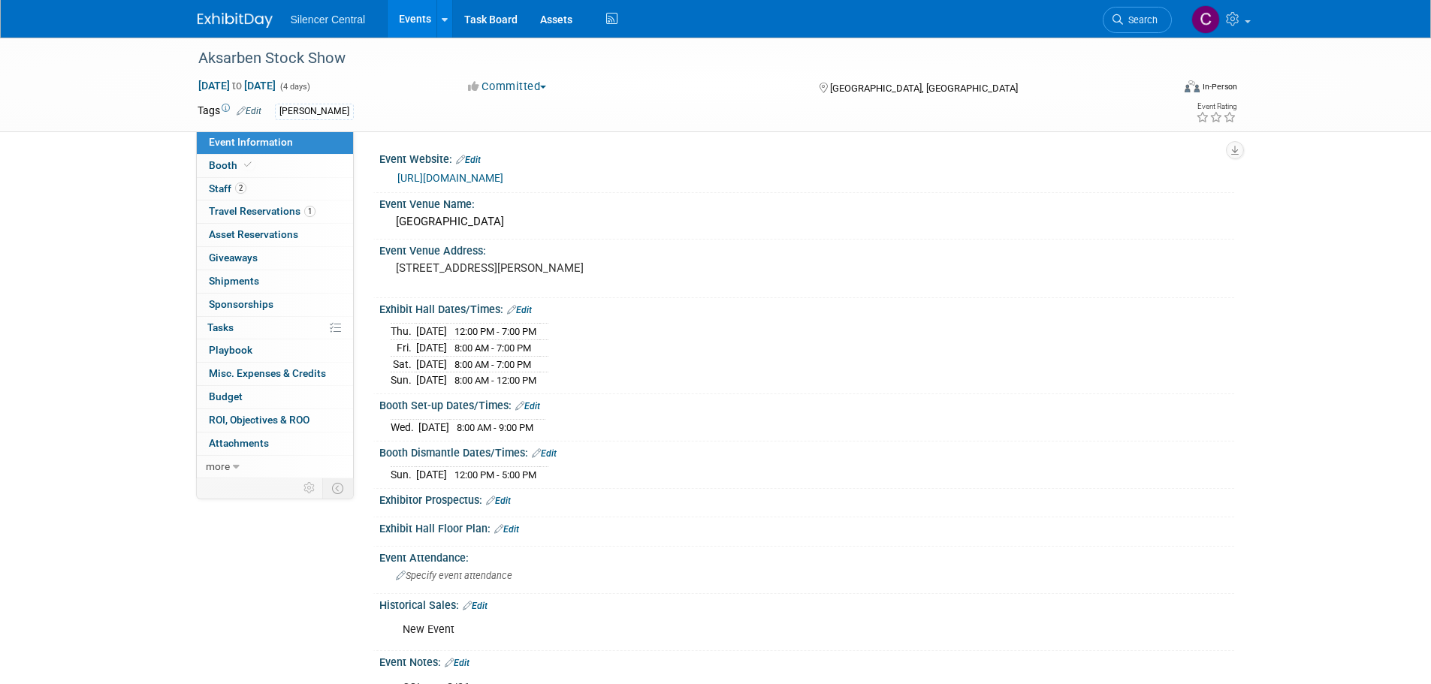
click at [221, 20] on img at bounding box center [235, 20] width 75 height 15
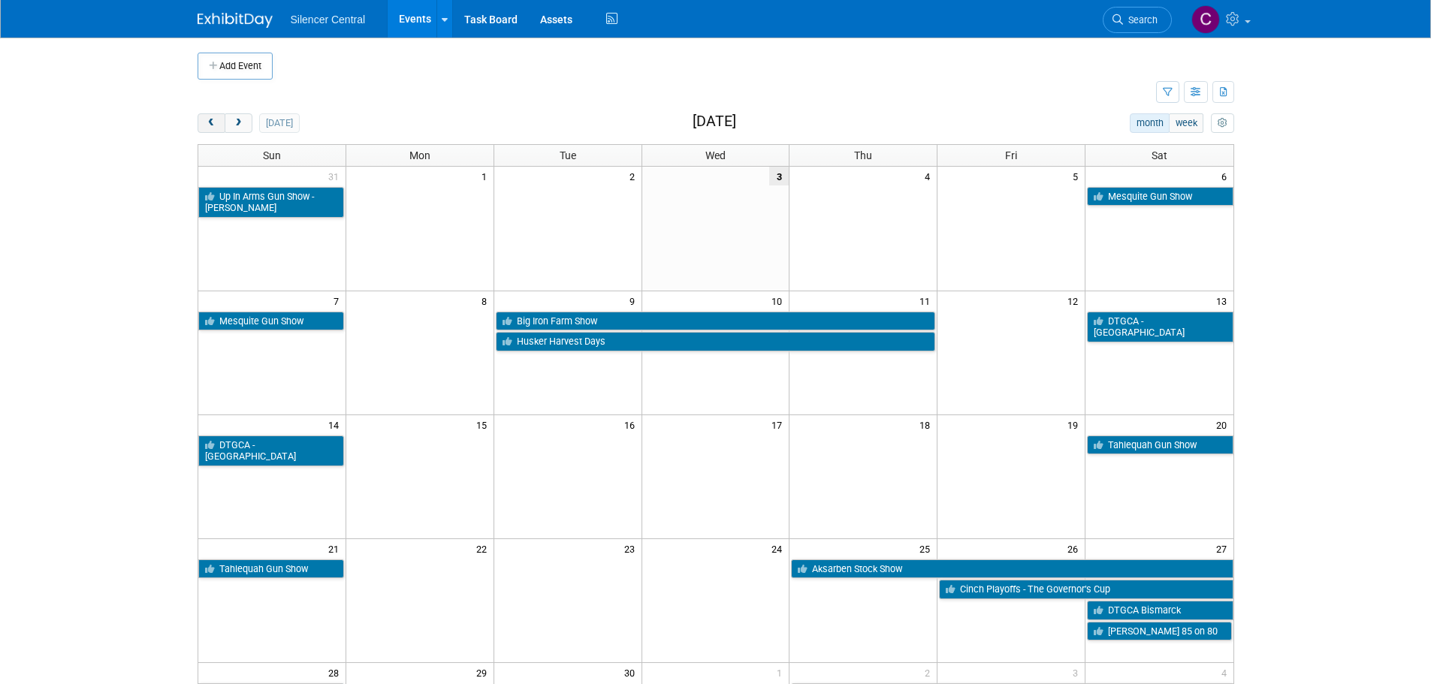
click at [201, 124] on button "prev" at bounding box center [212, 123] width 28 height 20
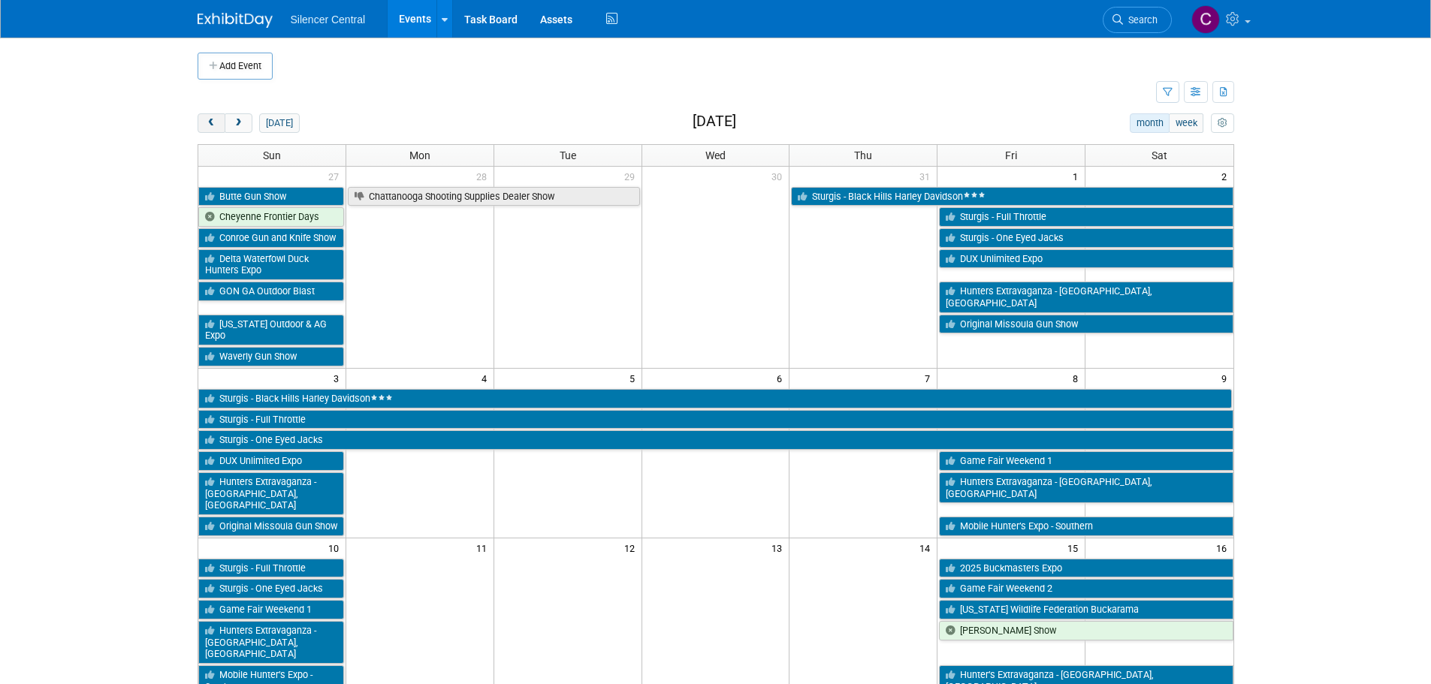
click at [201, 124] on button "prev" at bounding box center [212, 123] width 28 height 20
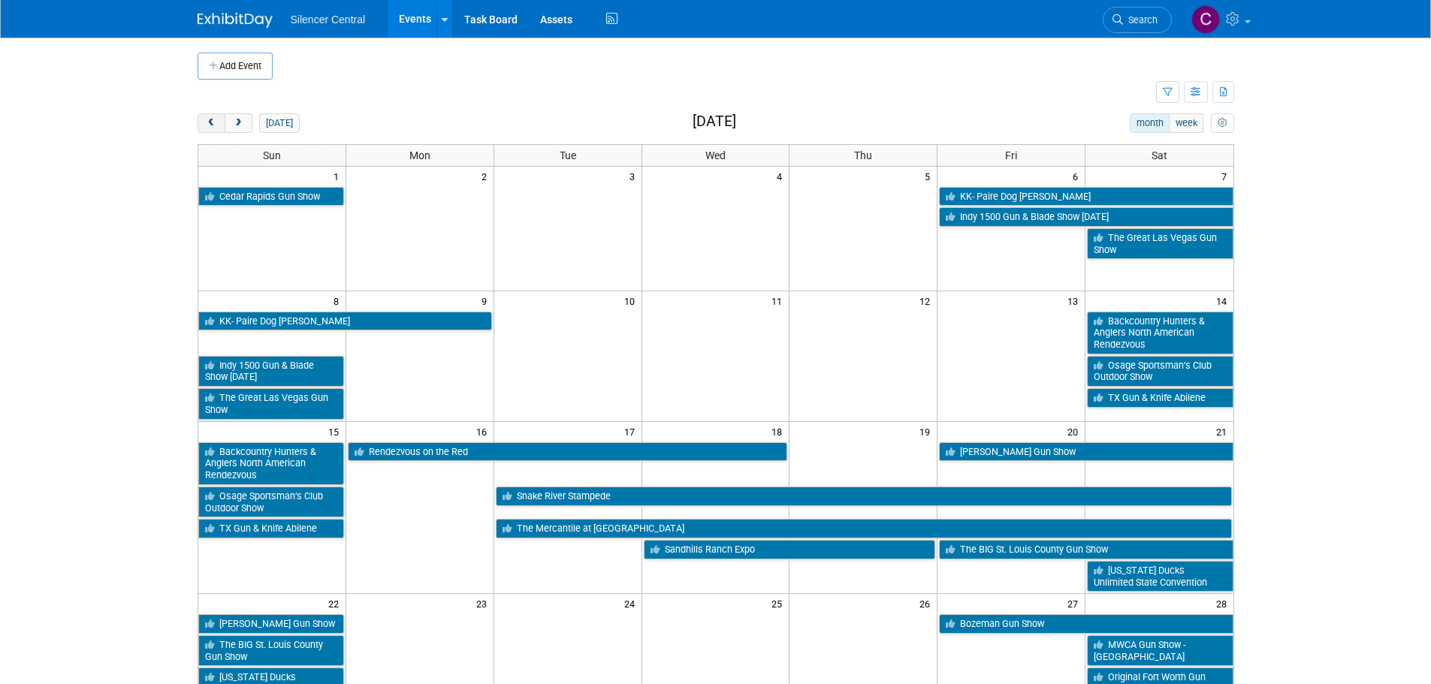
click at [201, 124] on button "prev" at bounding box center [212, 123] width 28 height 20
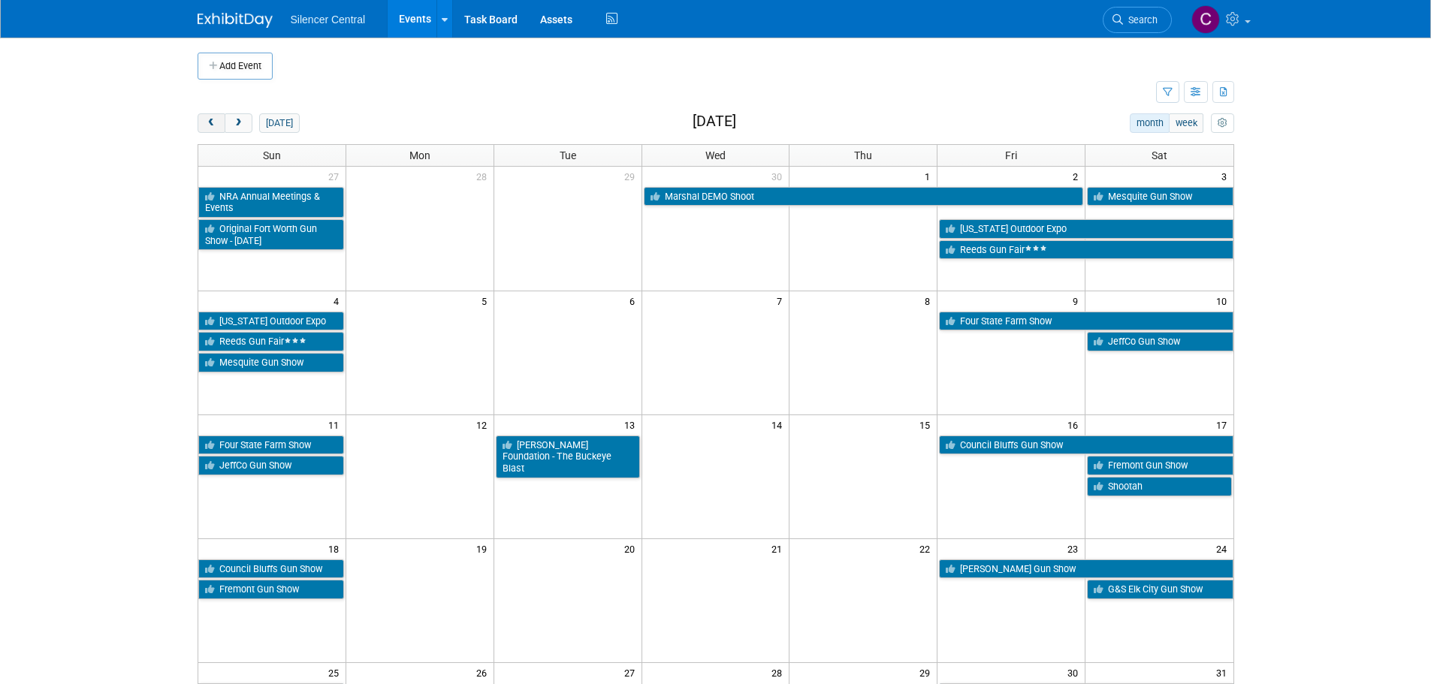
click at [201, 124] on button "prev" at bounding box center [212, 123] width 28 height 20
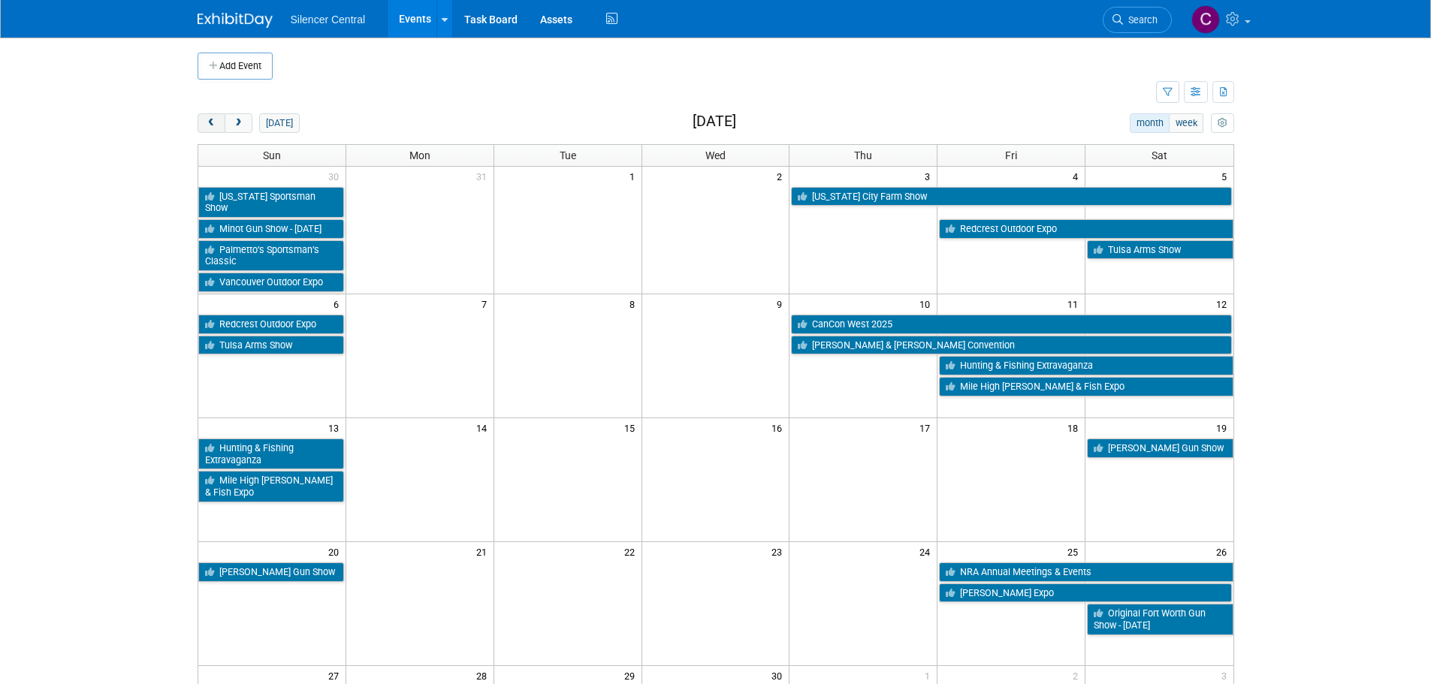
click at [201, 124] on button "prev" at bounding box center [212, 123] width 28 height 20
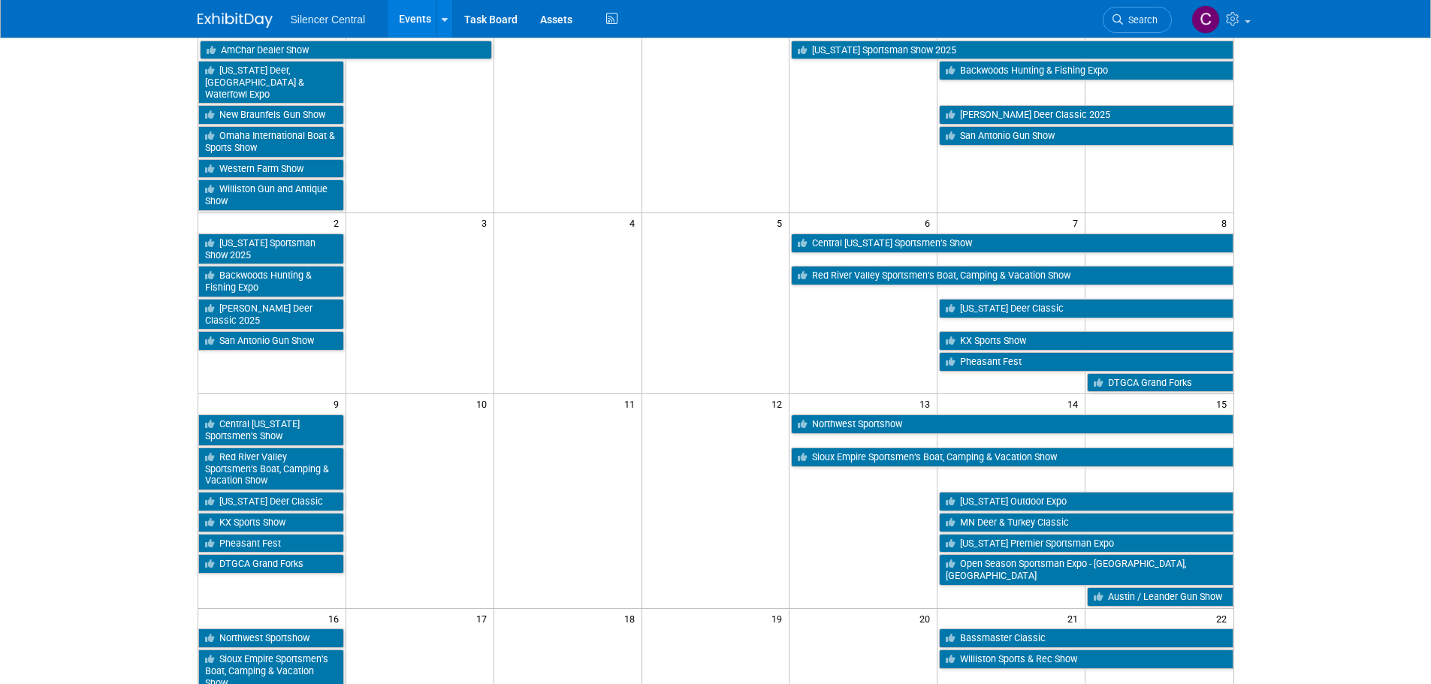
scroll to position [150, 0]
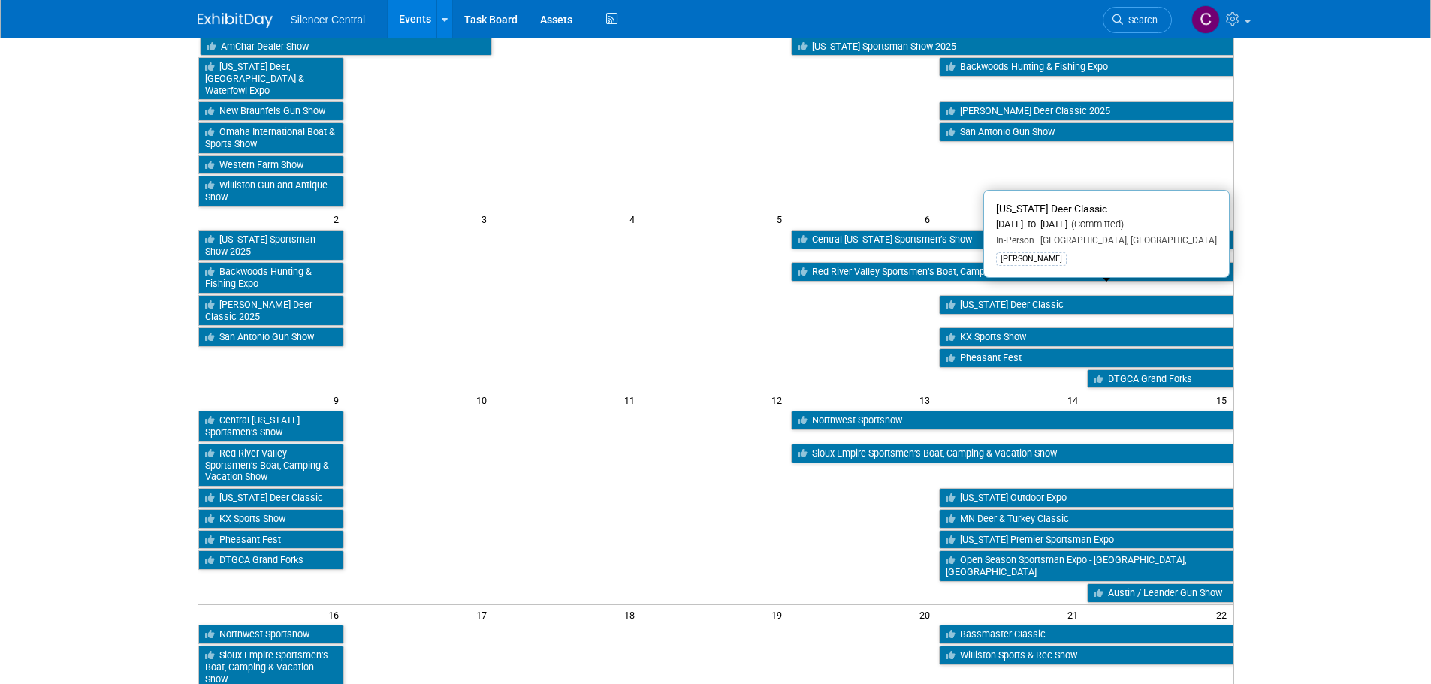
click at [996, 295] on link "[US_STATE] Deer Classic" at bounding box center [1086, 305] width 294 height 20
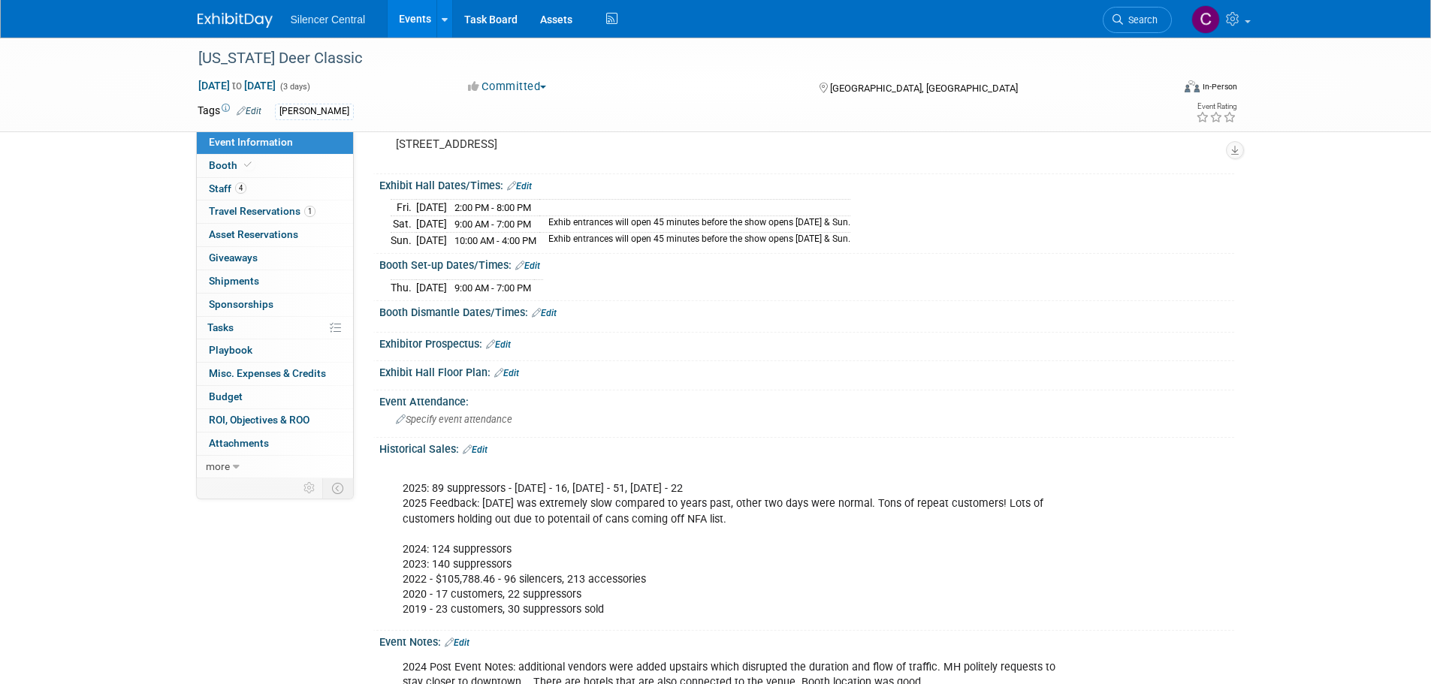
scroll to position [150, 0]
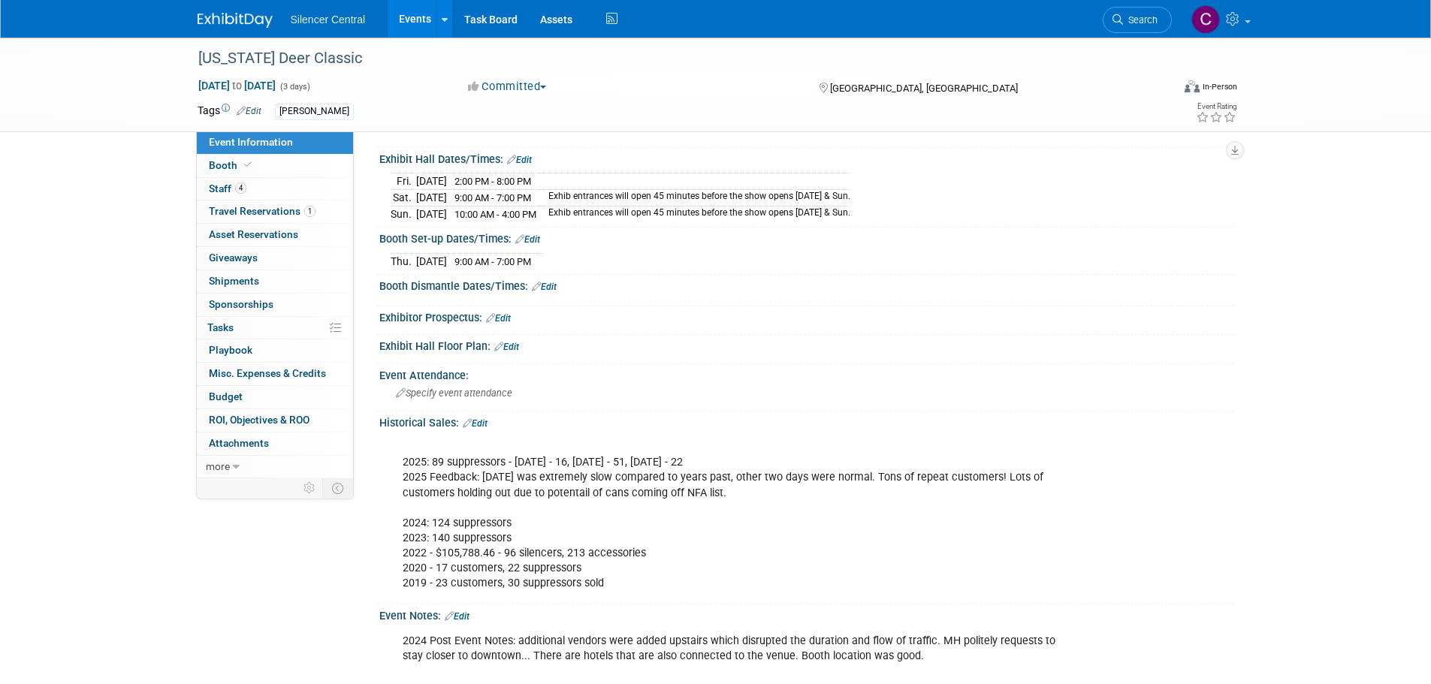
click at [238, 15] on img at bounding box center [235, 20] width 75 height 15
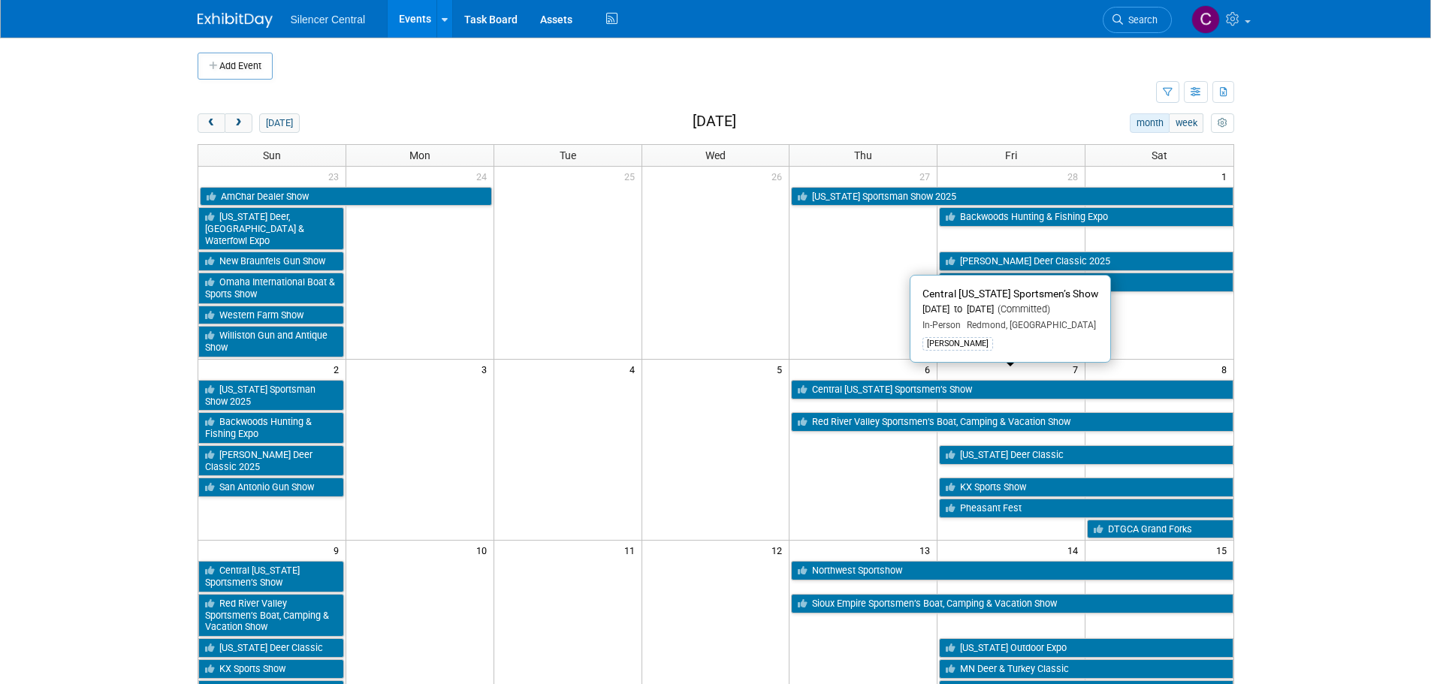
click at [890, 380] on link "Central [US_STATE] Sportsmen’s Show" at bounding box center [1012, 390] width 442 height 20
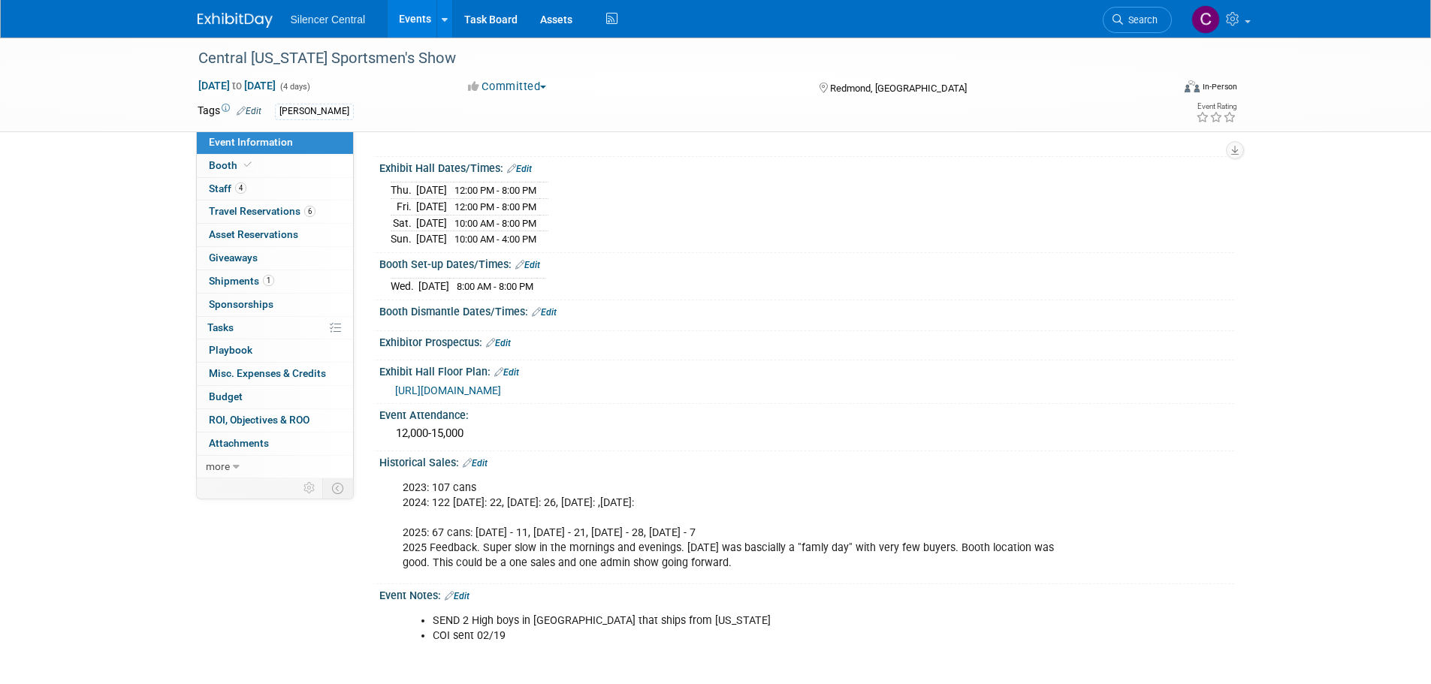
scroll to position [150, 0]
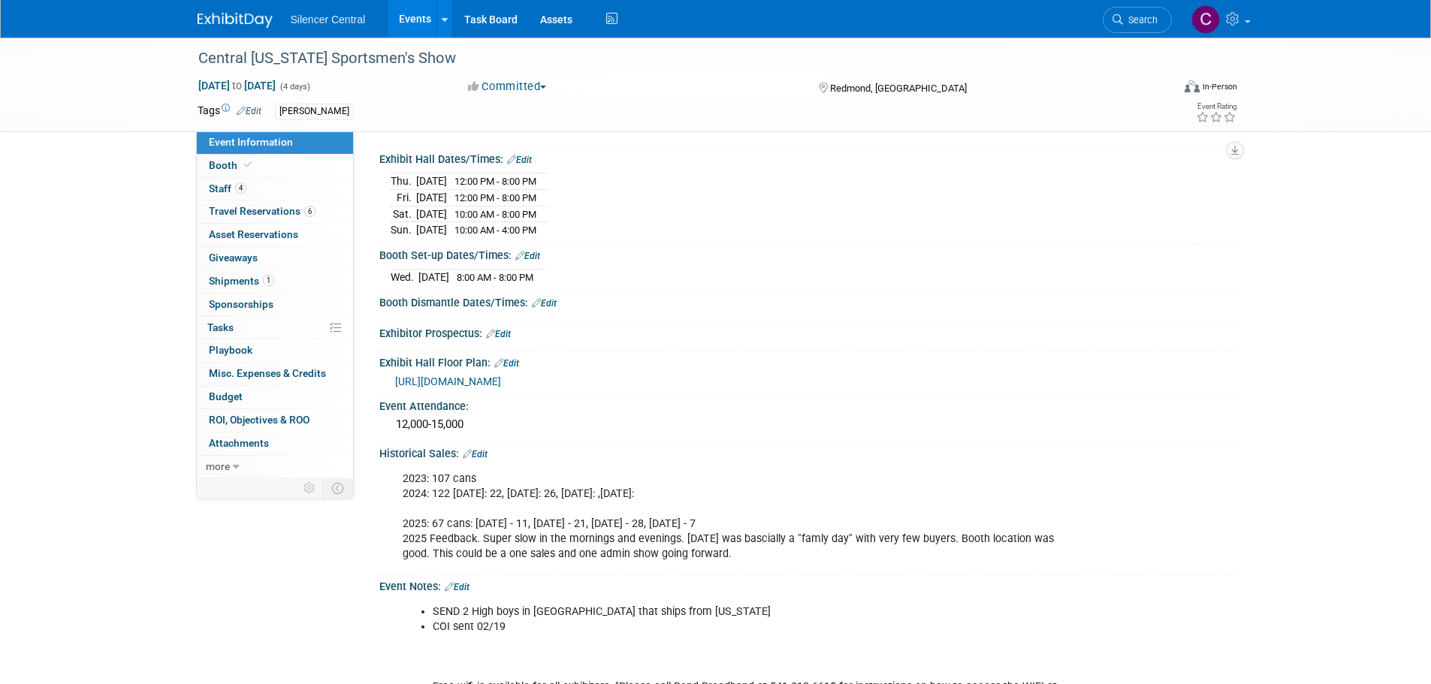
click at [246, 23] on img at bounding box center [235, 20] width 75 height 15
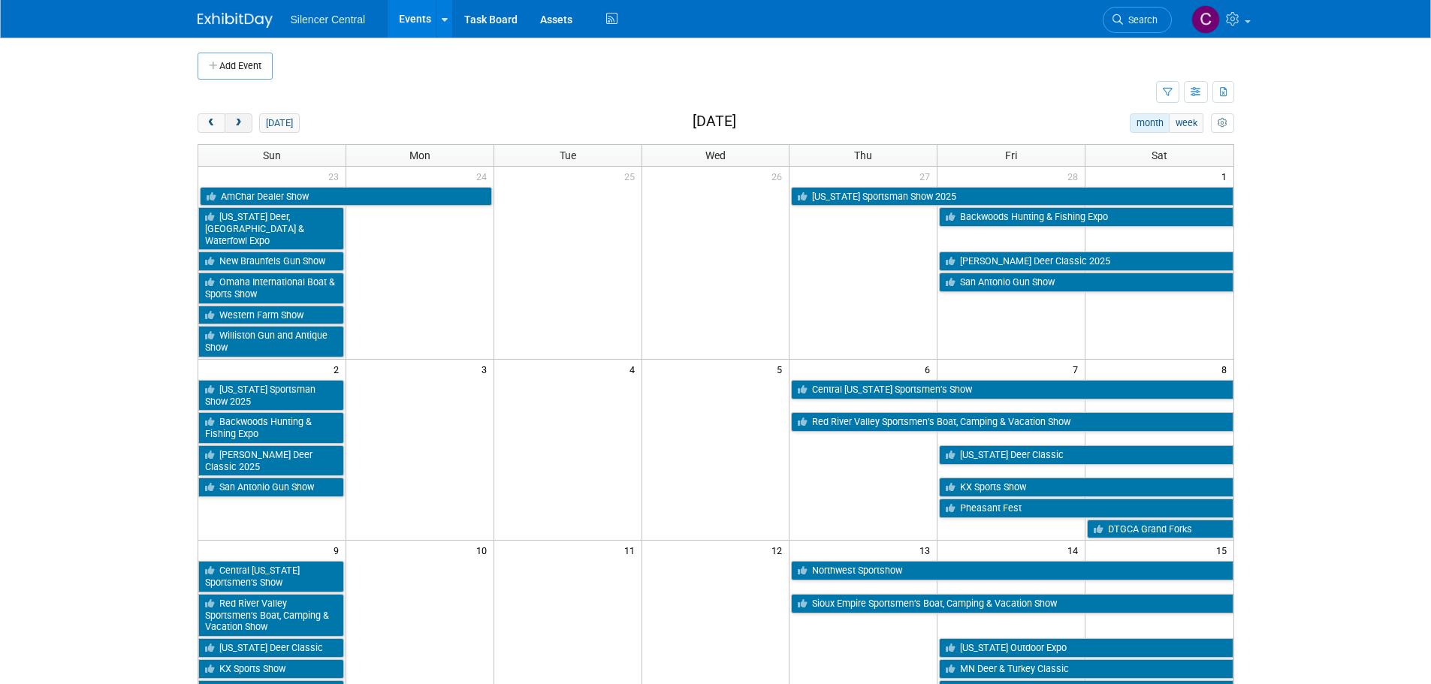
click at [243, 126] on span "next" at bounding box center [238, 124] width 11 height 10
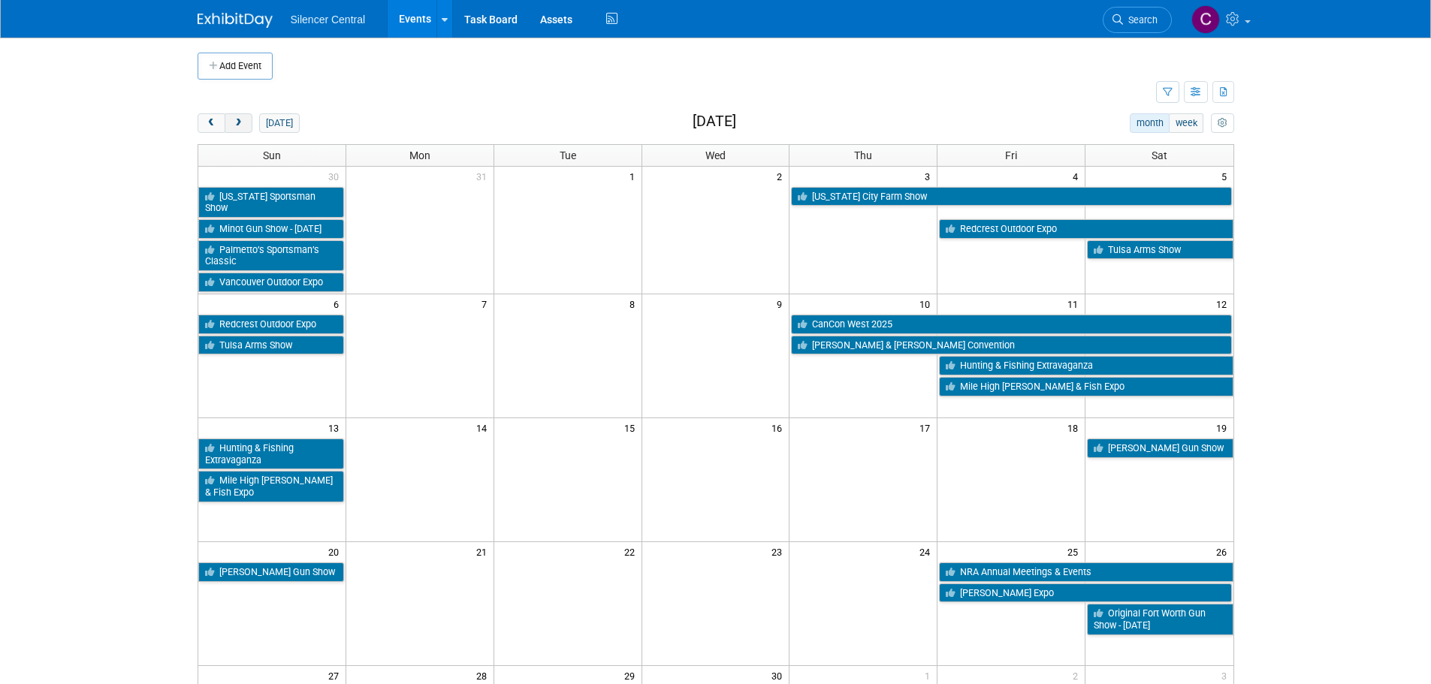
click at [243, 126] on span "next" at bounding box center [238, 124] width 11 height 10
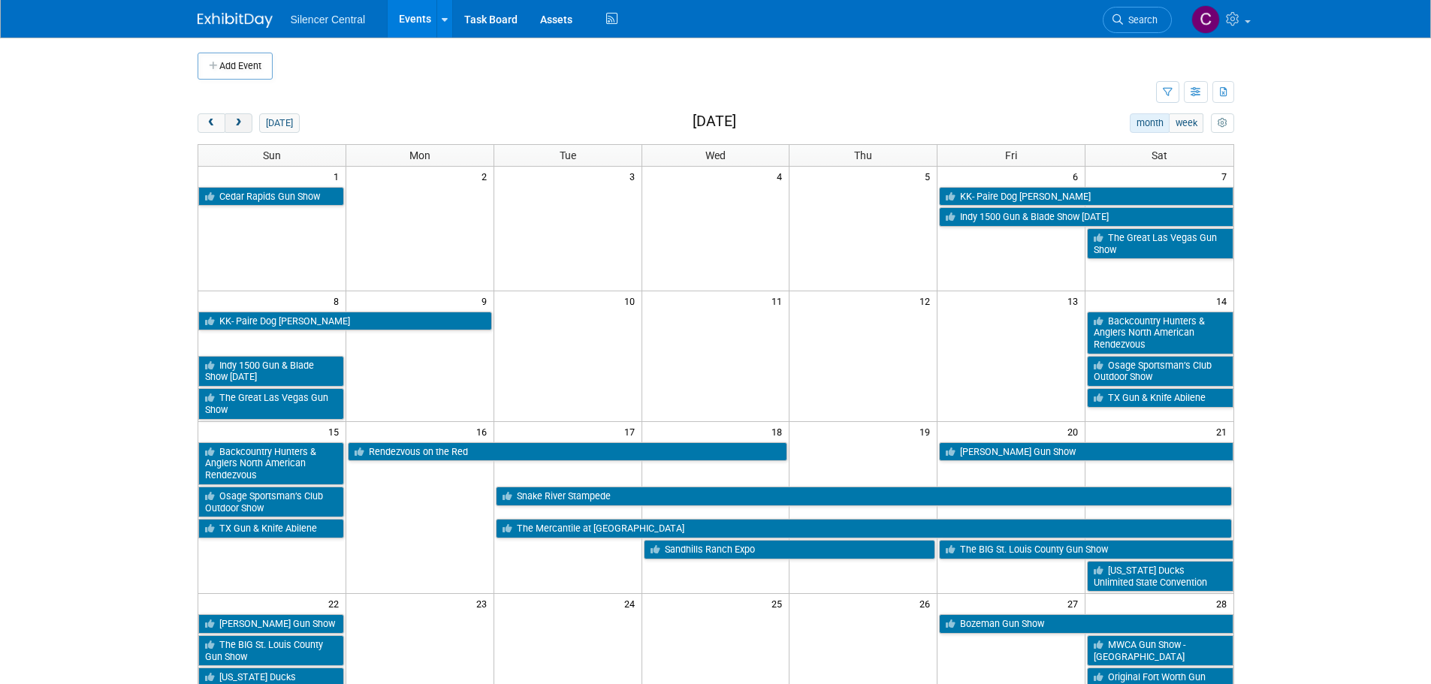
click at [243, 126] on span "next" at bounding box center [238, 124] width 11 height 10
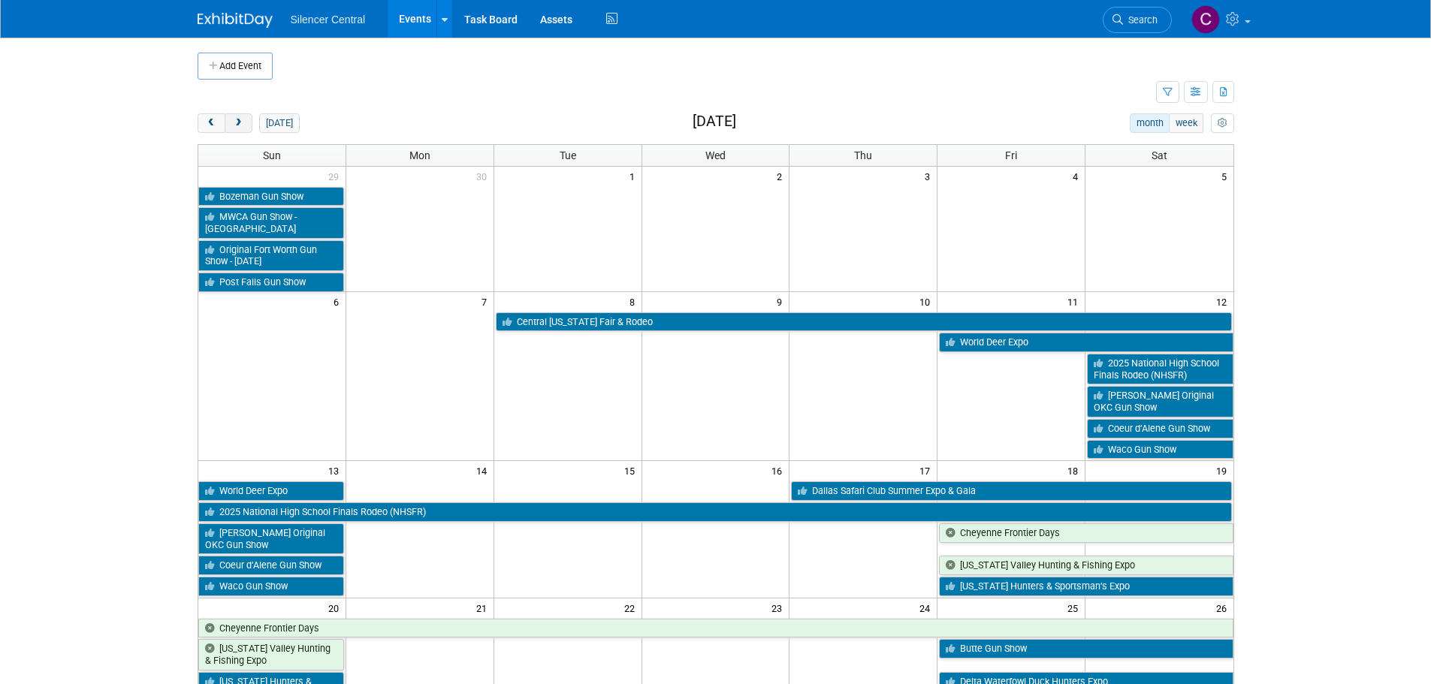
click at [243, 126] on span "next" at bounding box center [238, 124] width 11 height 10
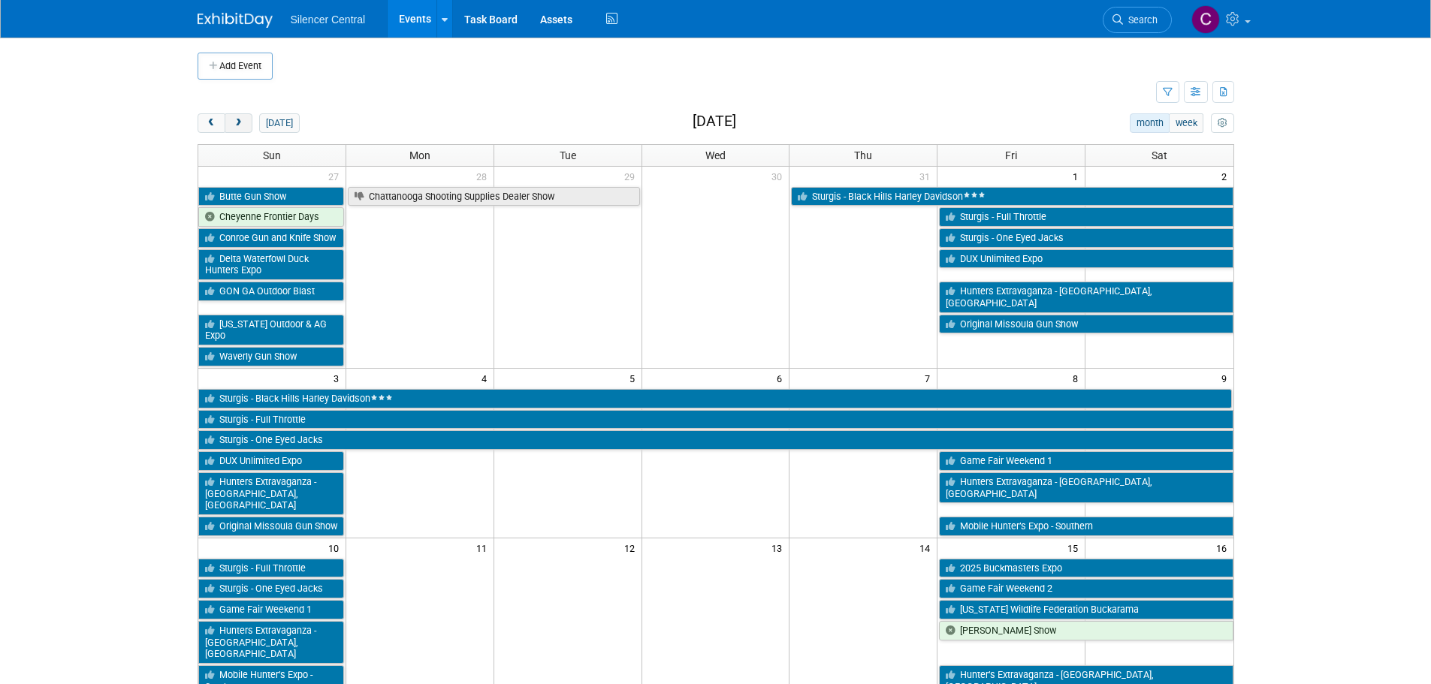
click at [243, 126] on span "next" at bounding box center [238, 124] width 11 height 10
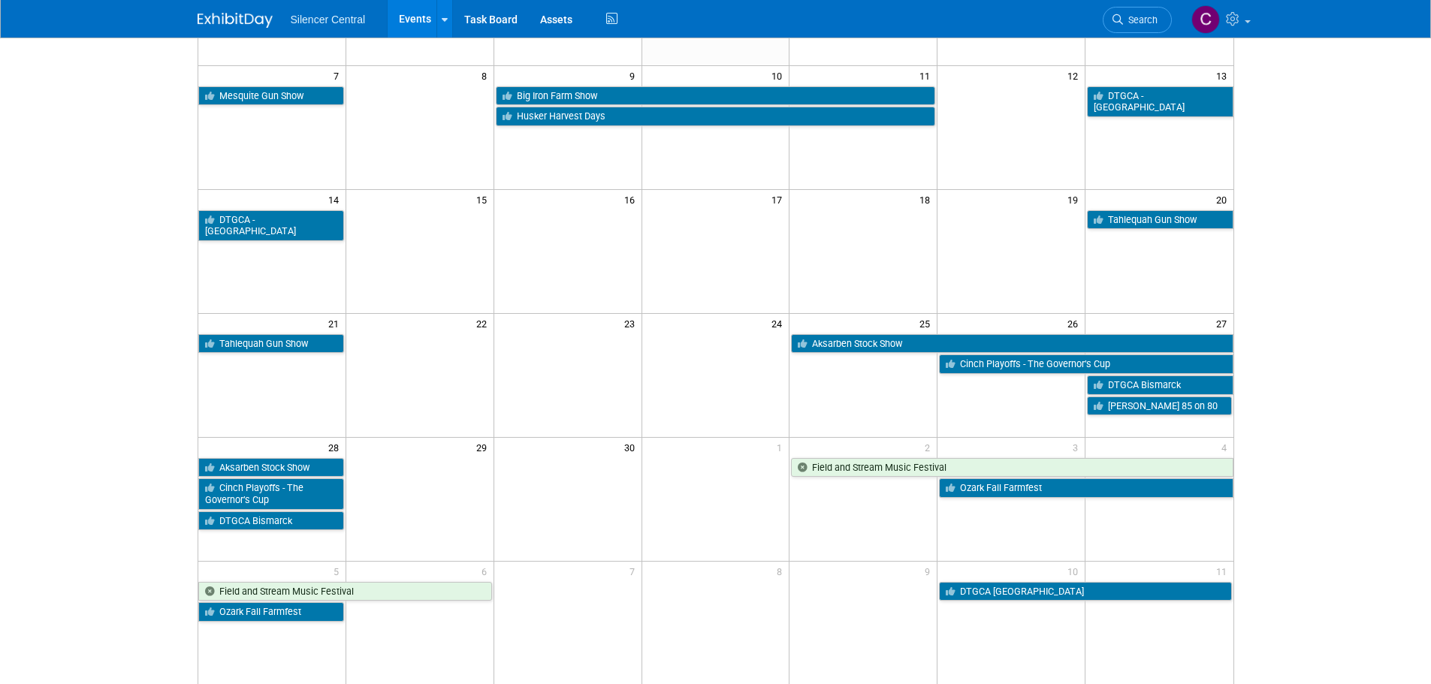
scroll to position [300, 0]
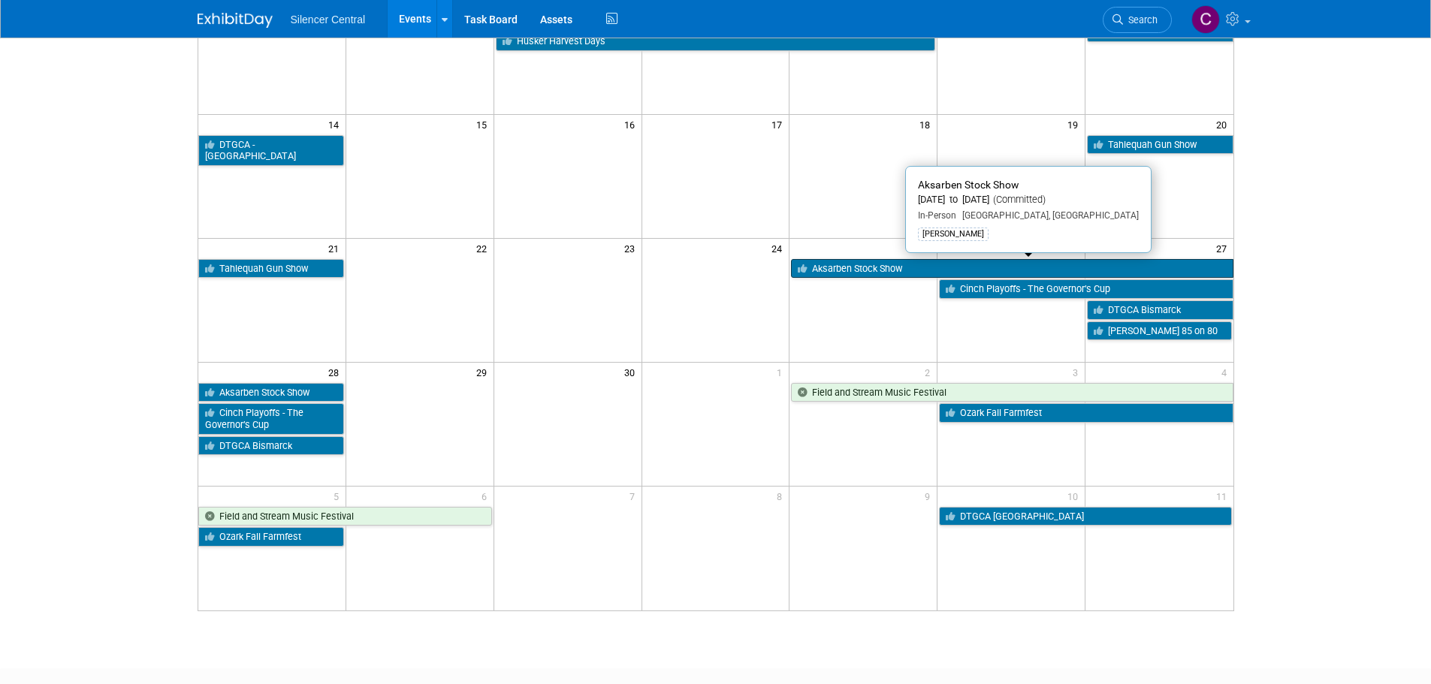
click at [853, 270] on link "Aksarben Stock Show" at bounding box center [1012, 269] width 442 height 20
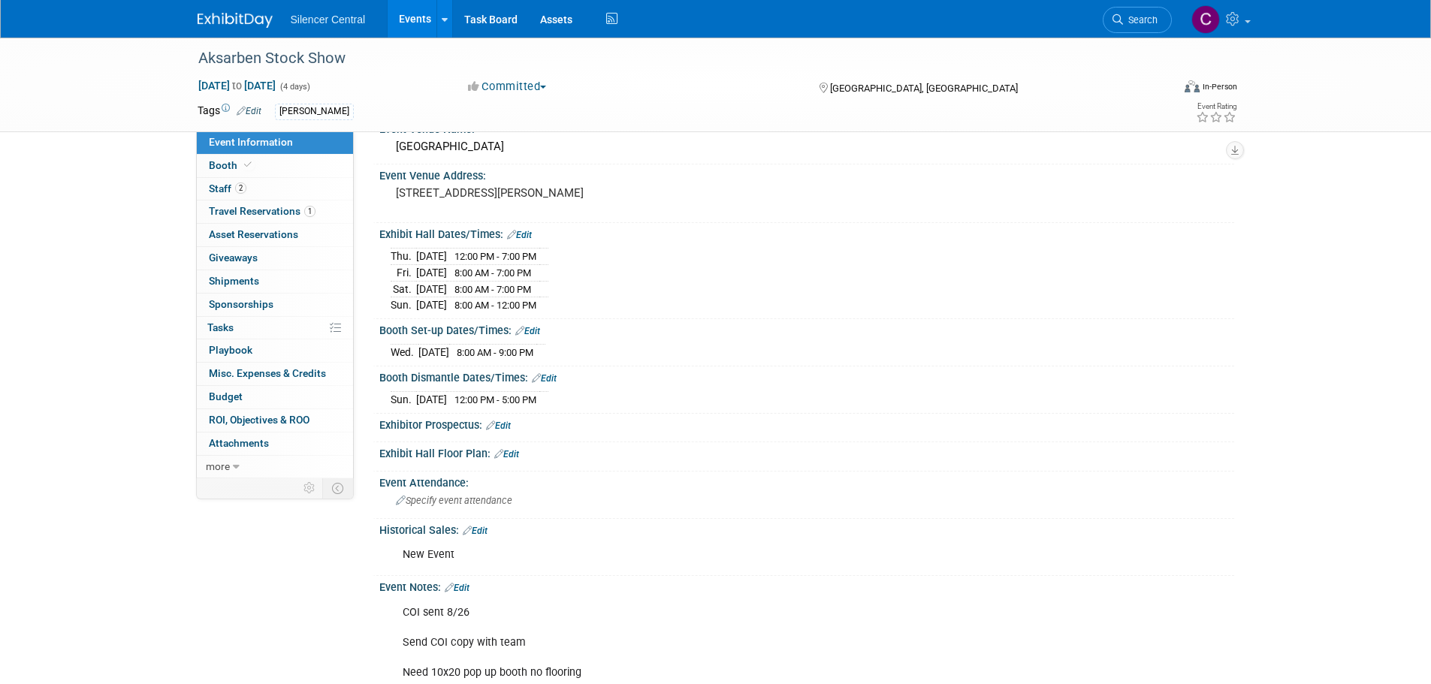
click at [228, 19] on img at bounding box center [235, 20] width 75 height 15
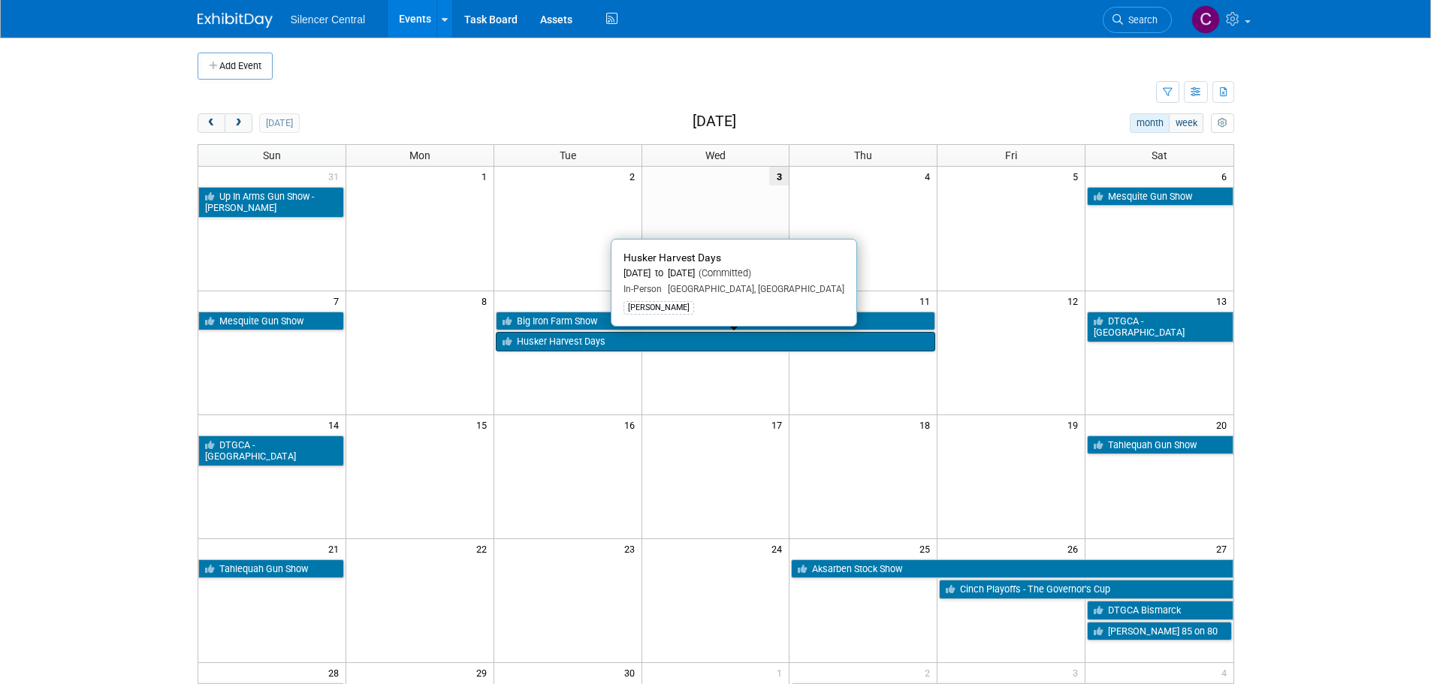
scroll to position [75, 0]
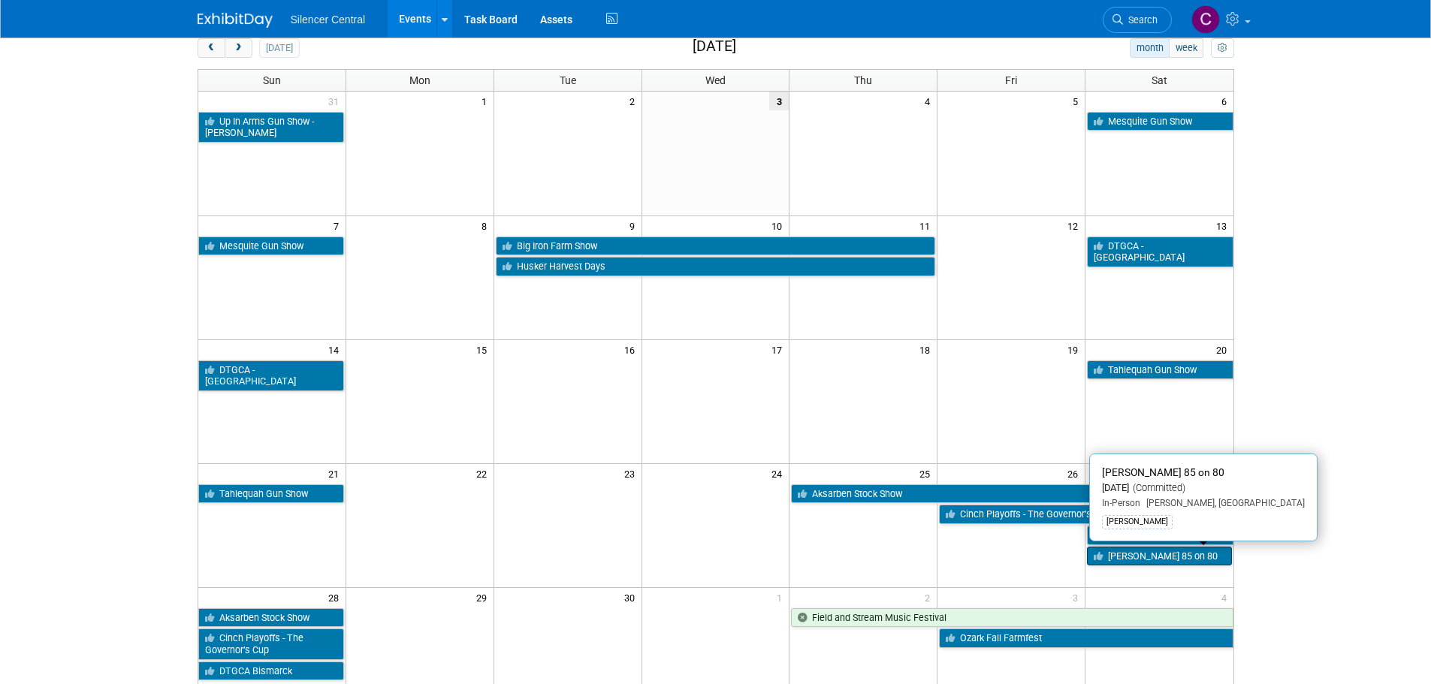
click at [1136, 554] on link "[PERSON_NAME] 85 on 80" at bounding box center [1159, 557] width 144 height 20
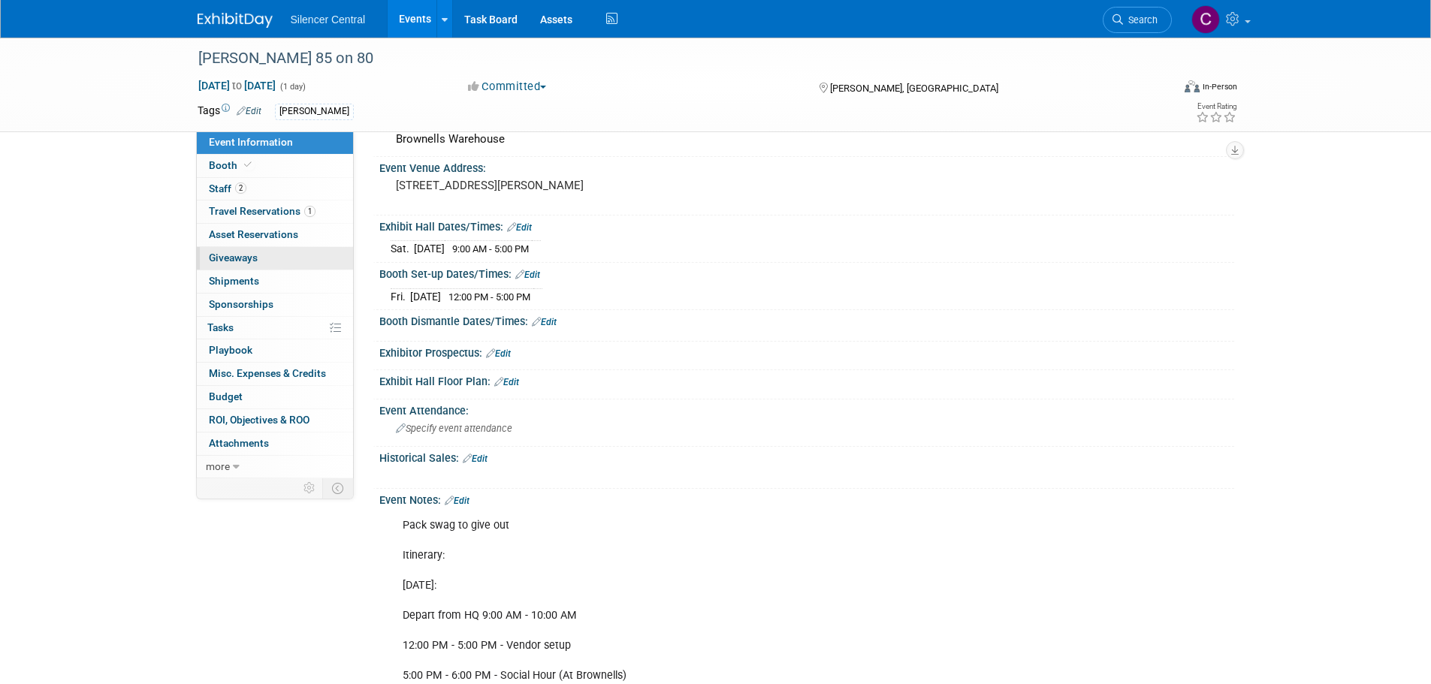
scroll to position [75, 0]
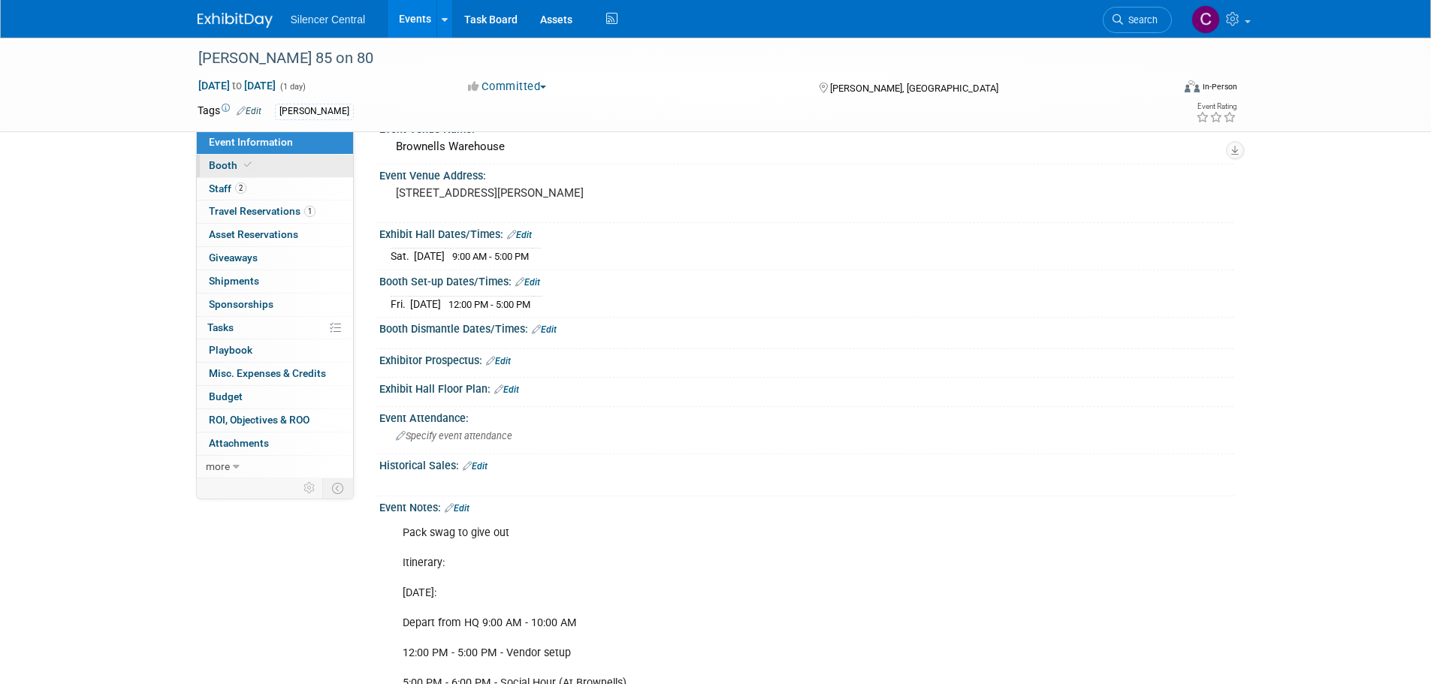
click at [280, 169] on link "Booth" at bounding box center [275, 166] width 156 height 23
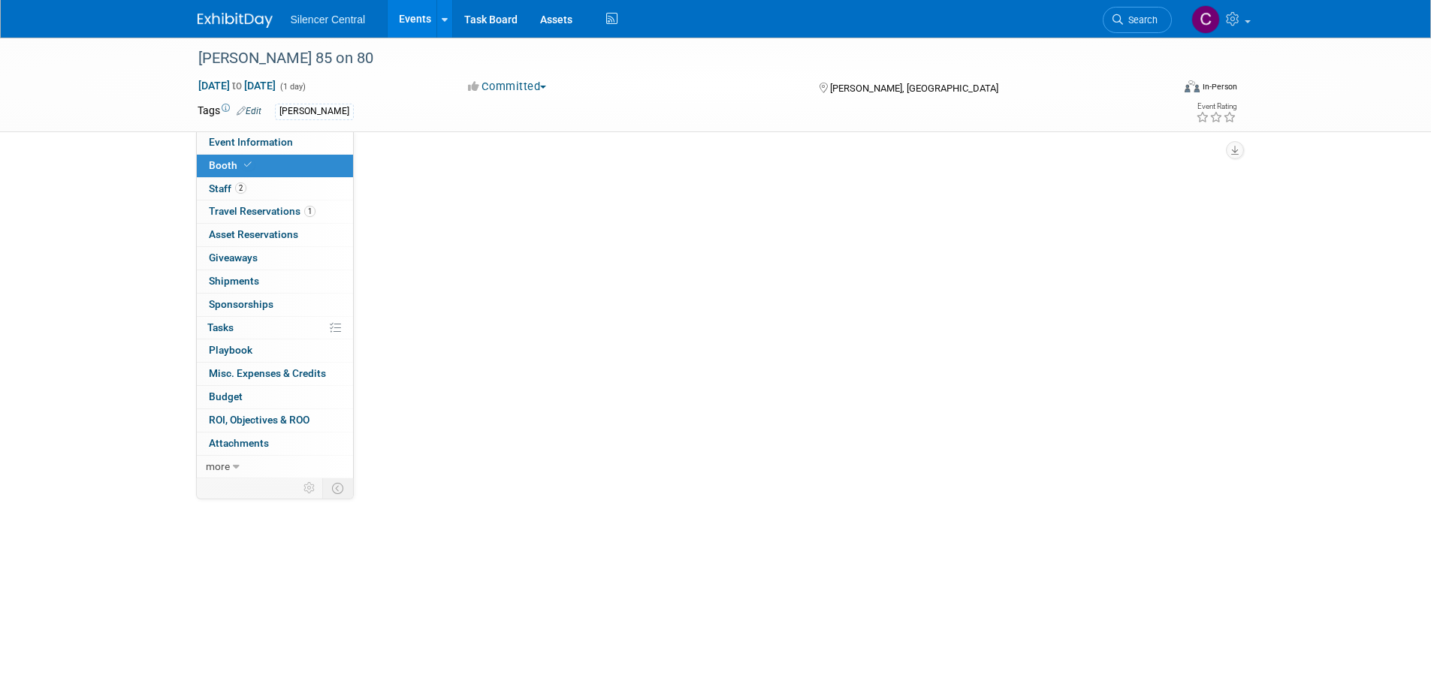
scroll to position [0, 0]
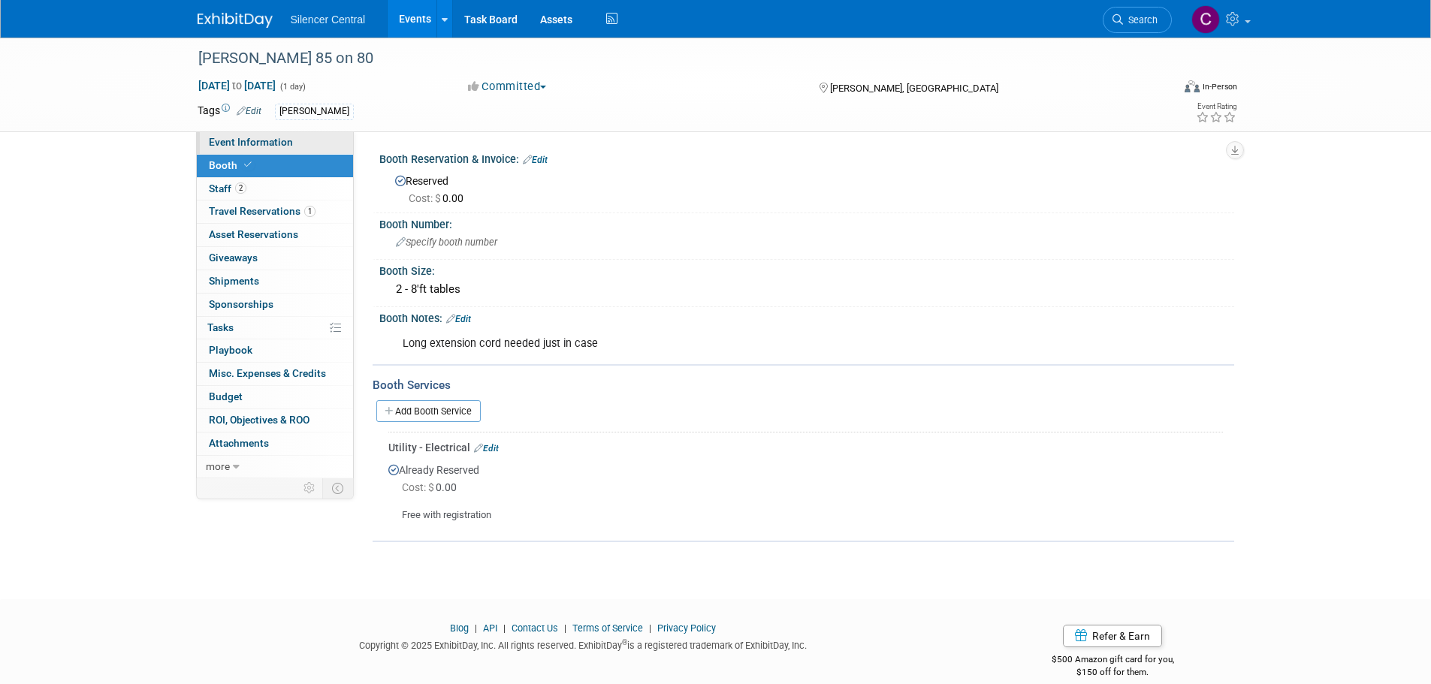
click at [289, 140] on span "Event Information" at bounding box center [251, 142] width 84 height 12
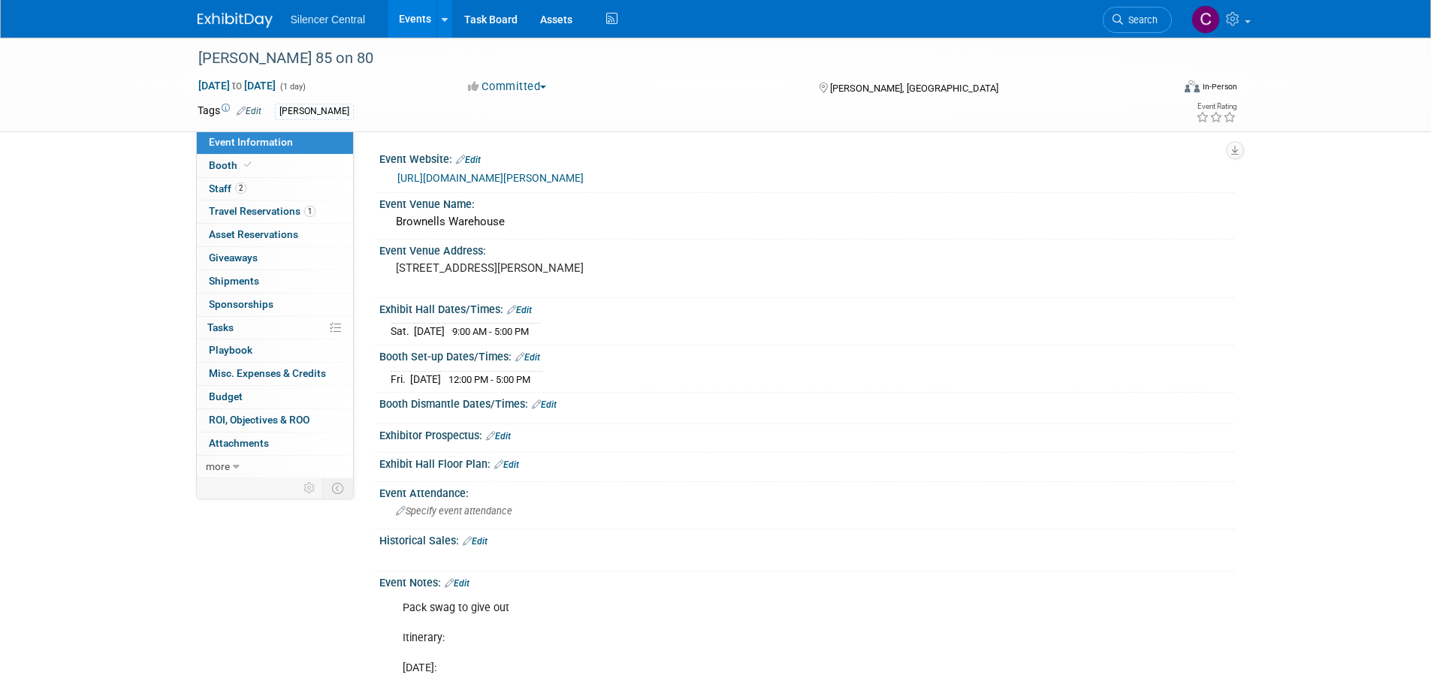
click at [252, 27] on img at bounding box center [235, 20] width 75 height 15
